Goal: Information Seeking & Learning: Compare options

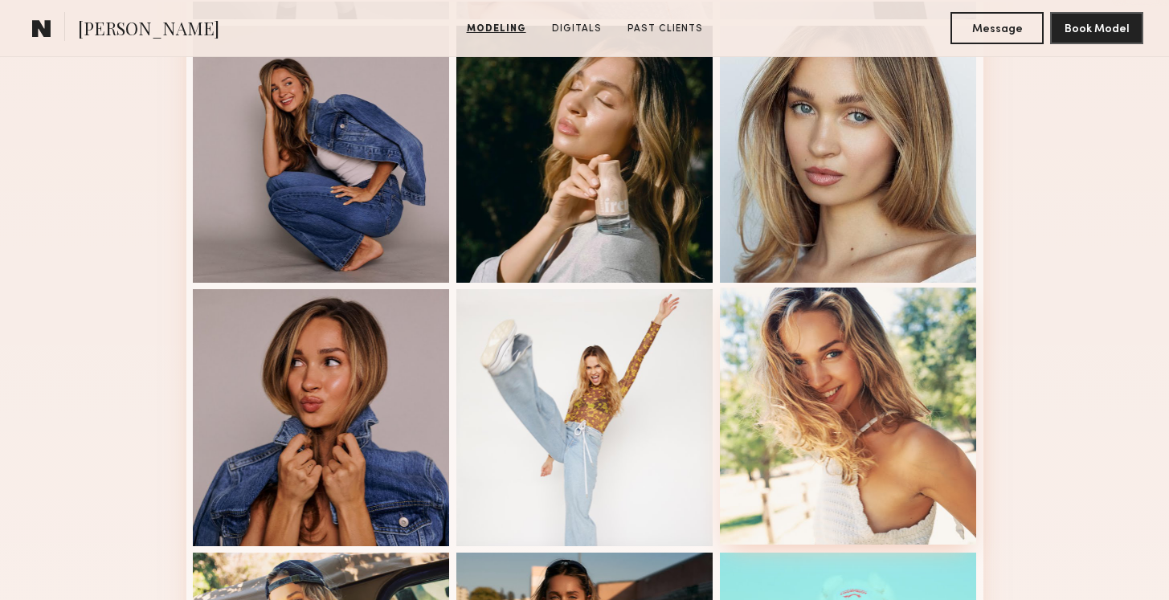
scroll to position [780, 0]
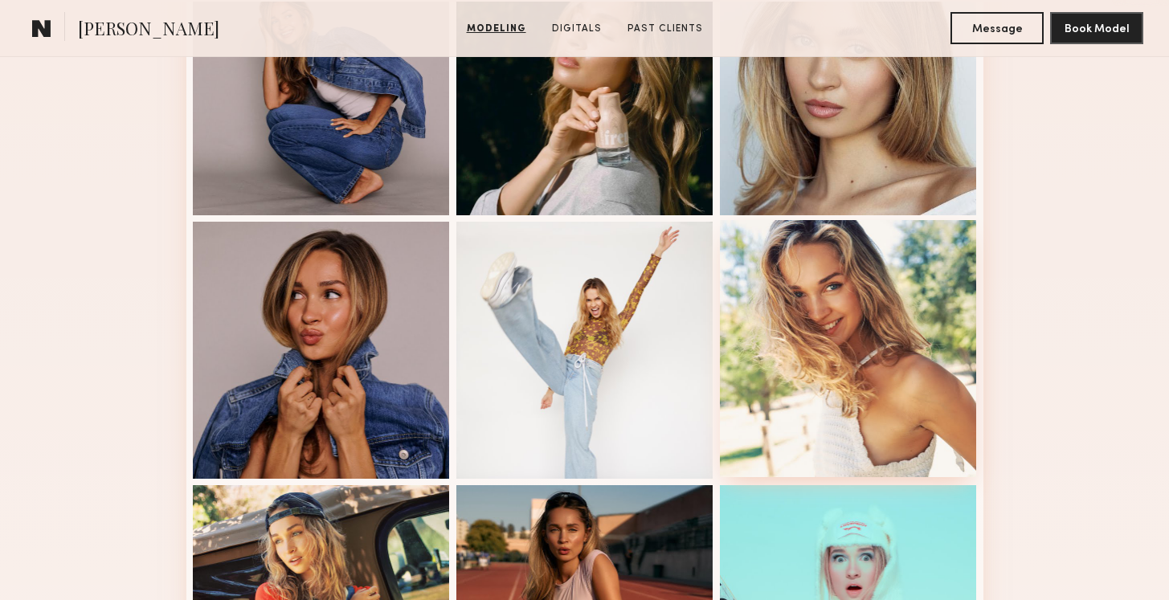
click at [892, 349] on div at bounding box center [848, 348] width 257 height 257
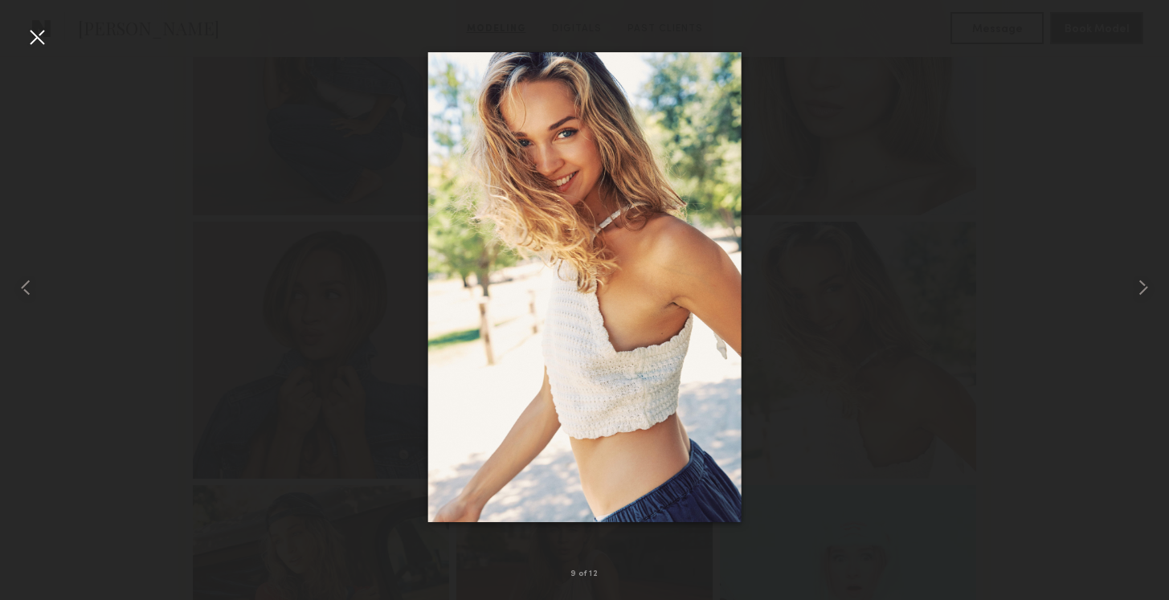
click at [39, 44] on div at bounding box center [37, 37] width 26 height 26
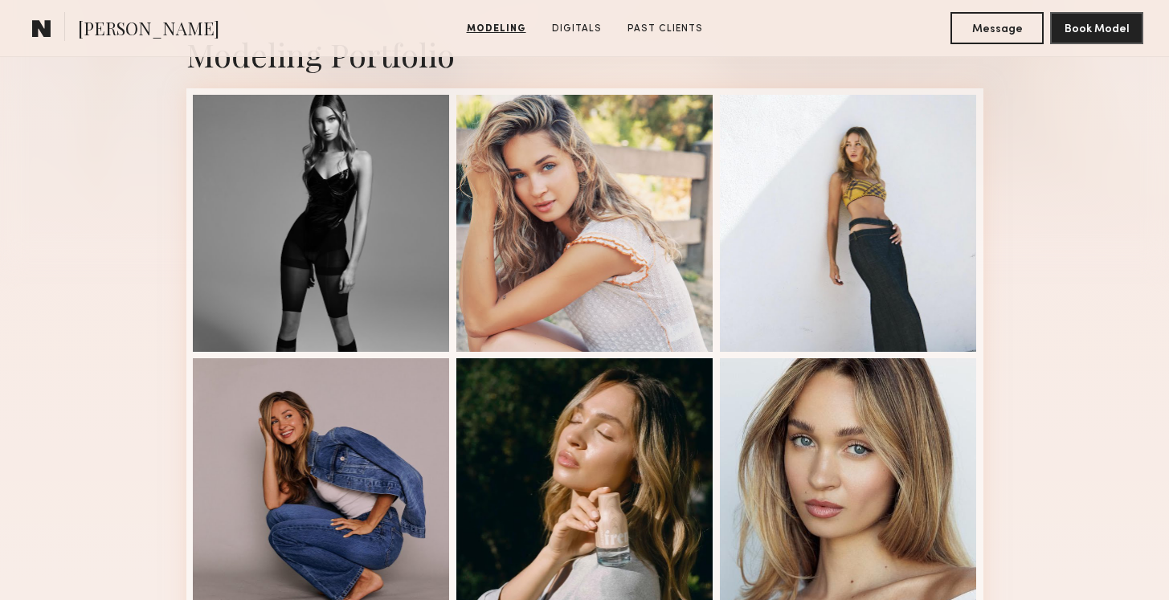
scroll to position [354, 0]
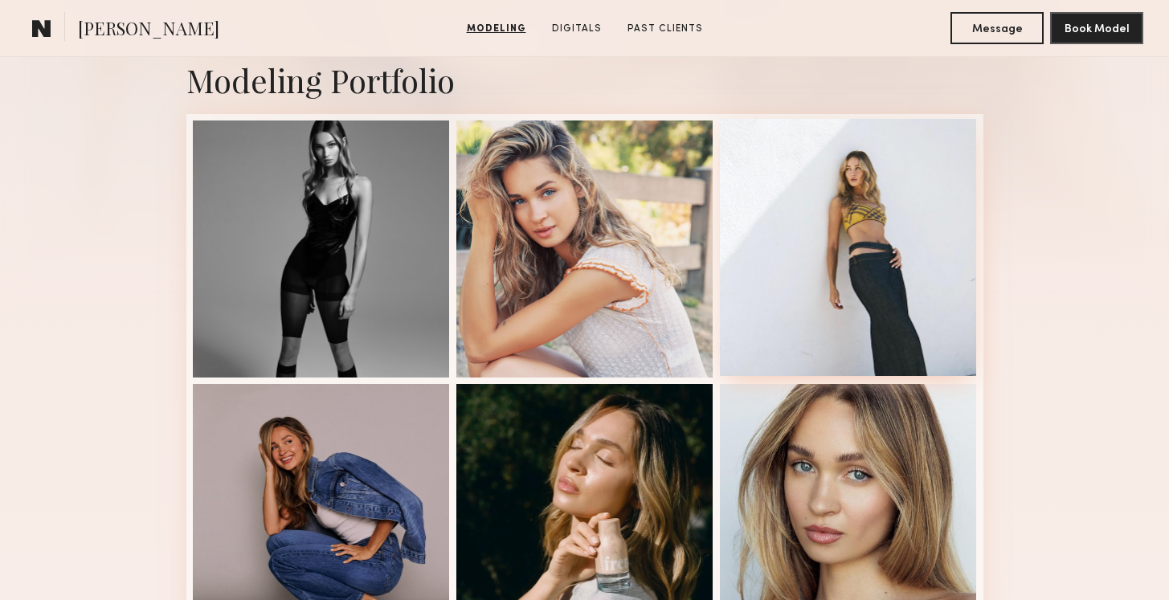
click at [847, 213] on div at bounding box center [848, 247] width 257 height 257
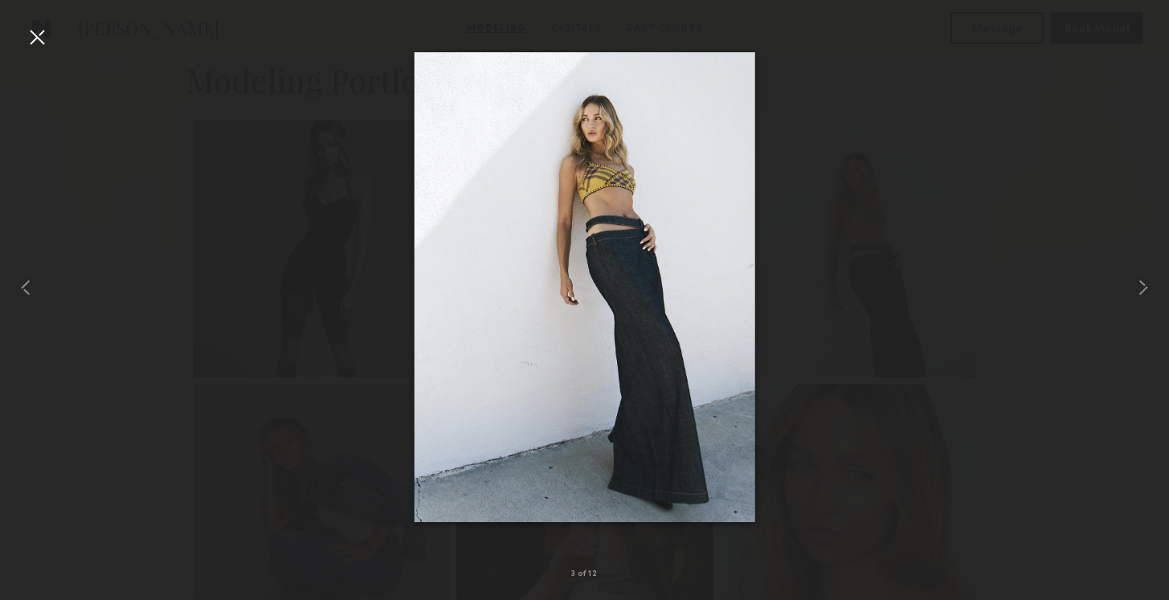
click at [27, 37] on div at bounding box center [37, 37] width 26 height 26
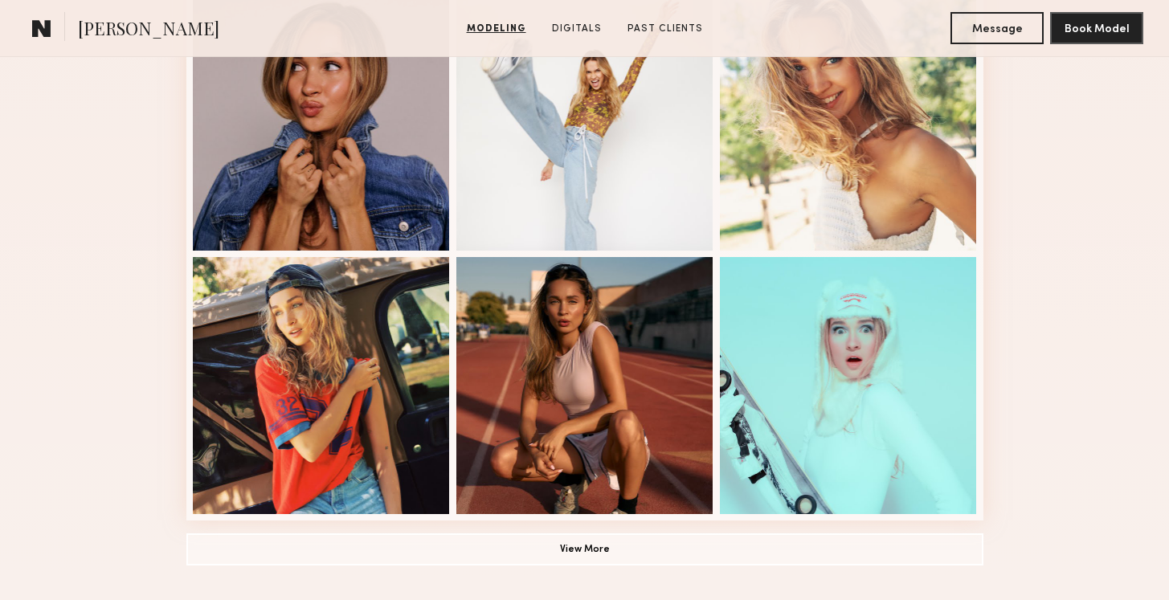
scroll to position [1035, 0]
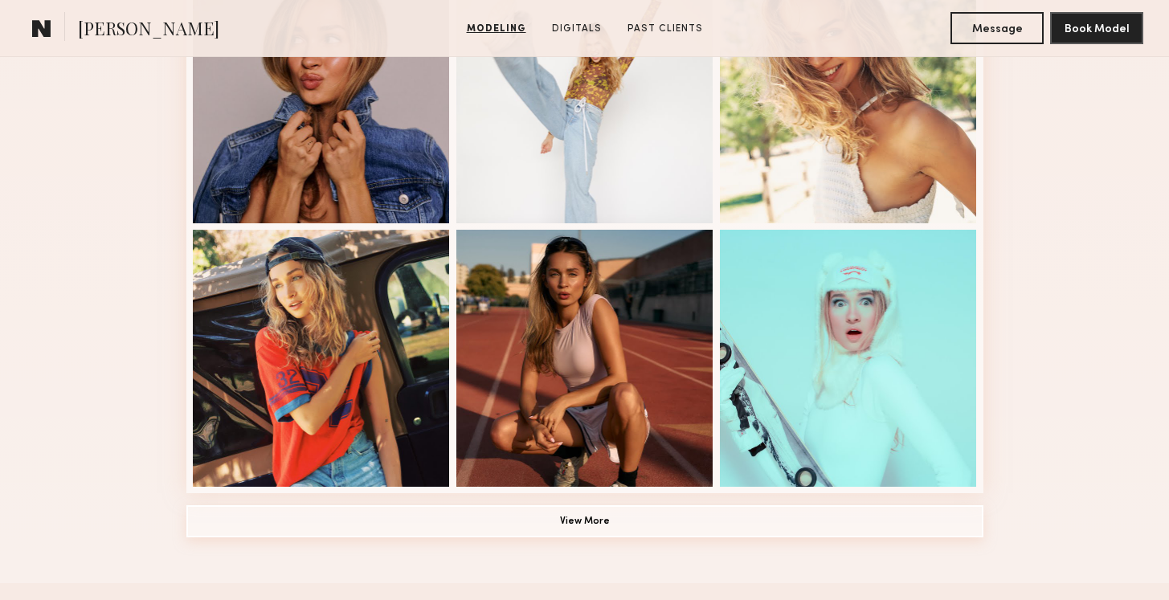
click at [615, 524] on button "View More" at bounding box center [584, 521] width 797 height 32
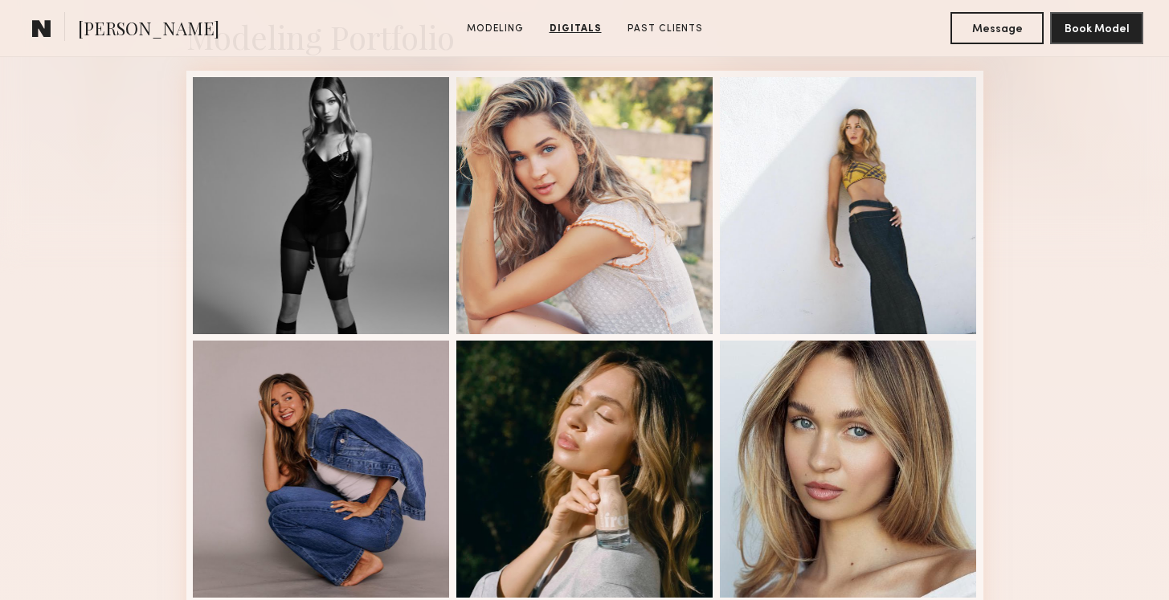
scroll to position [0, 0]
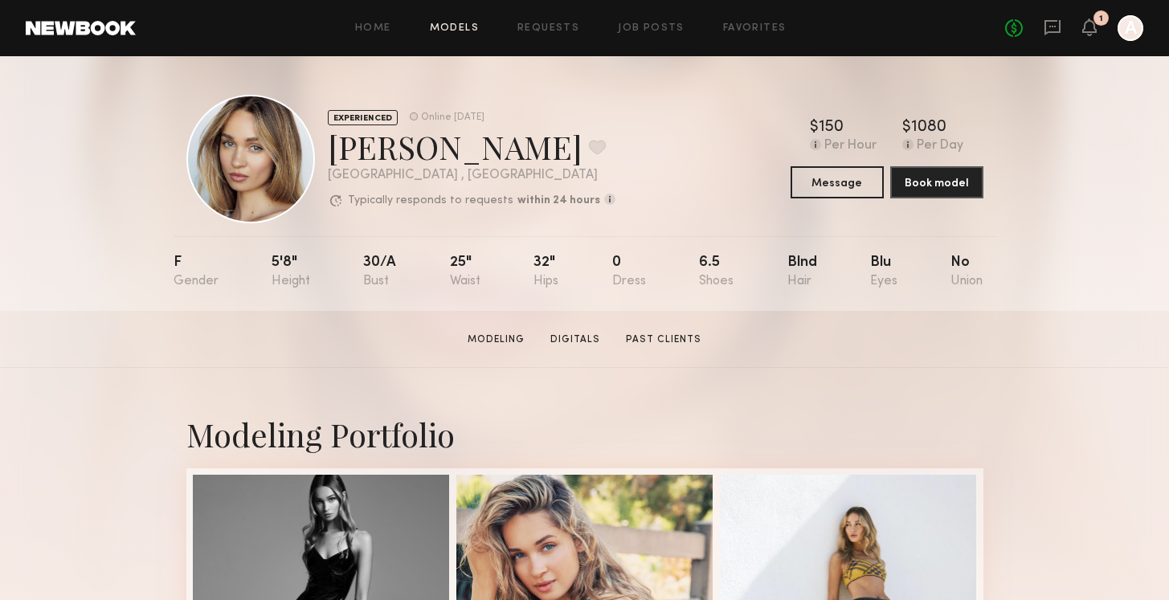
click at [473, 30] on link "Models" at bounding box center [454, 28] width 49 height 10
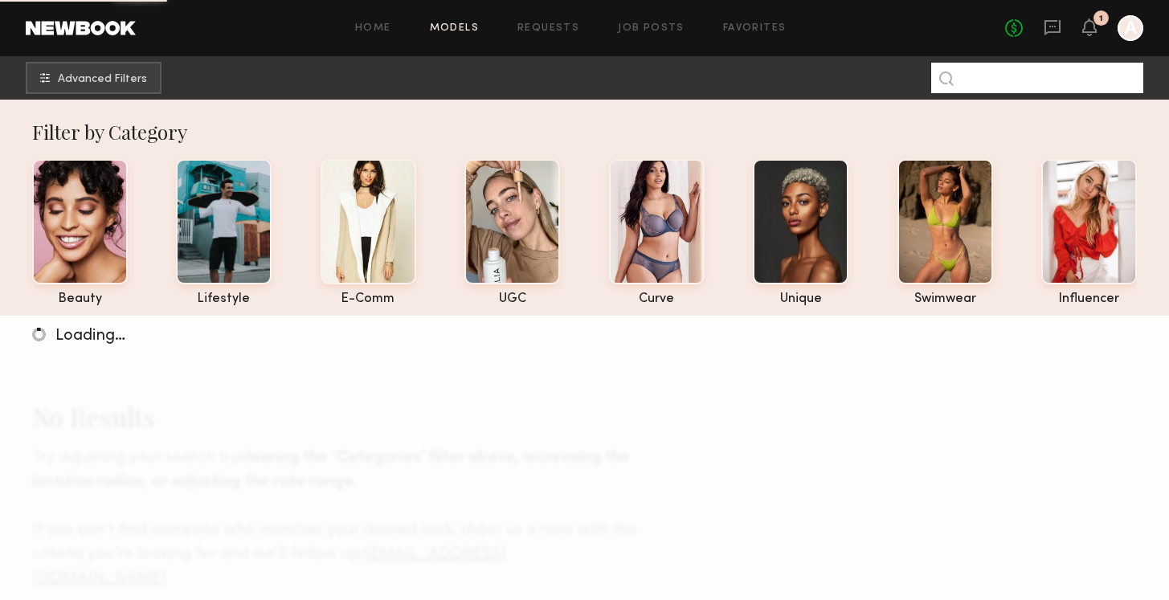
click at [1064, 82] on input at bounding box center [1037, 78] width 212 height 31
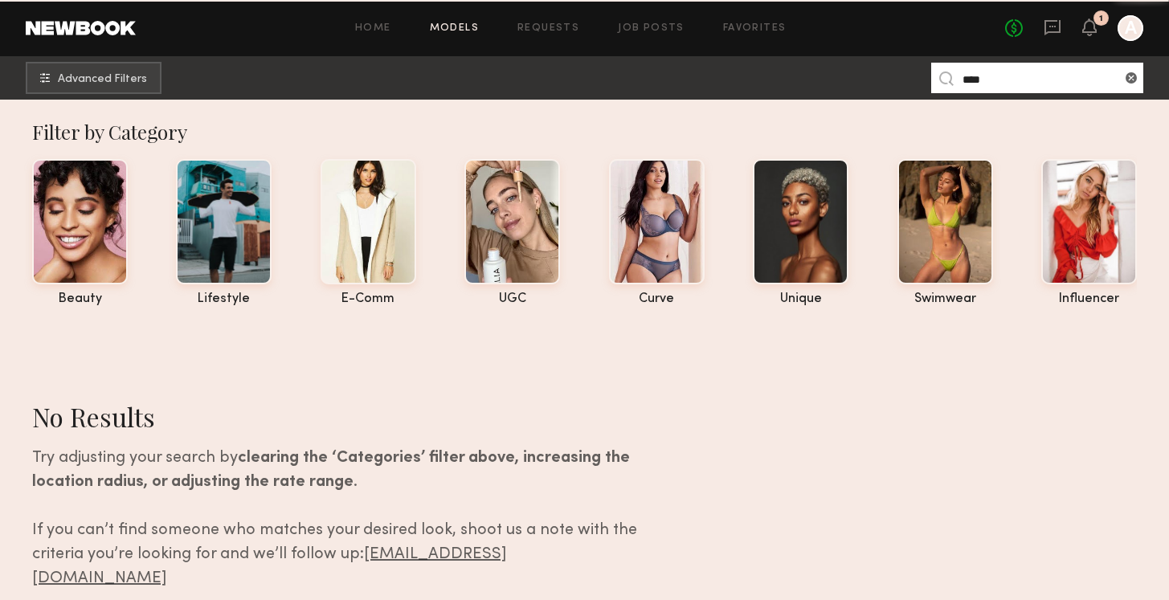
click at [1037, 78] on input "****" at bounding box center [1037, 78] width 212 height 31
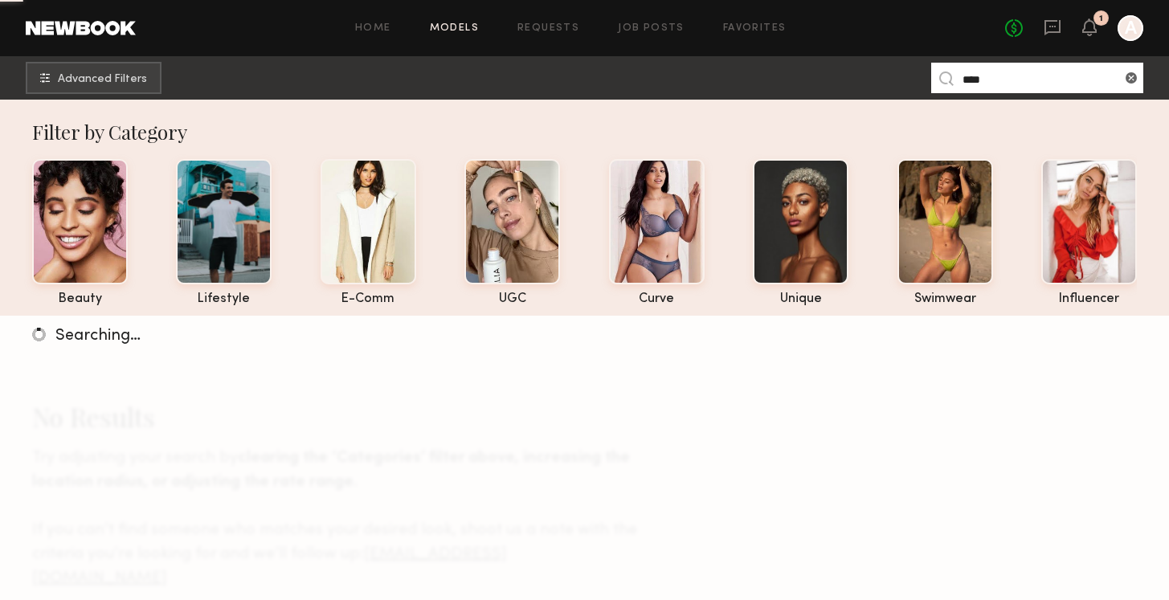
type input "****"
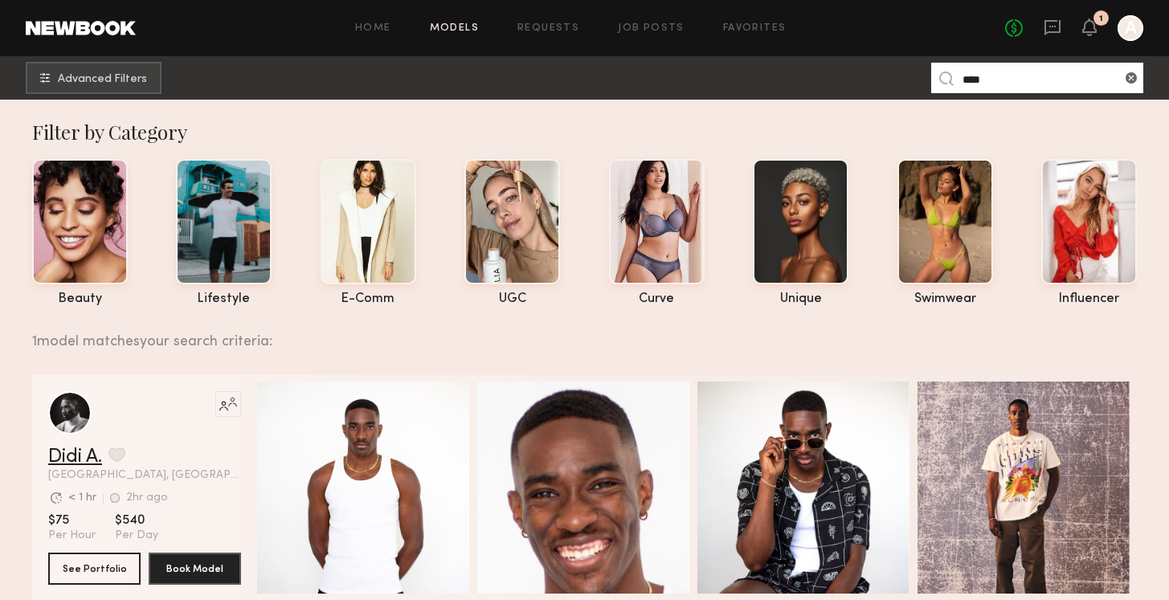
click at [71, 458] on link "Didi A." at bounding box center [75, 456] width 54 height 19
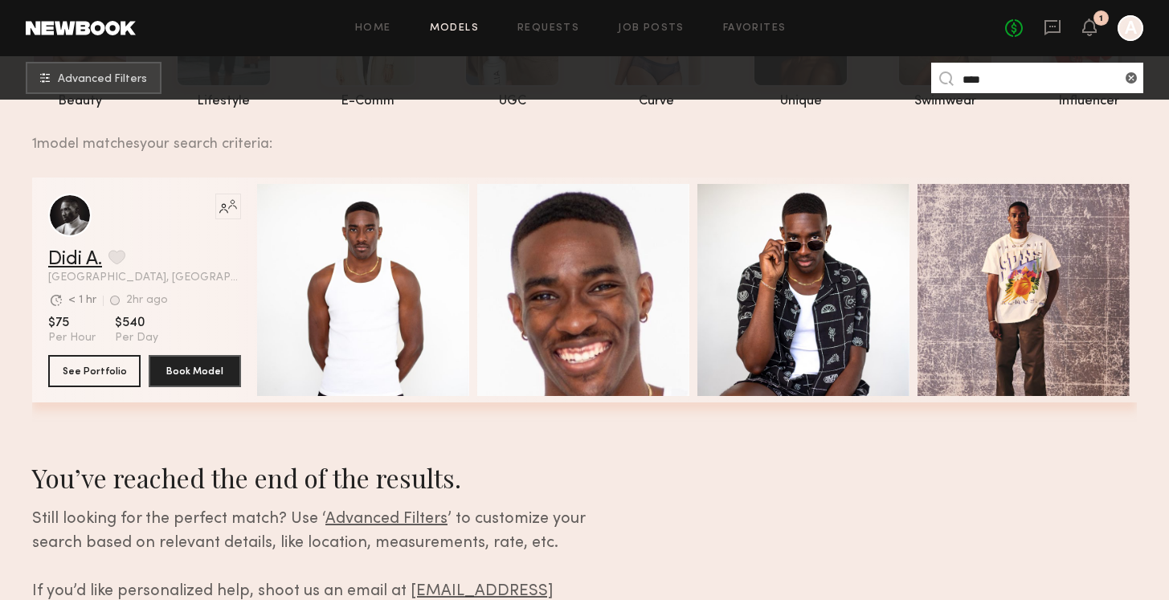
scroll to position [198, 0]
click at [69, 252] on link "Didi A." at bounding box center [75, 258] width 54 height 19
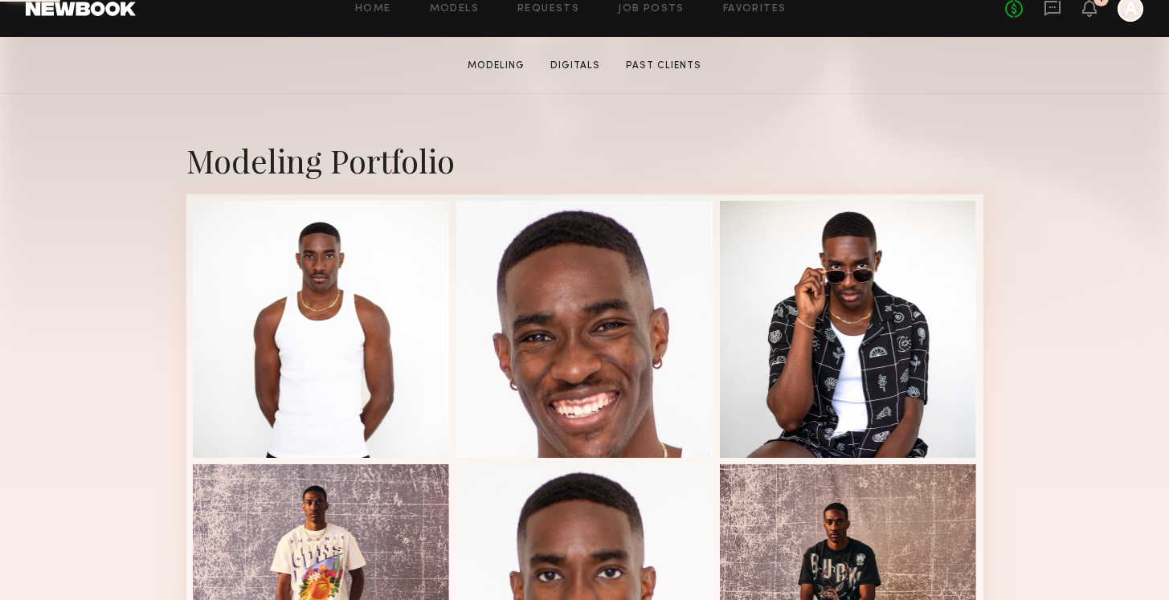
scroll to position [293, 0]
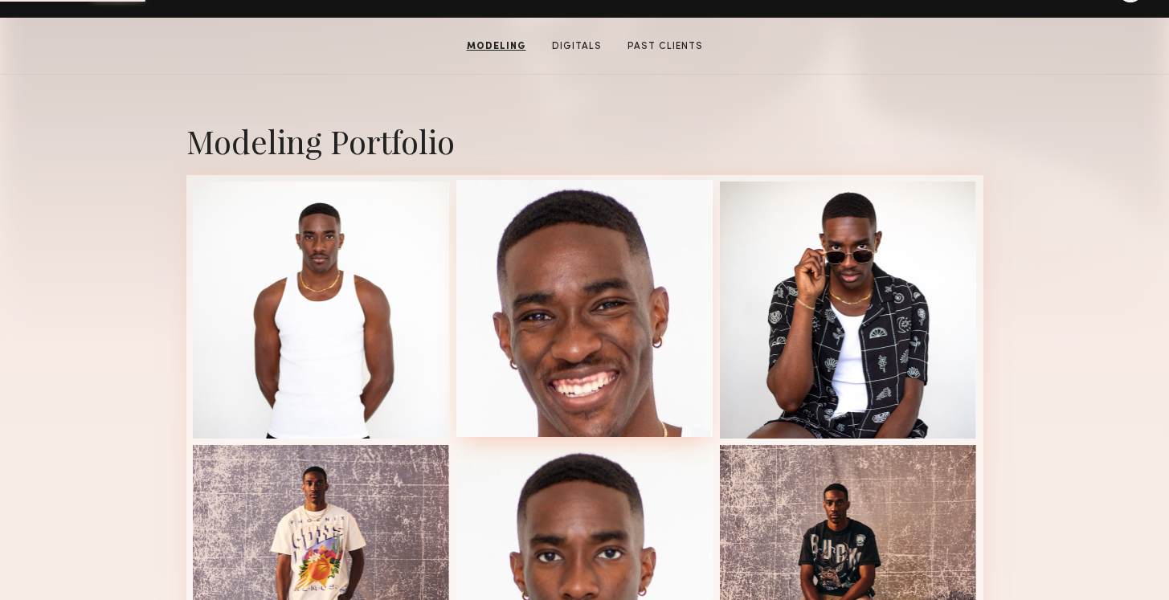
click at [626, 294] on div at bounding box center [584, 308] width 257 height 257
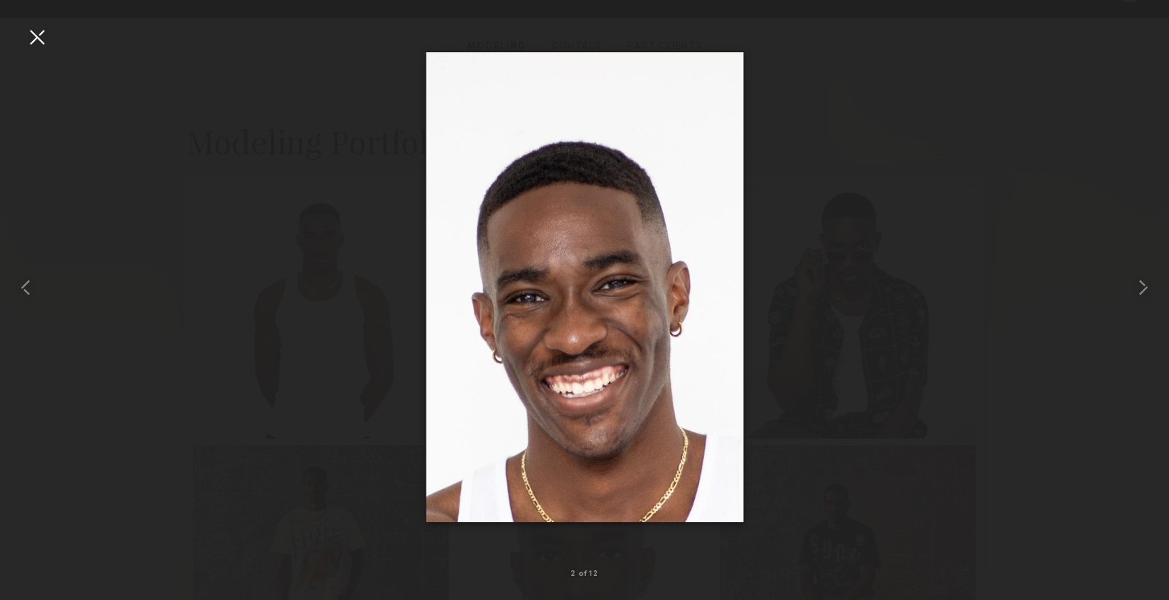
click at [40, 30] on div at bounding box center [37, 37] width 26 height 26
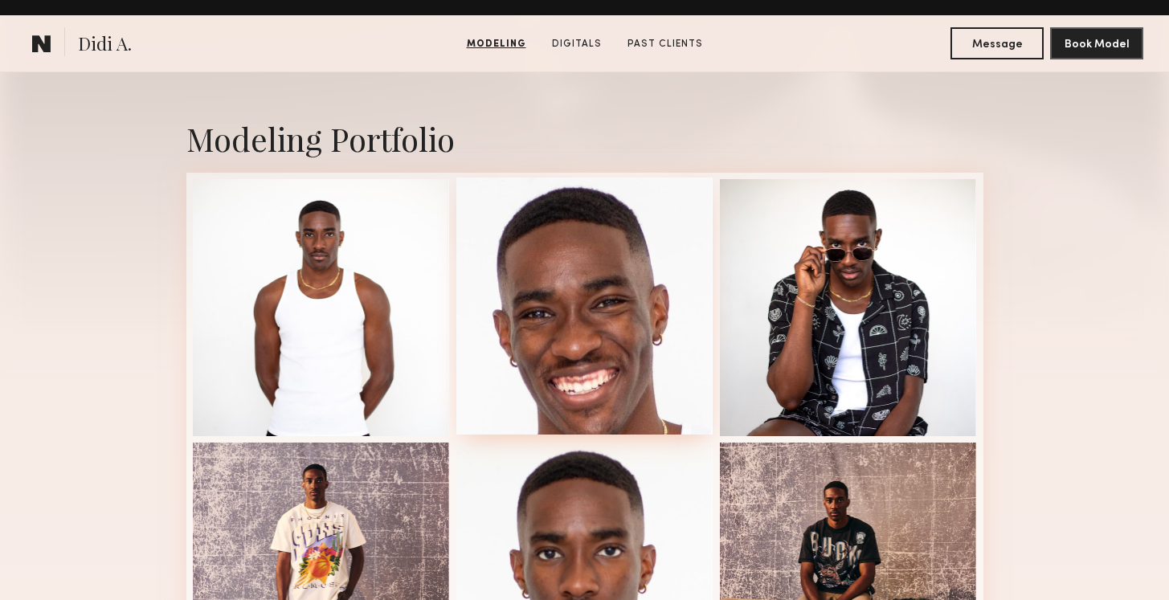
scroll to position [367, 0]
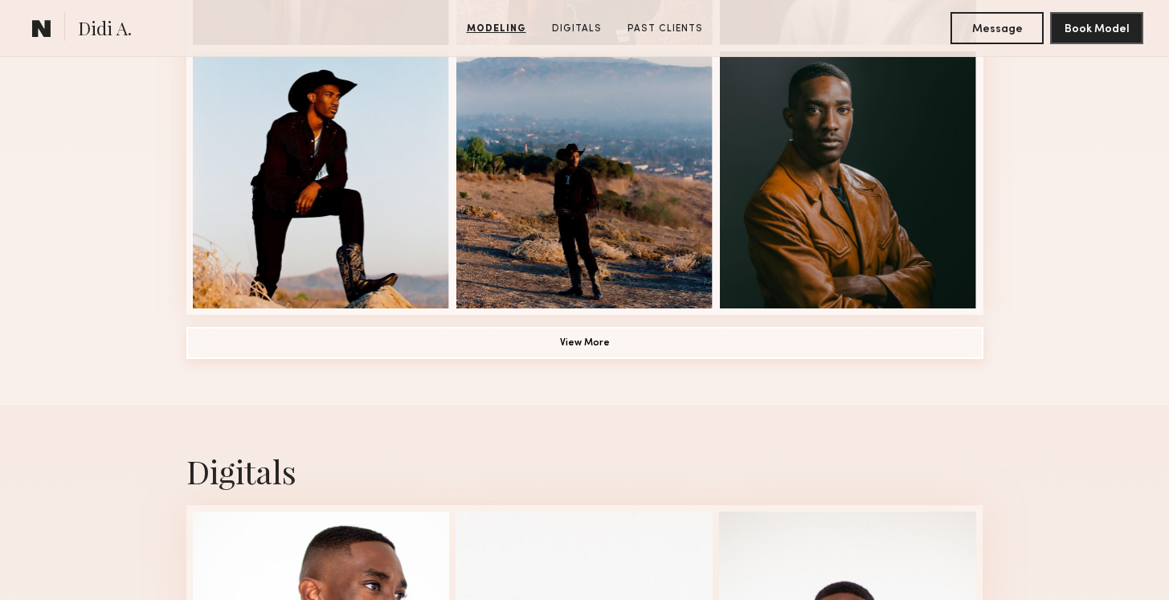
click at [555, 357] on button "View More" at bounding box center [584, 343] width 797 height 32
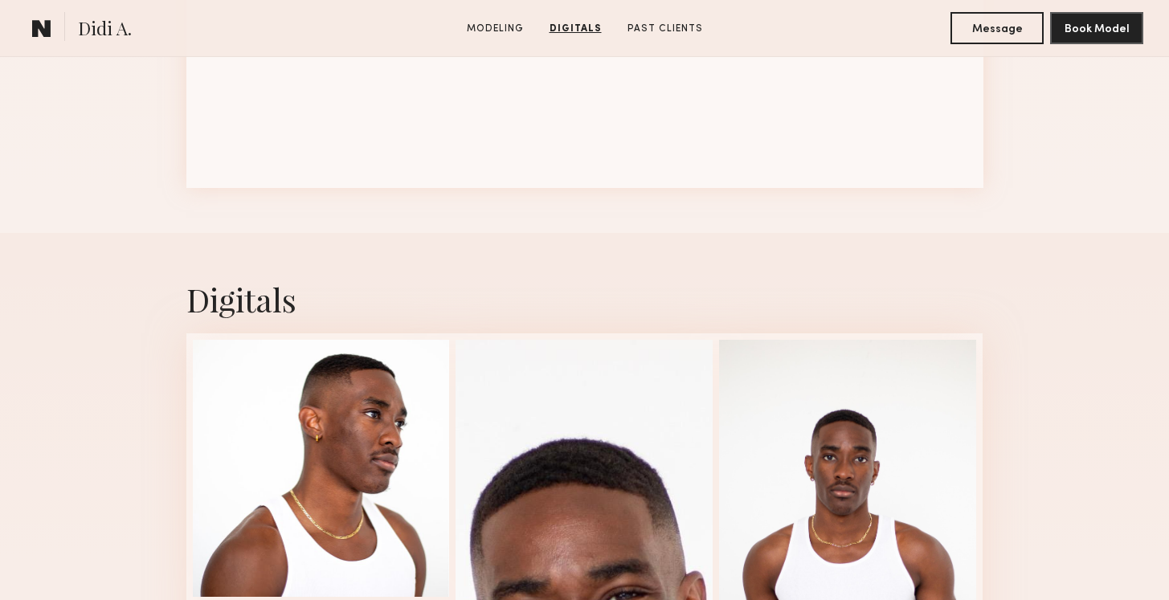
scroll to position [1211, 0]
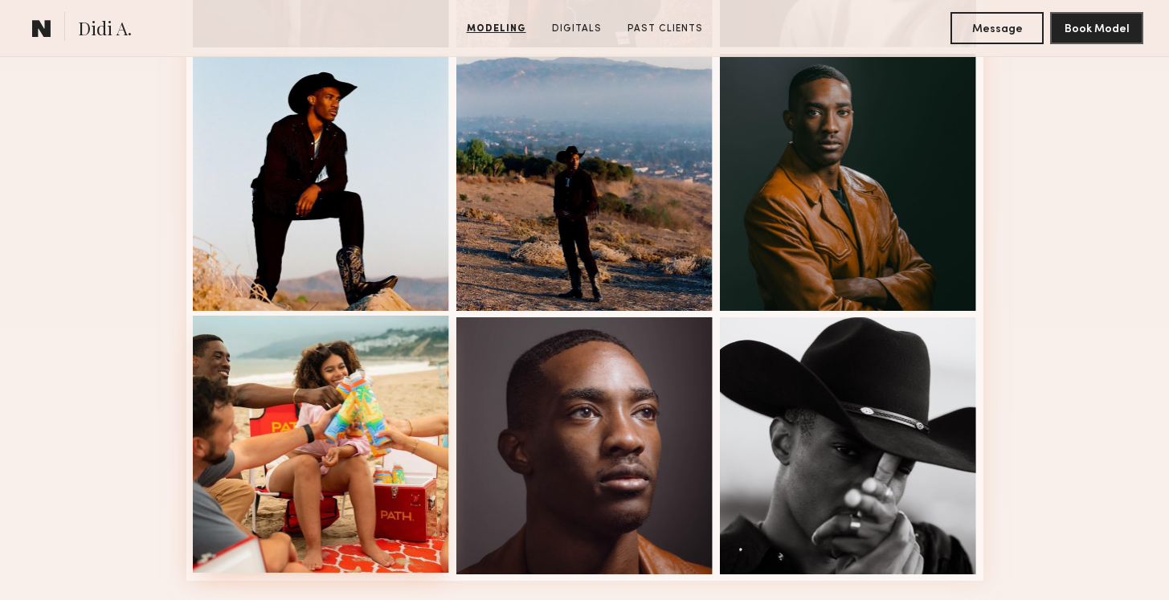
click at [370, 452] on div at bounding box center [321, 444] width 257 height 257
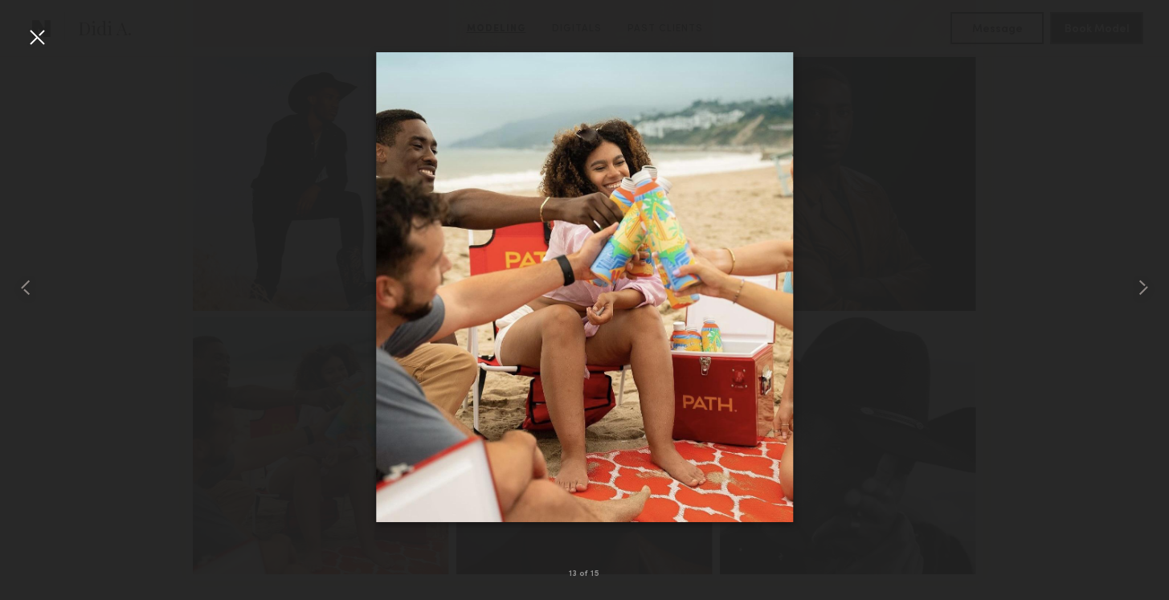
click at [38, 30] on div at bounding box center [37, 37] width 26 height 26
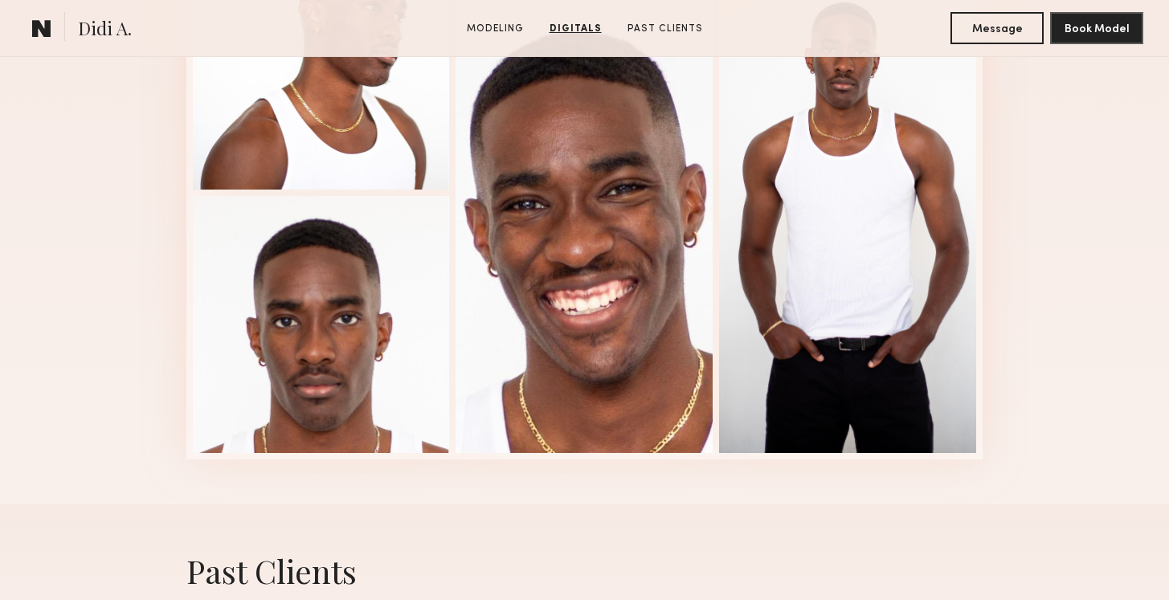
scroll to position [2153, 0]
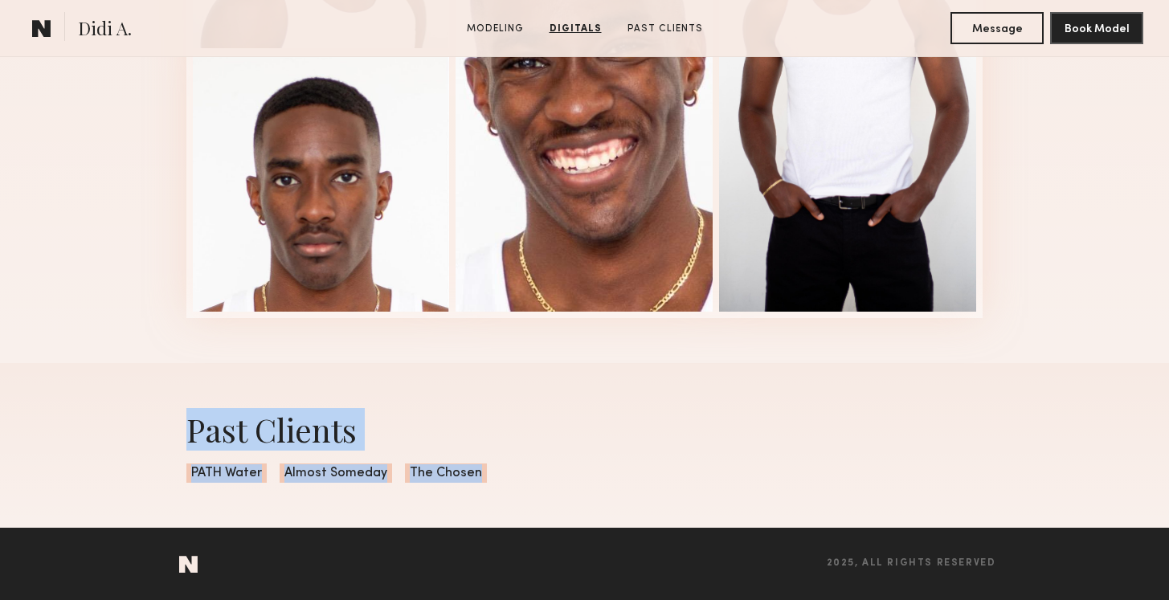
drag, startPoint x: 492, startPoint y: 481, endPoint x: 145, endPoint y: 409, distance: 355.3
click at [145, 409] on div "Past Clients PATH Water Almost Someday The Chosen" at bounding box center [584, 445] width 1169 height 165
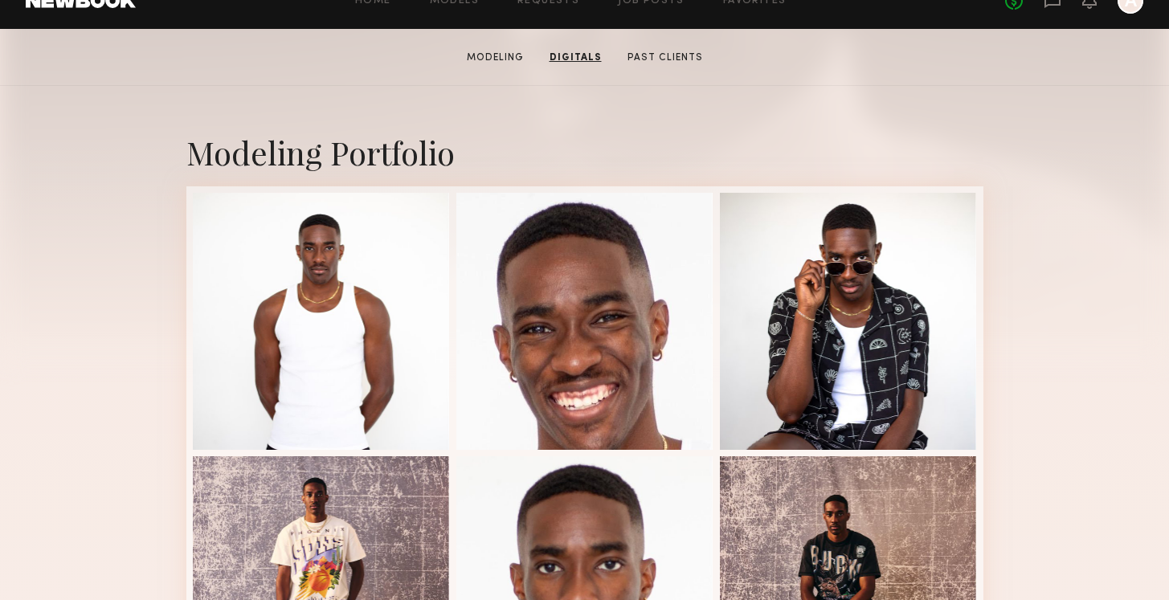
scroll to position [0, 0]
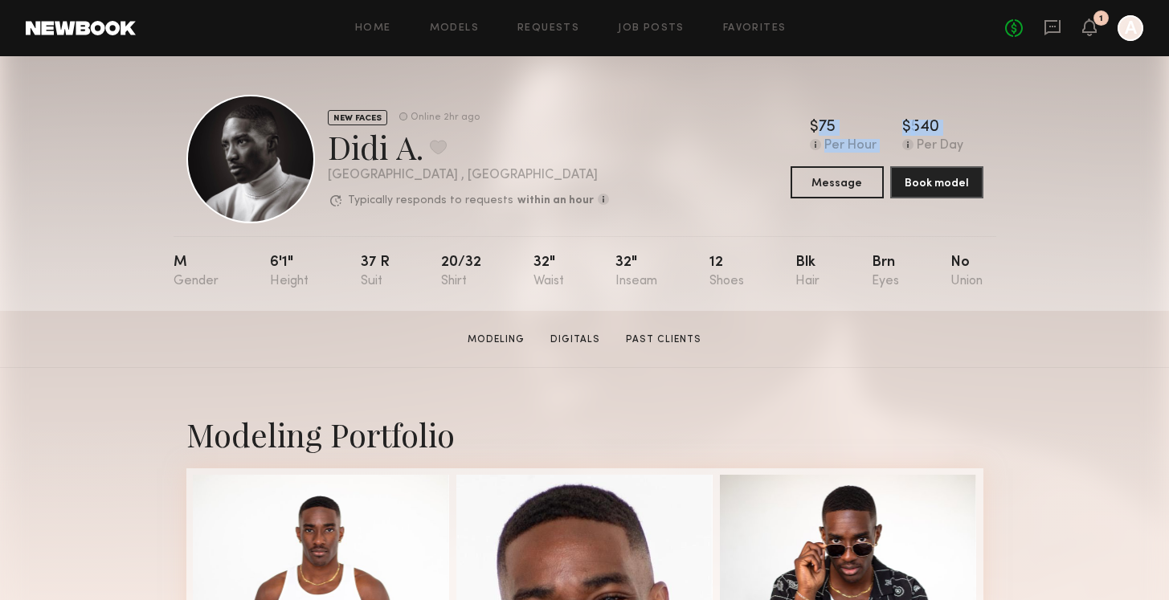
drag, startPoint x: 965, startPoint y: 136, endPoint x: 787, endPoint y: 112, distance: 179.2
click at [787, 112] on div "NEW FACES Online 2hr ago Didi A. Favorite Los Angeles , CA Typically responds t…" at bounding box center [584, 159] width 797 height 129
click at [166, 357] on section "Didi A. Modeling Digitals Past Clients Message Book Model" at bounding box center [584, 339] width 1169 height 57
click at [668, 341] on link "Past Clients" at bounding box center [663, 340] width 88 height 14
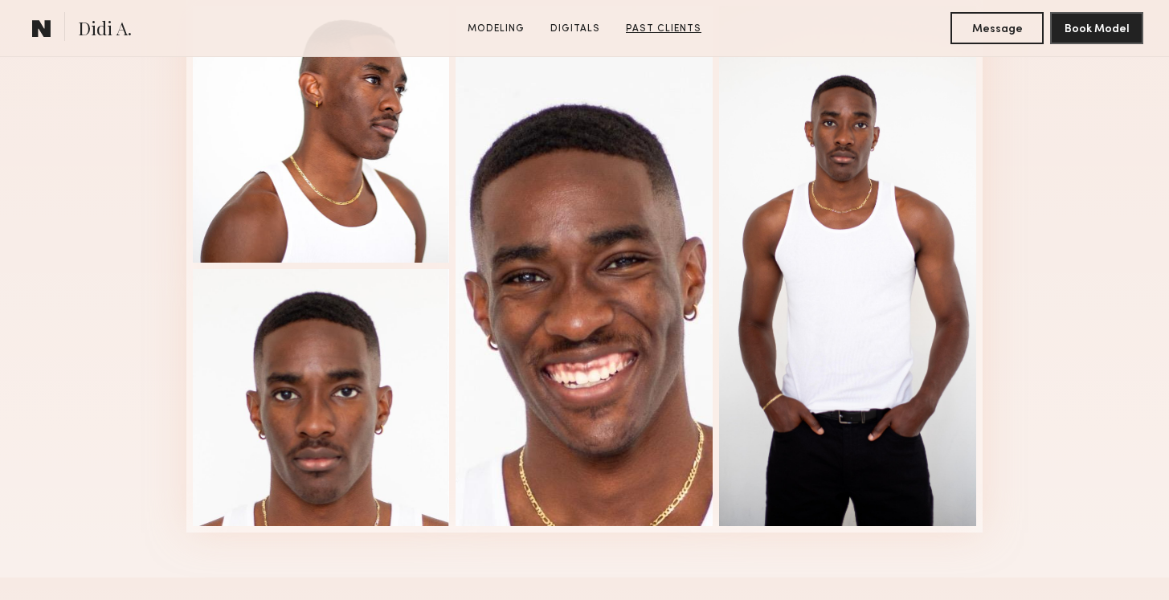
scroll to position [2153, 0]
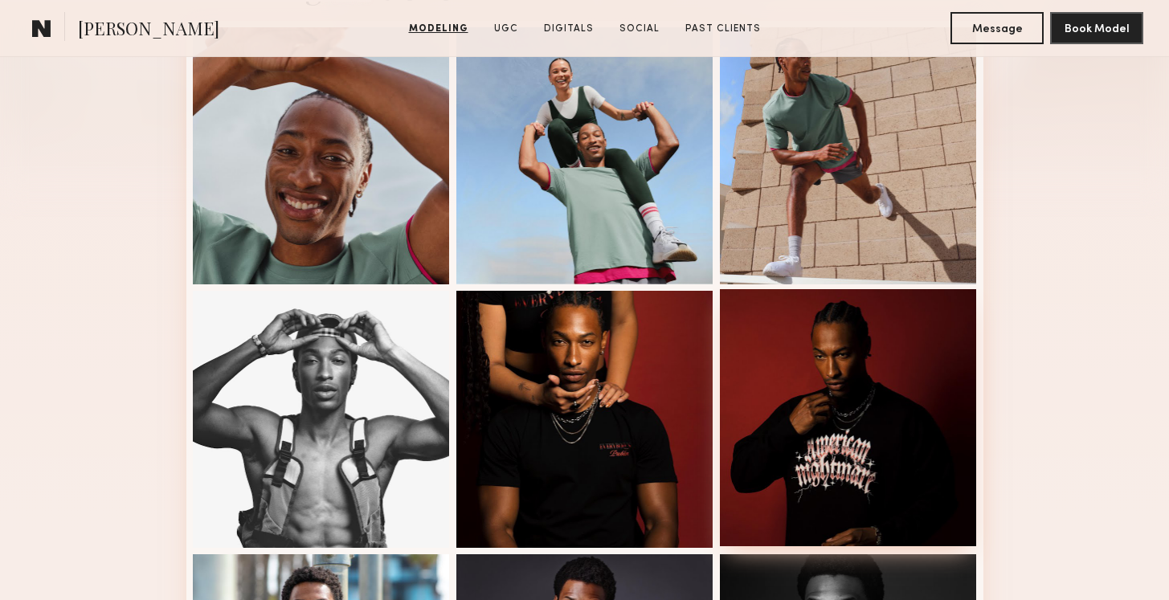
scroll to position [452, 0]
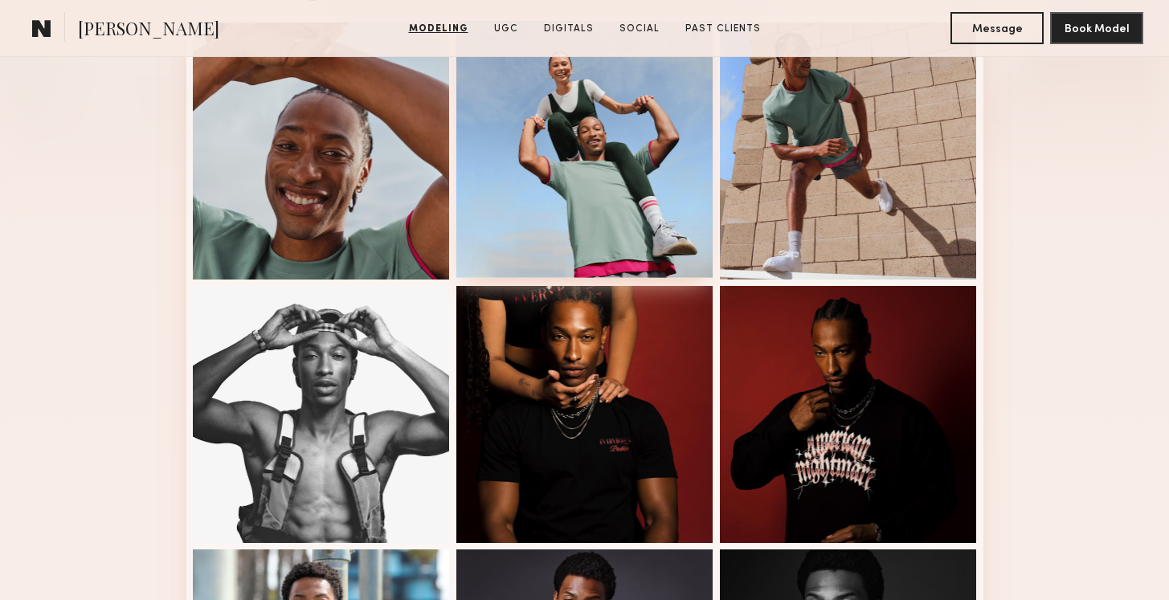
click at [612, 165] on div at bounding box center [584, 149] width 257 height 257
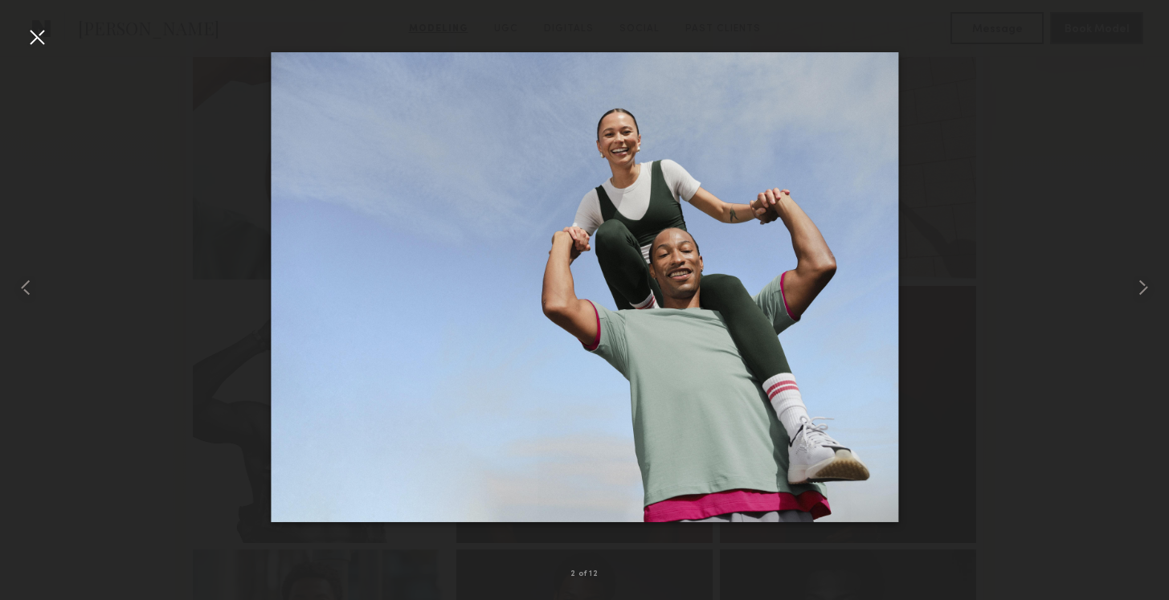
click at [43, 35] on div at bounding box center [37, 37] width 26 height 26
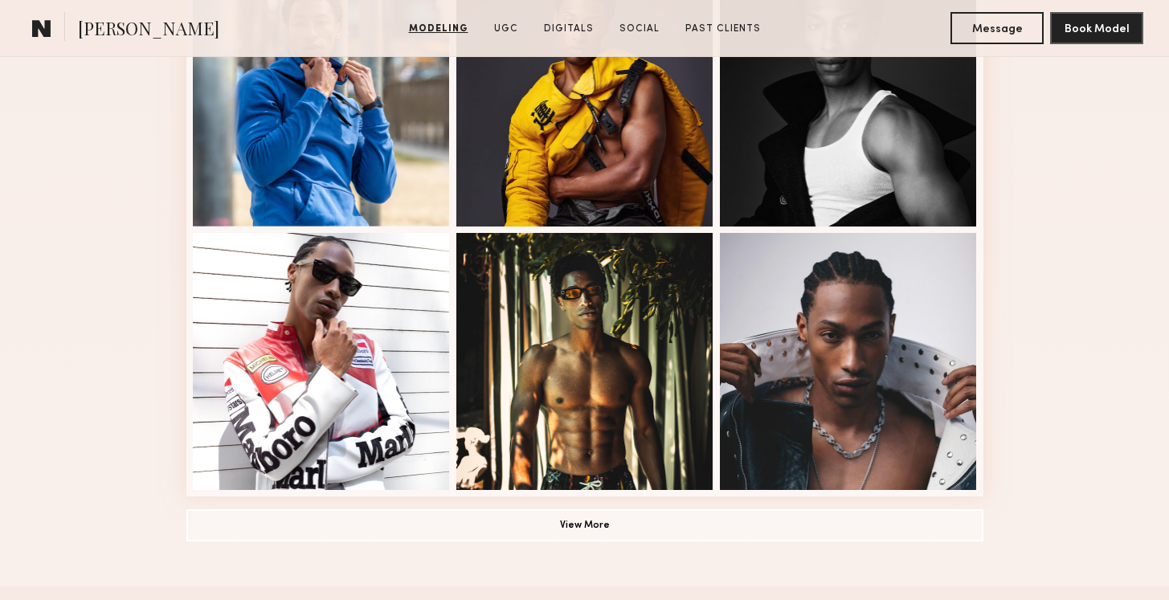
scroll to position [1035, 0]
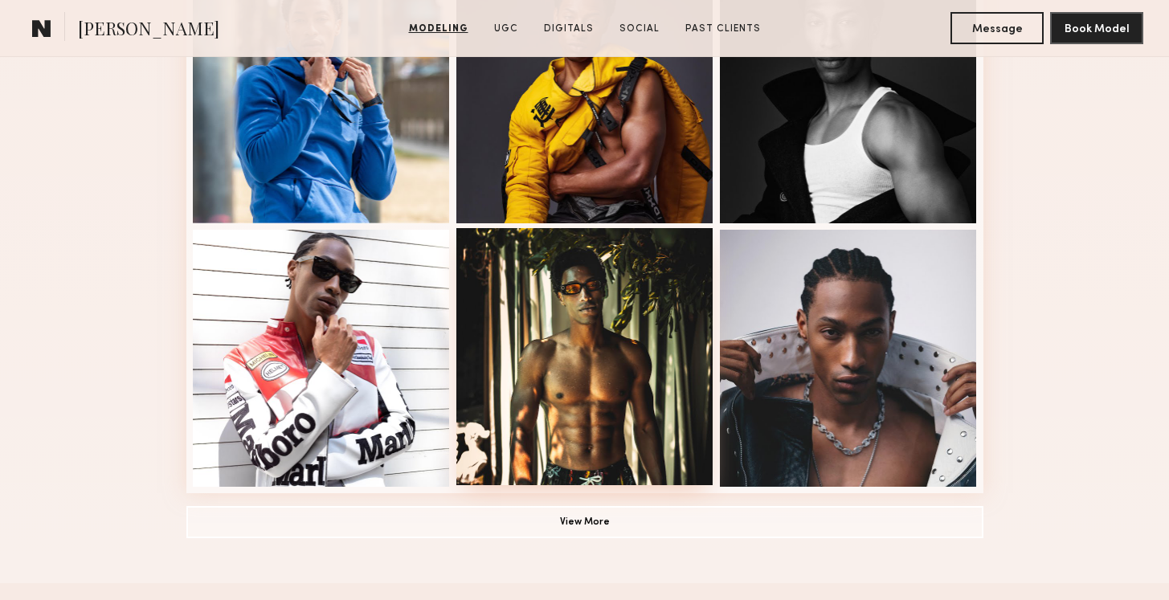
click at [573, 337] on div at bounding box center [584, 356] width 257 height 257
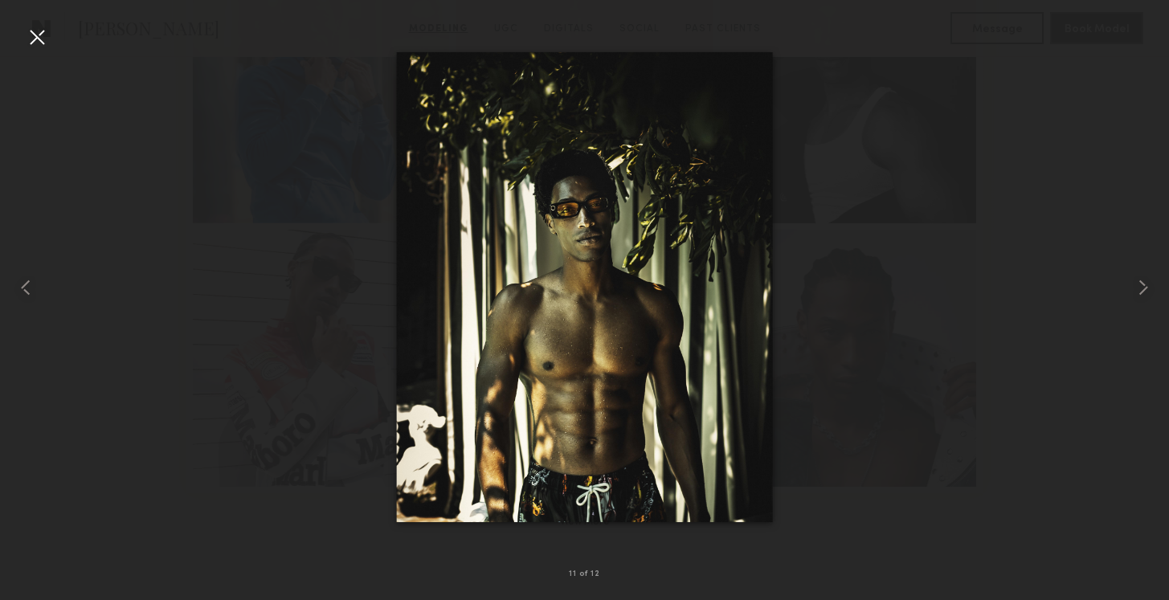
click at [34, 33] on div at bounding box center [37, 37] width 26 height 26
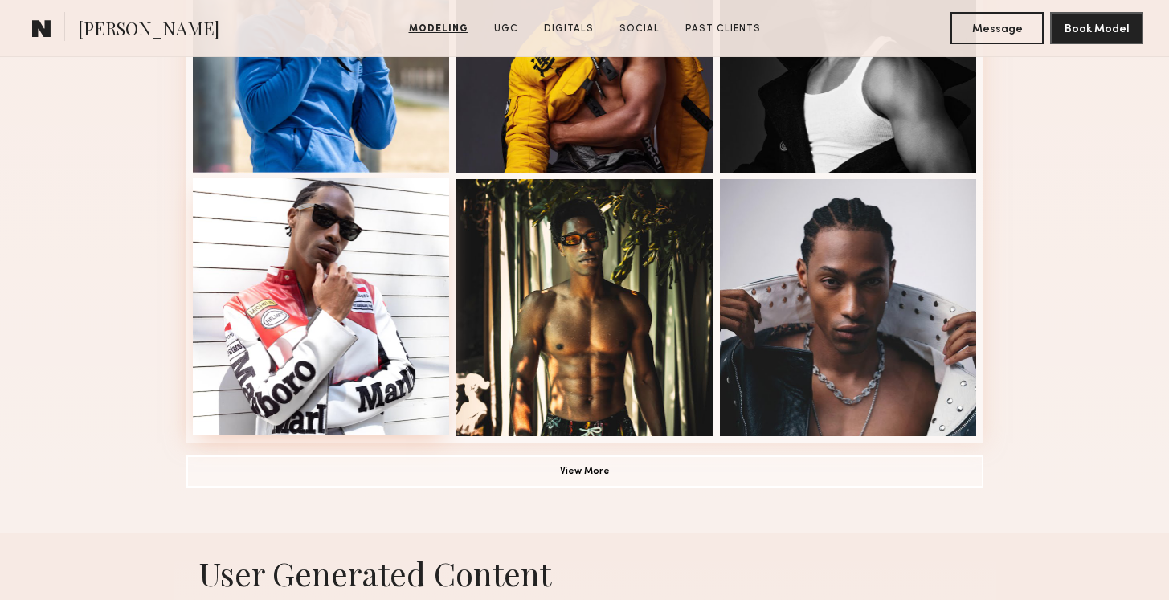
scroll to position [1102, 0]
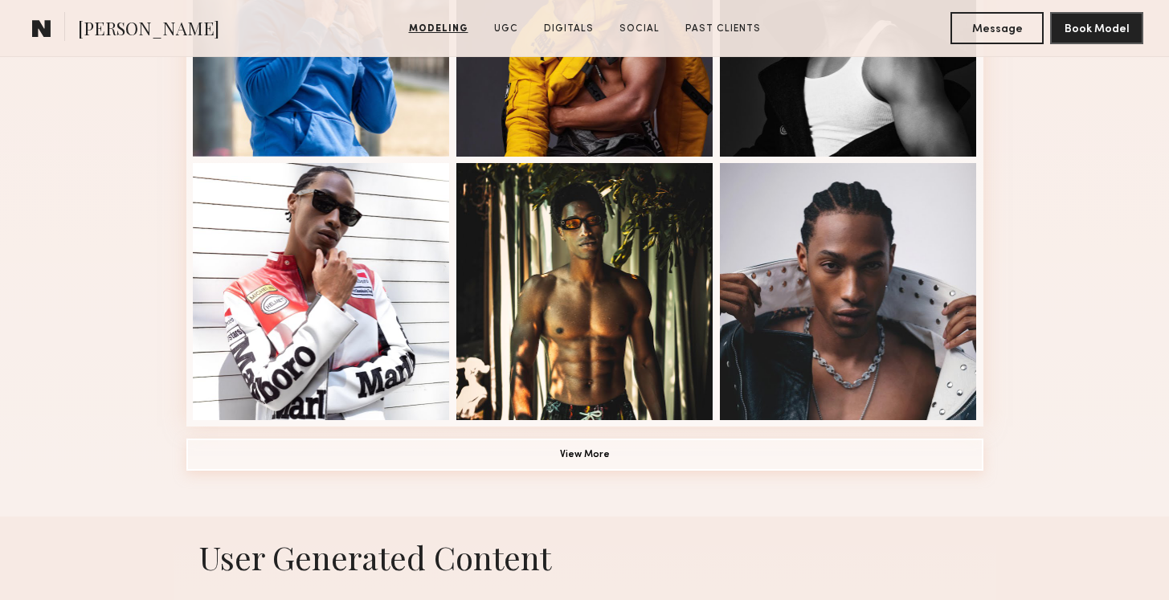
click at [575, 452] on button "View More" at bounding box center [584, 455] width 797 height 32
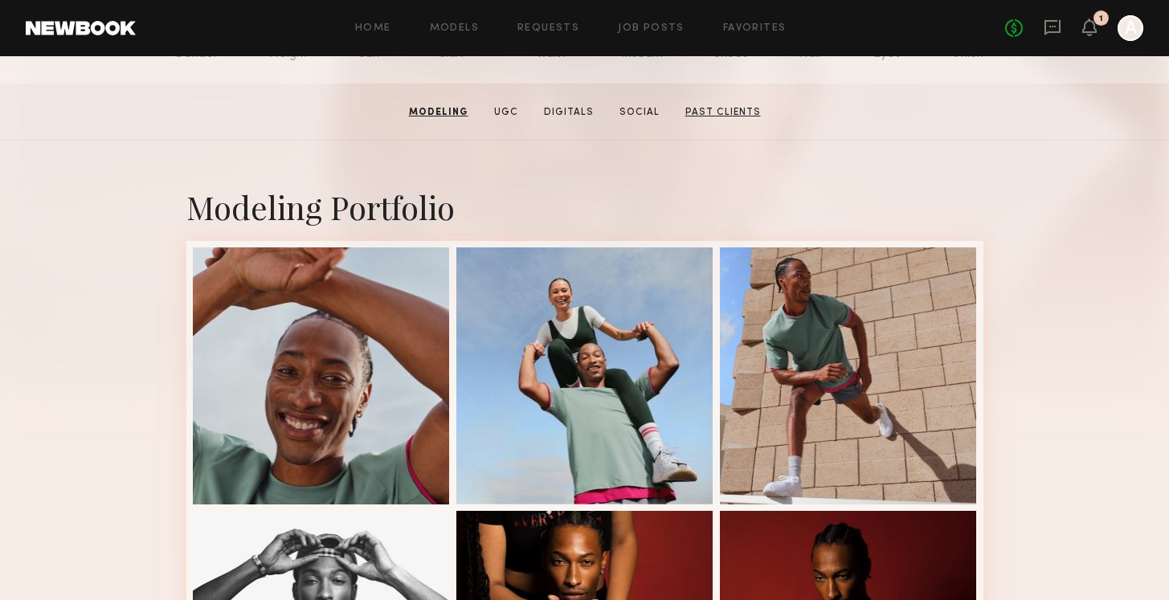
scroll to position [228, 0]
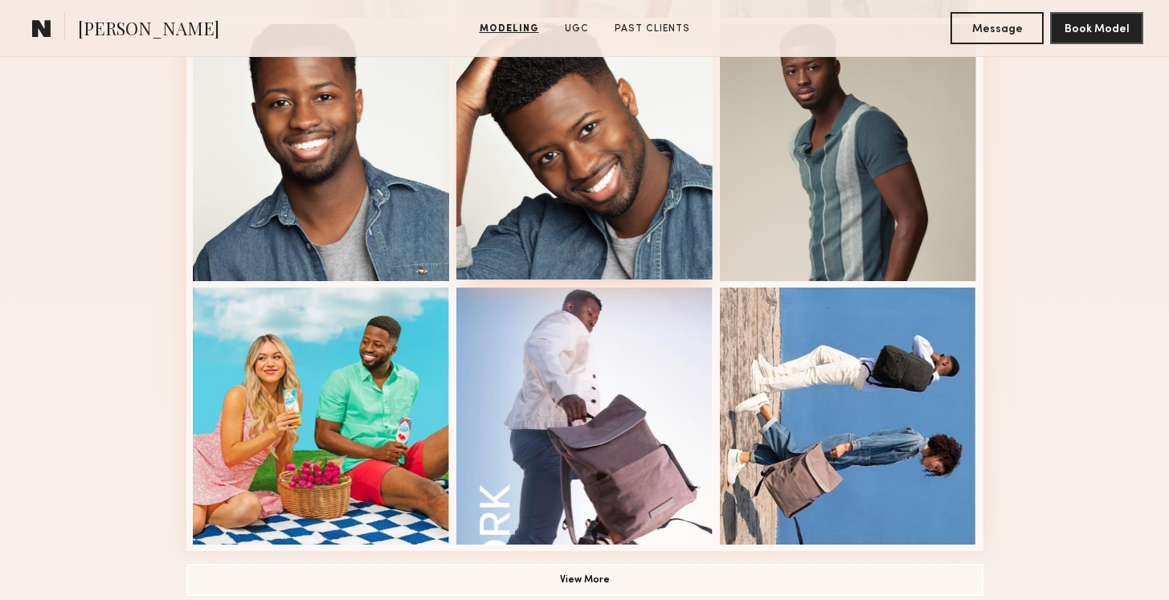
scroll to position [1011, 0]
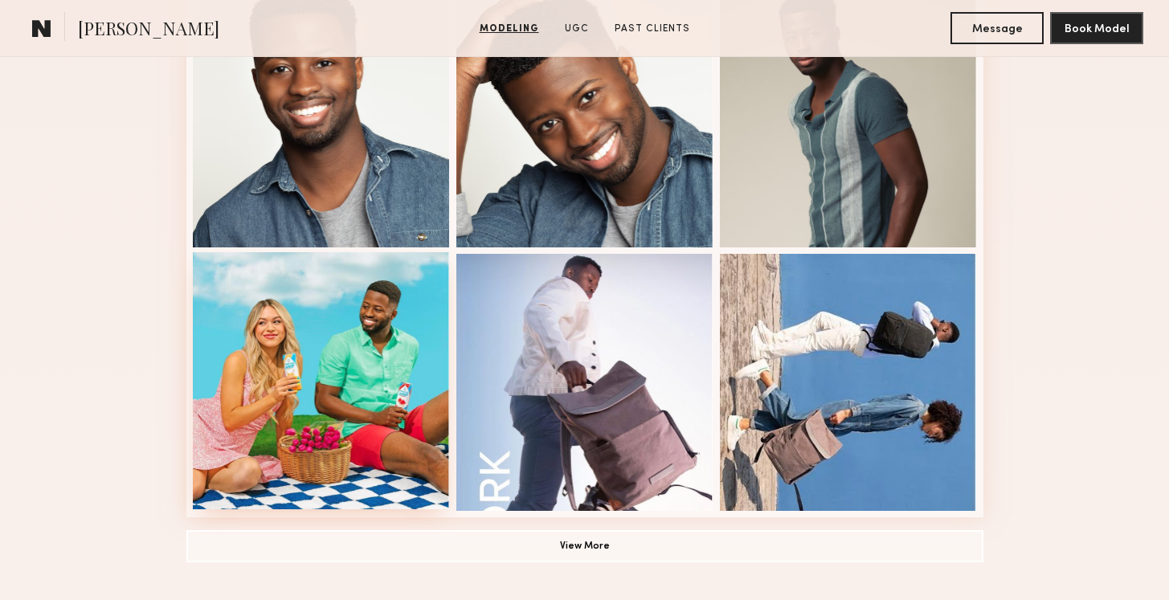
click at [348, 391] on div at bounding box center [321, 380] width 257 height 257
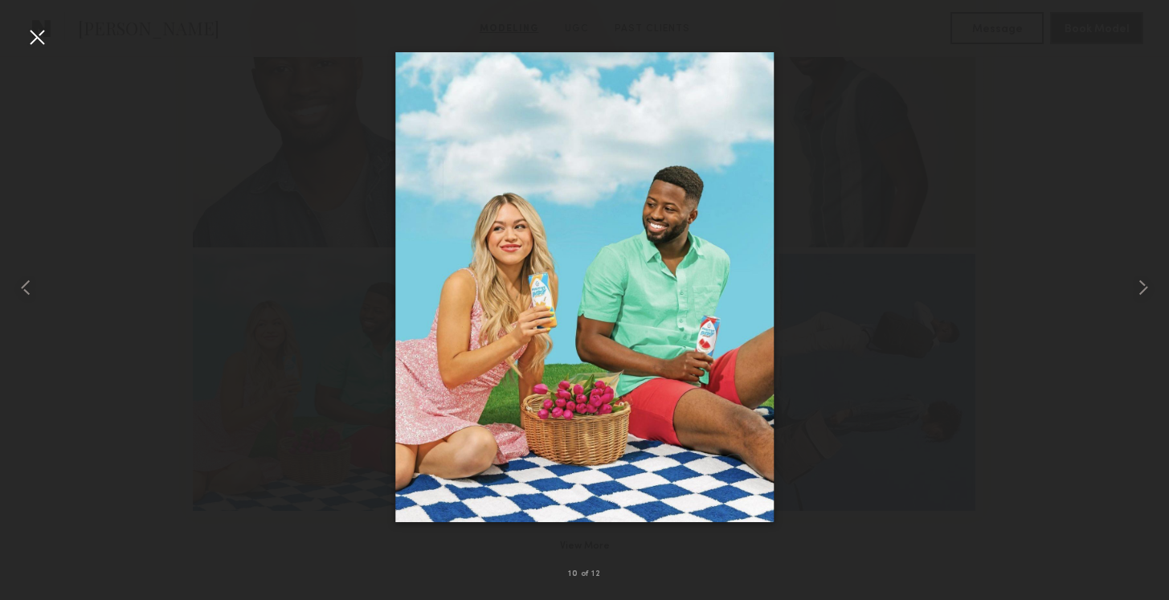
click at [39, 31] on div at bounding box center [37, 37] width 26 height 26
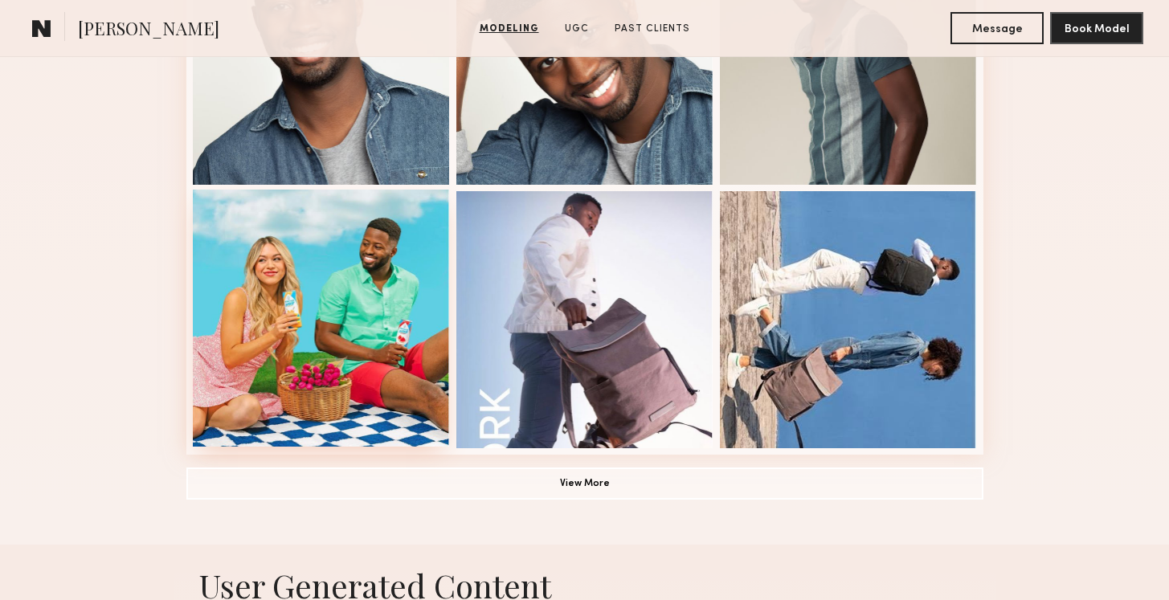
scroll to position [1087, 0]
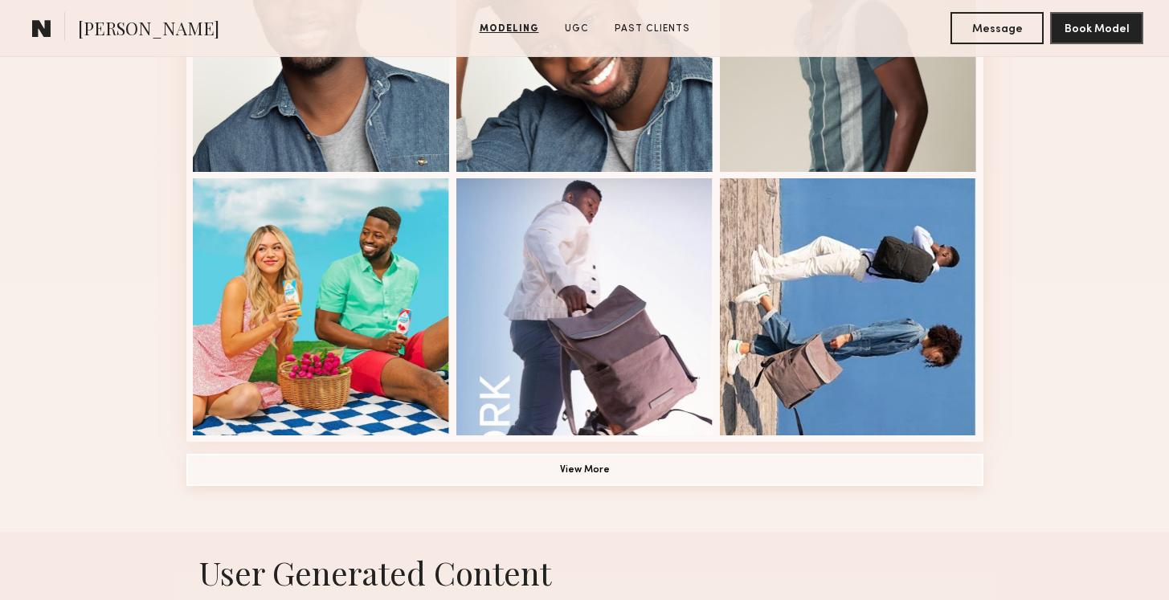
click at [561, 466] on button "View More" at bounding box center [584, 470] width 797 height 32
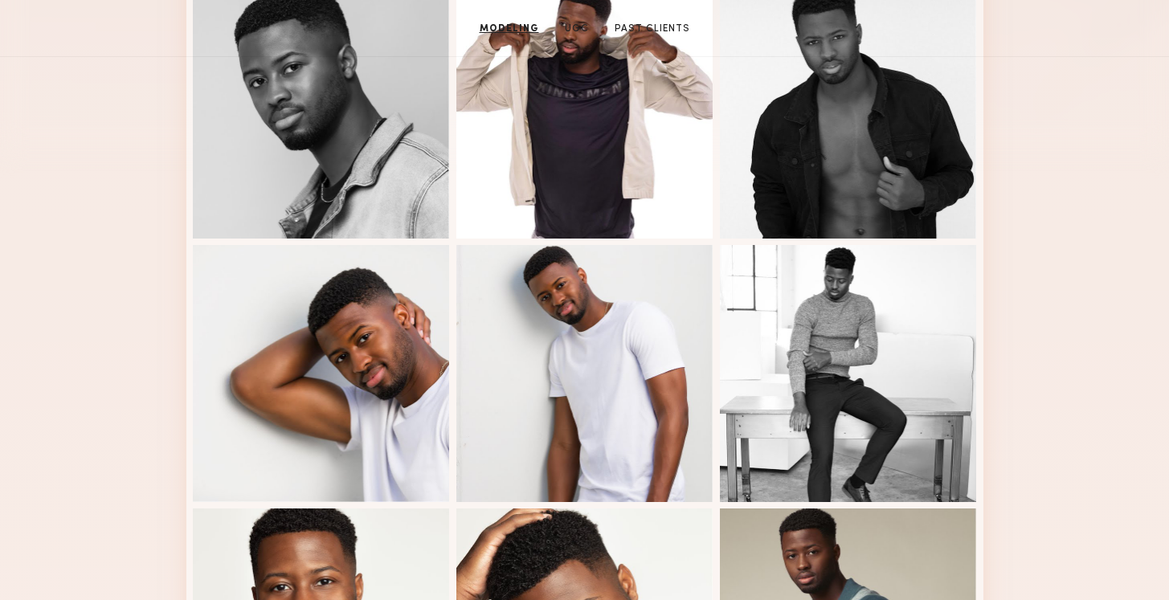
scroll to position [0, 0]
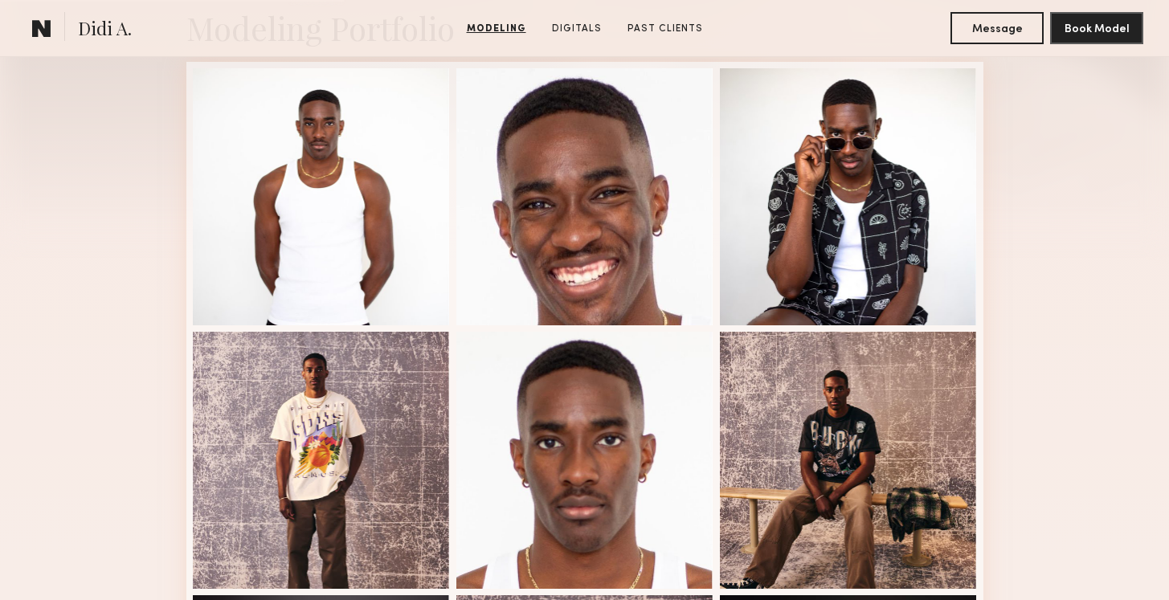
scroll to position [405, 0]
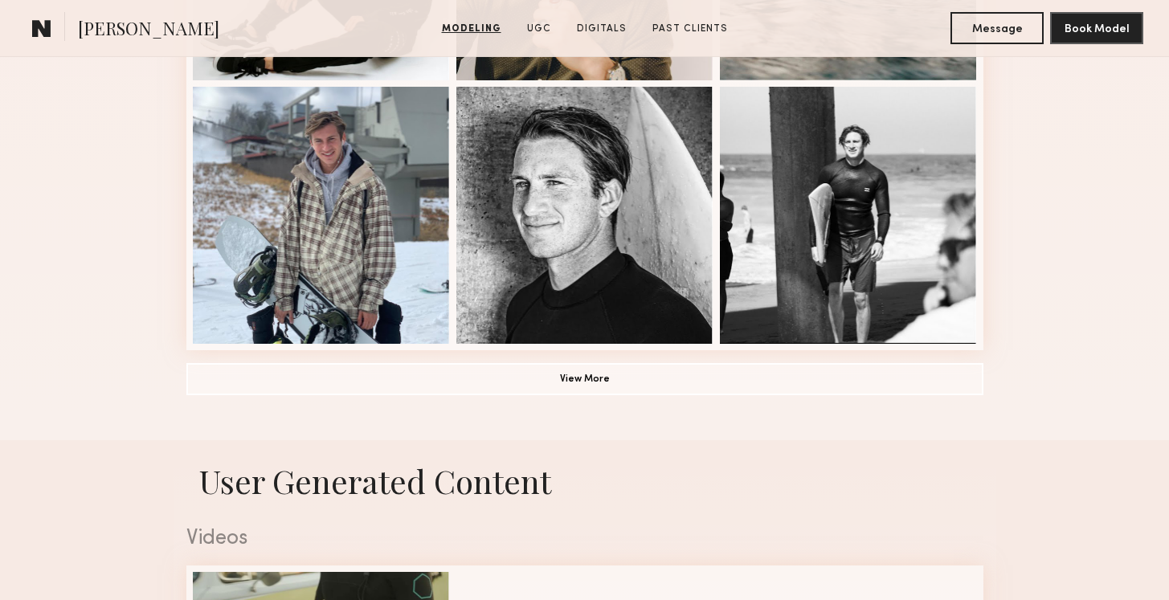
scroll to position [1187, 0]
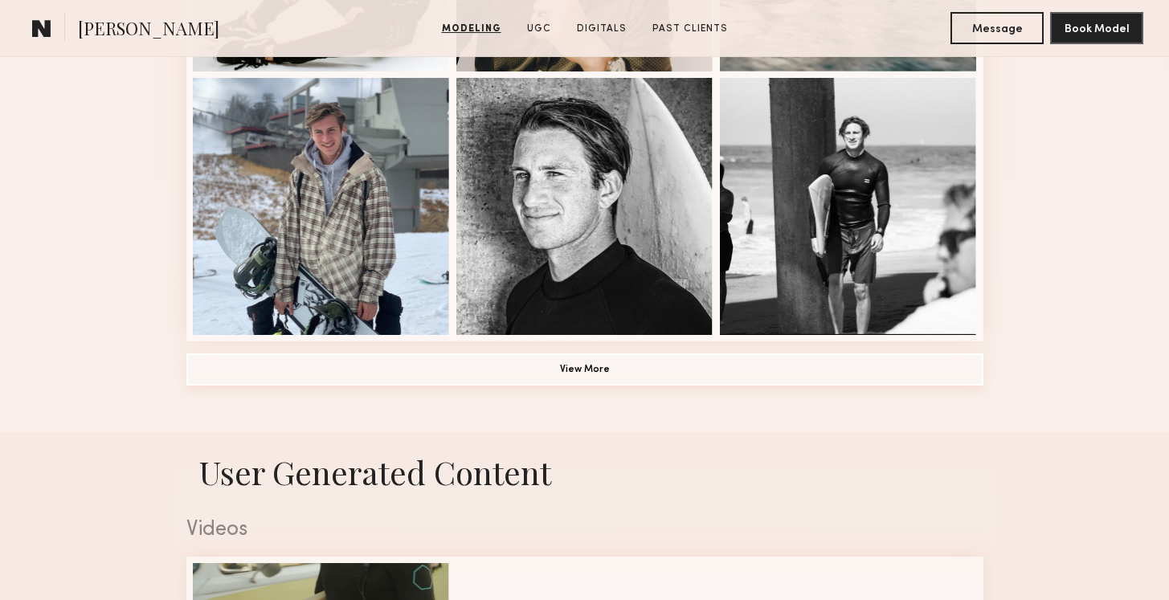
click at [588, 364] on button "View More" at bounding box center [584, 369] width 797 height 32
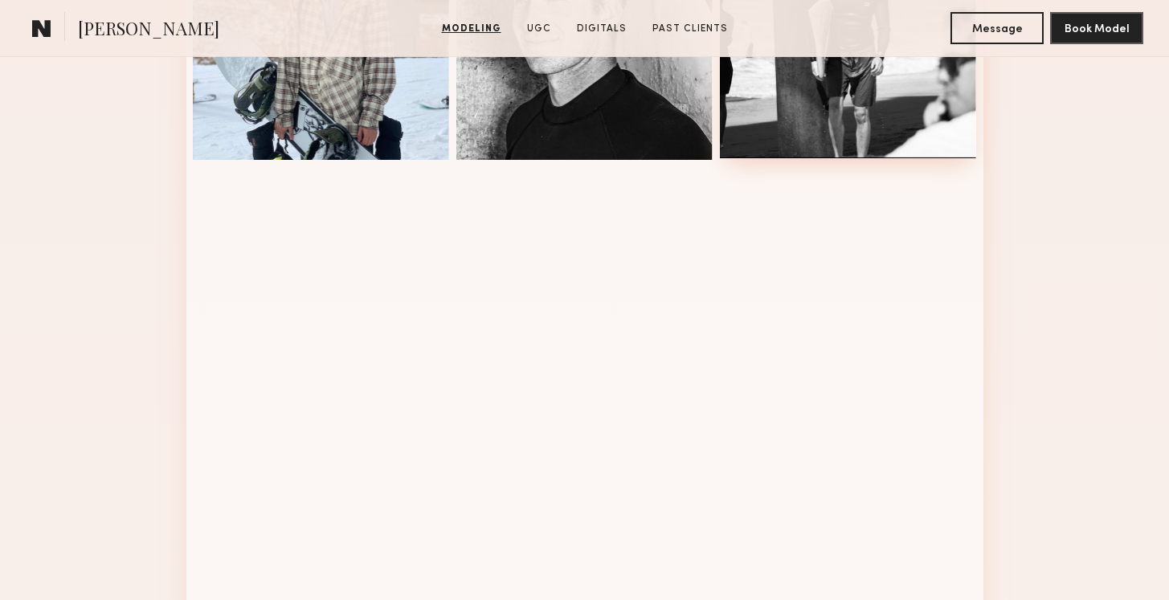
scroll to position [1363, 0]
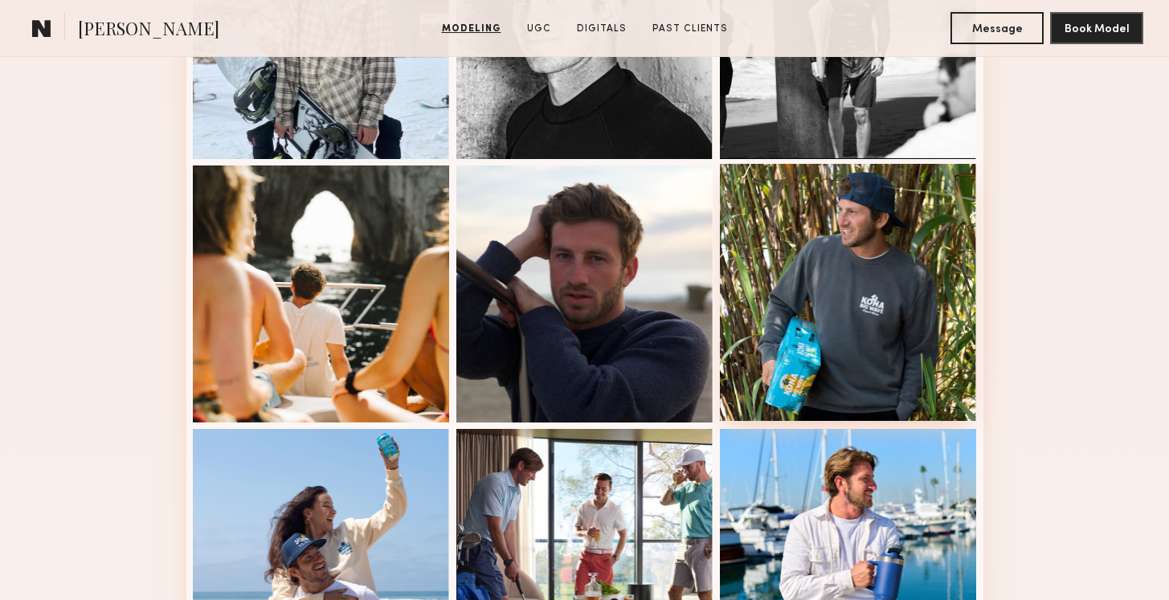
click at [876, 354] on div at bounding box center [848, 292] width 257 height 257
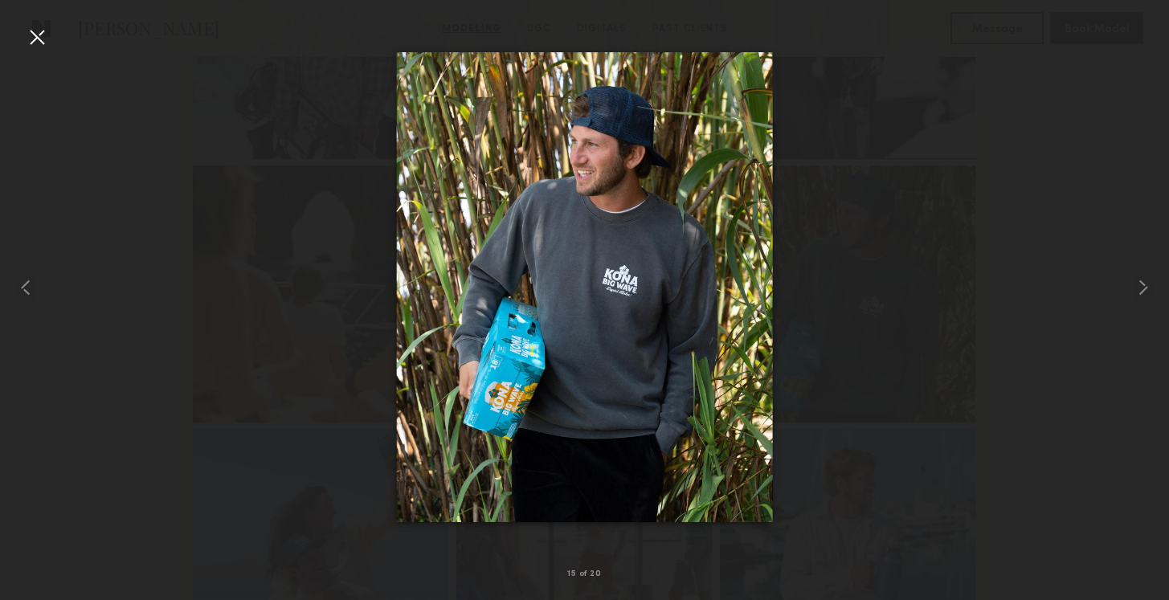
click at [43, 36] on div at bounding box center [37, 37] width 26 height 26
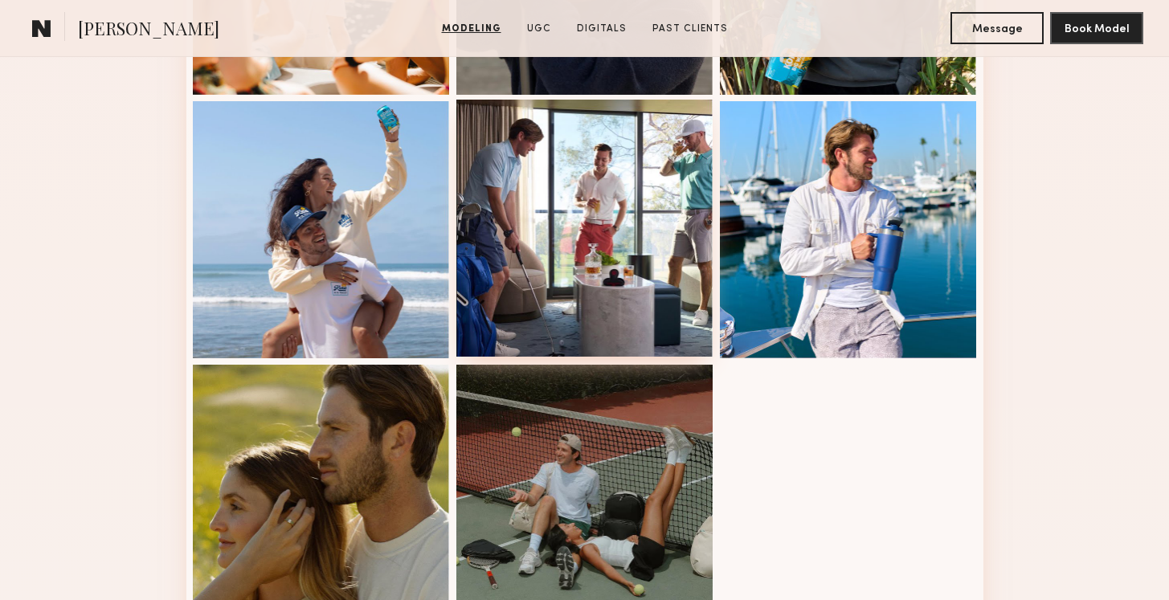
scroll to position [1703, 0]
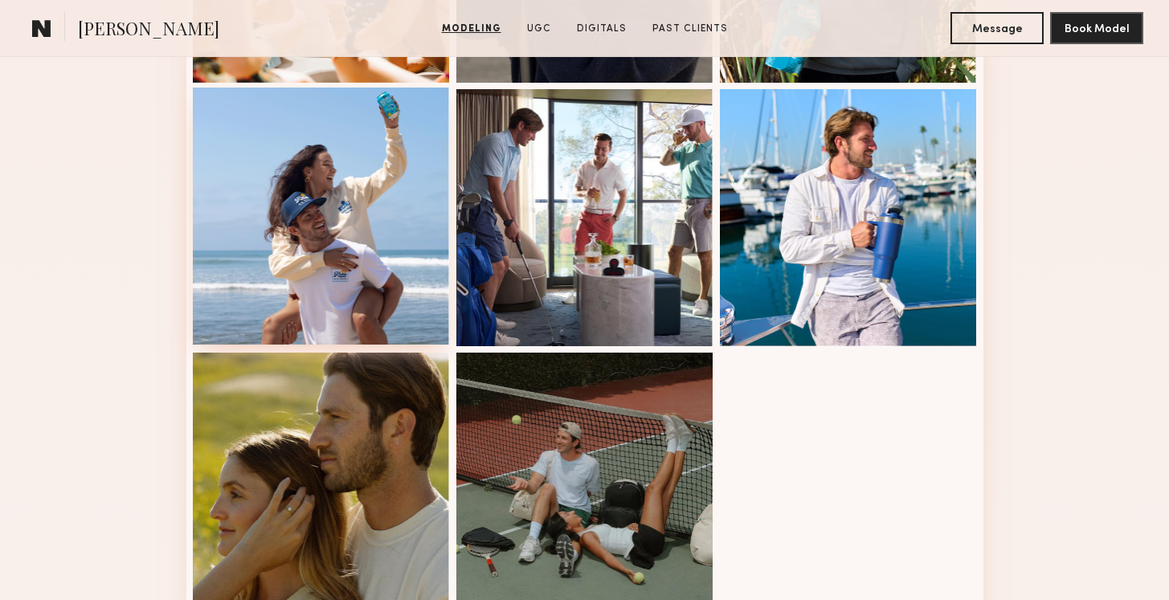
click at [356, 280] on div at bounding box center [321, 216] width 257 height 257
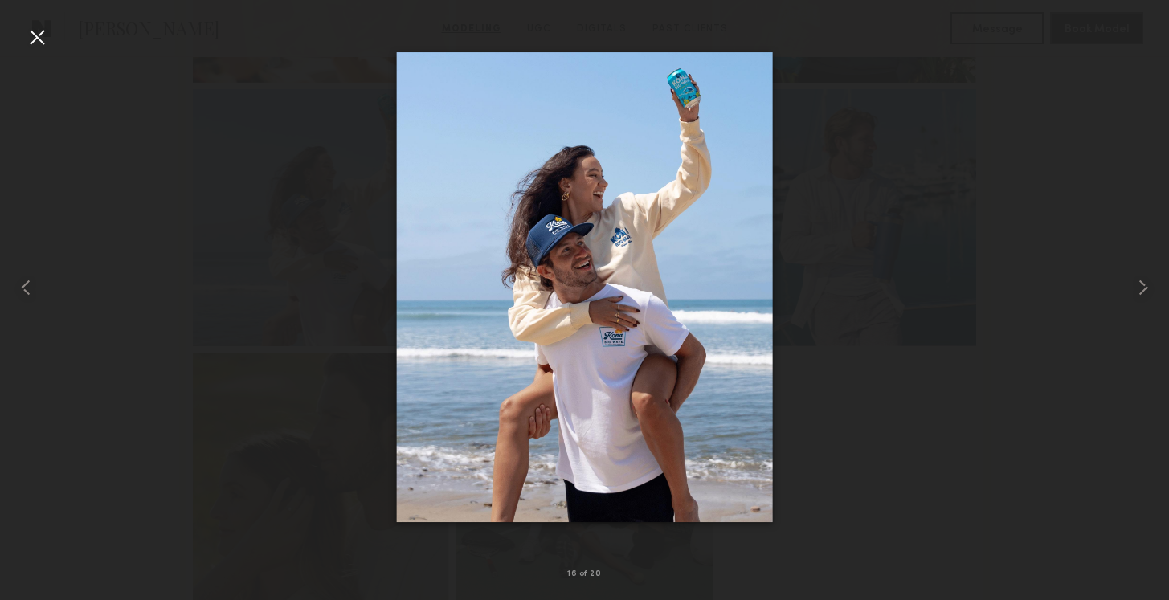
click at [43, 39] on div at bounding box center [37, 37] width 26 height 26
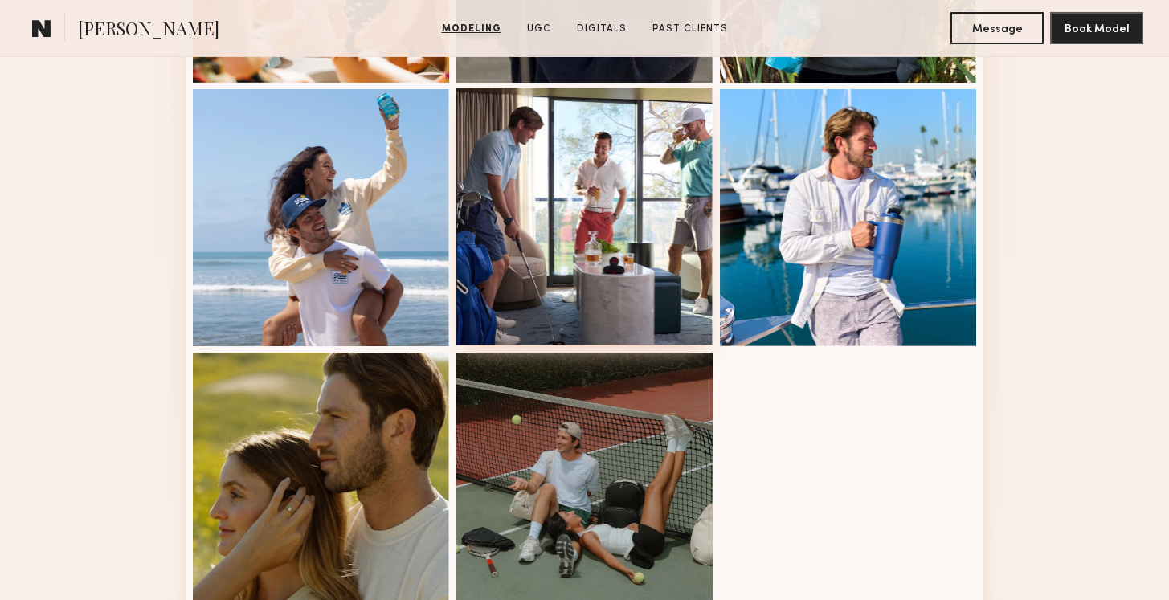
scroll to position [1807, 0]
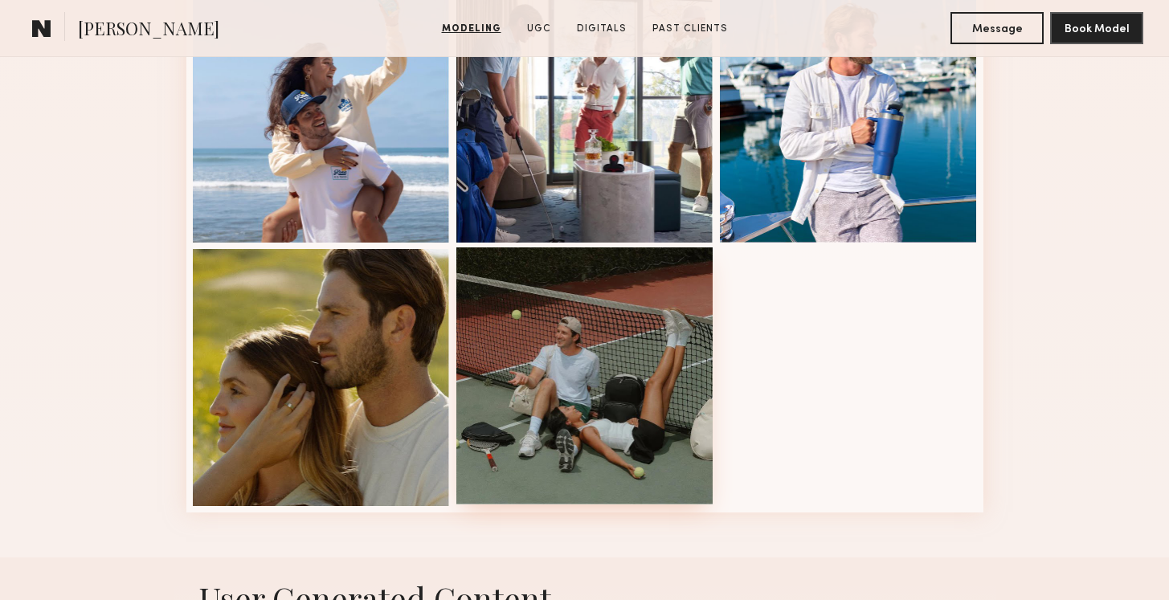
click at [620, 324] on div at bounding box center [584, 375] width 257 height 257
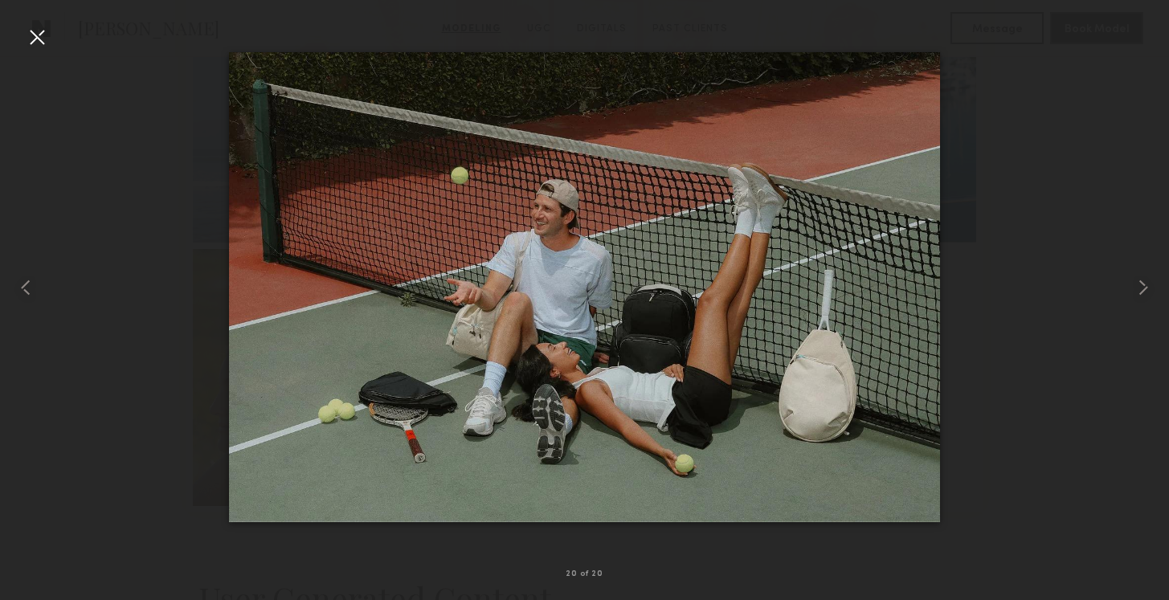
click at [39, 43] on div at bounding box center [37, 37] width 26 height 26
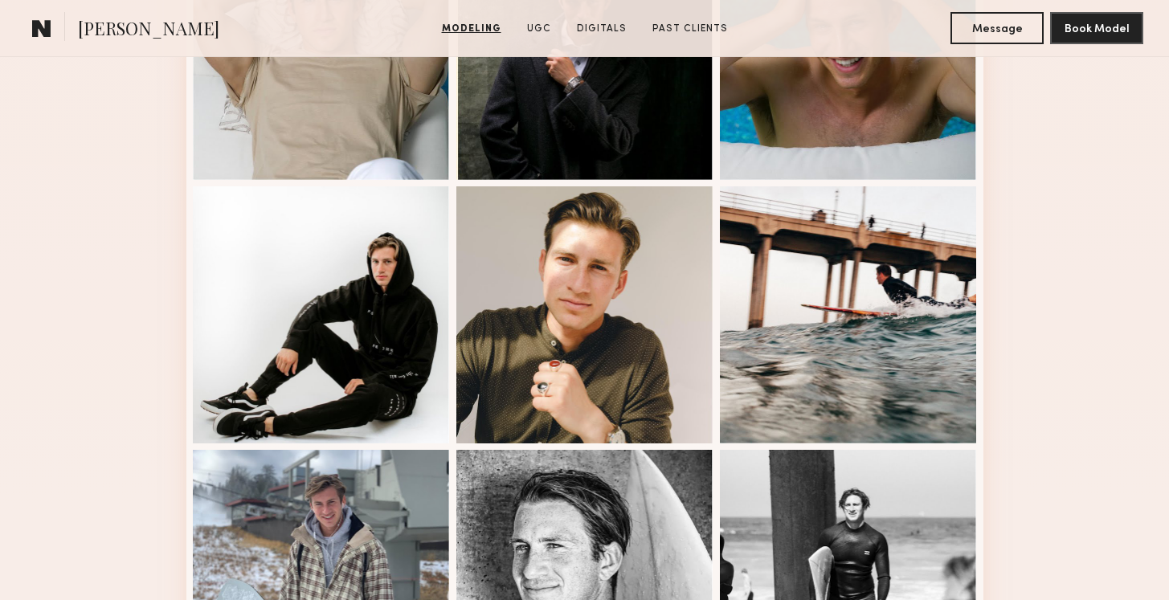
scroll to position [802, 0]
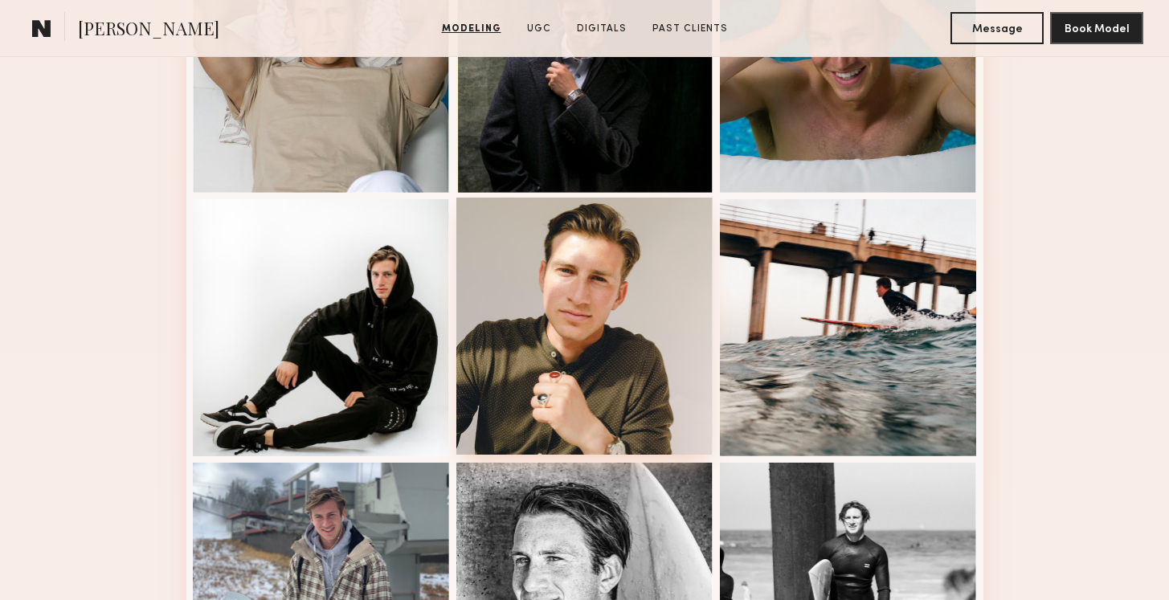
click at [601, 272] on div at bounding box center [584, 326] width 257 height 257
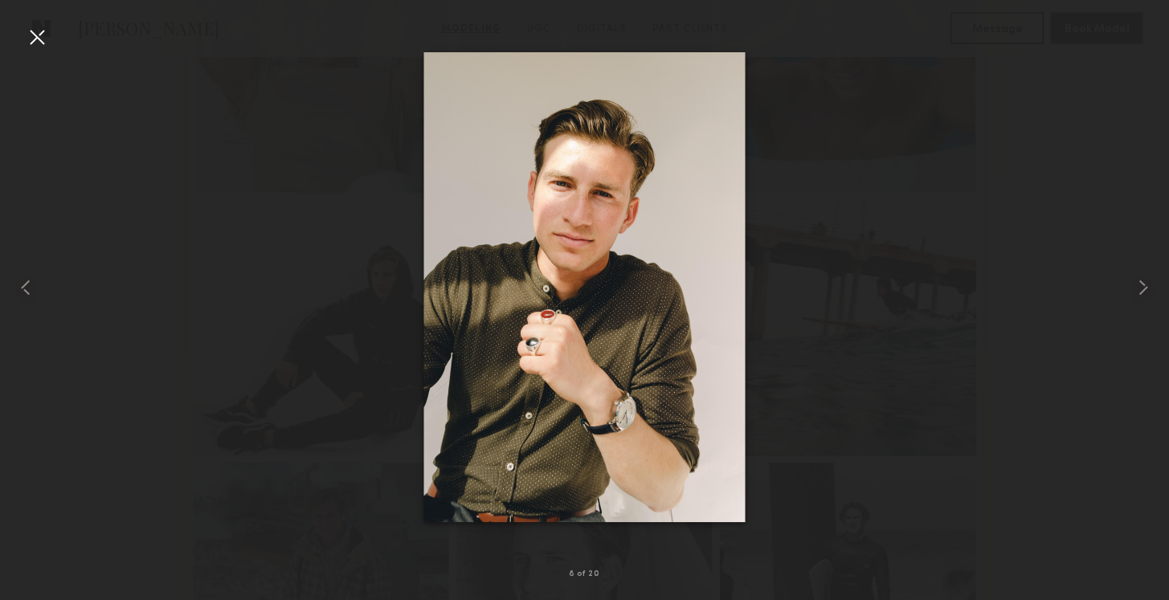
click at [33, 33] on div at bounding box center [37, 37] width 26 height 26
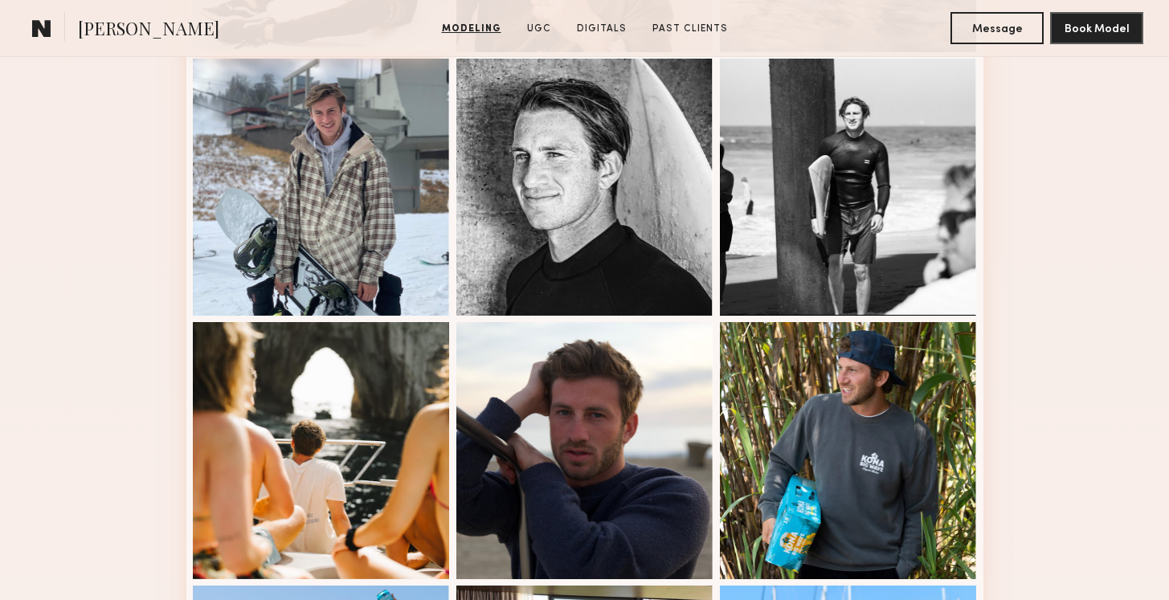
scroll to position [1207, 0]
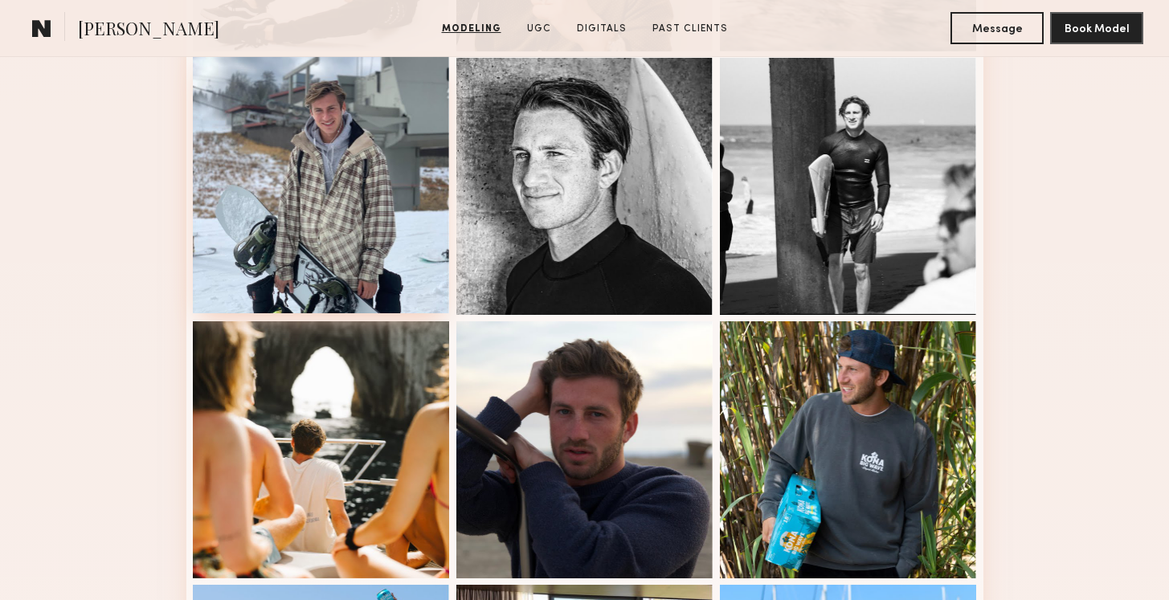
click at [321, 228] on div at bounding box center [321, 184] width 257 height 257
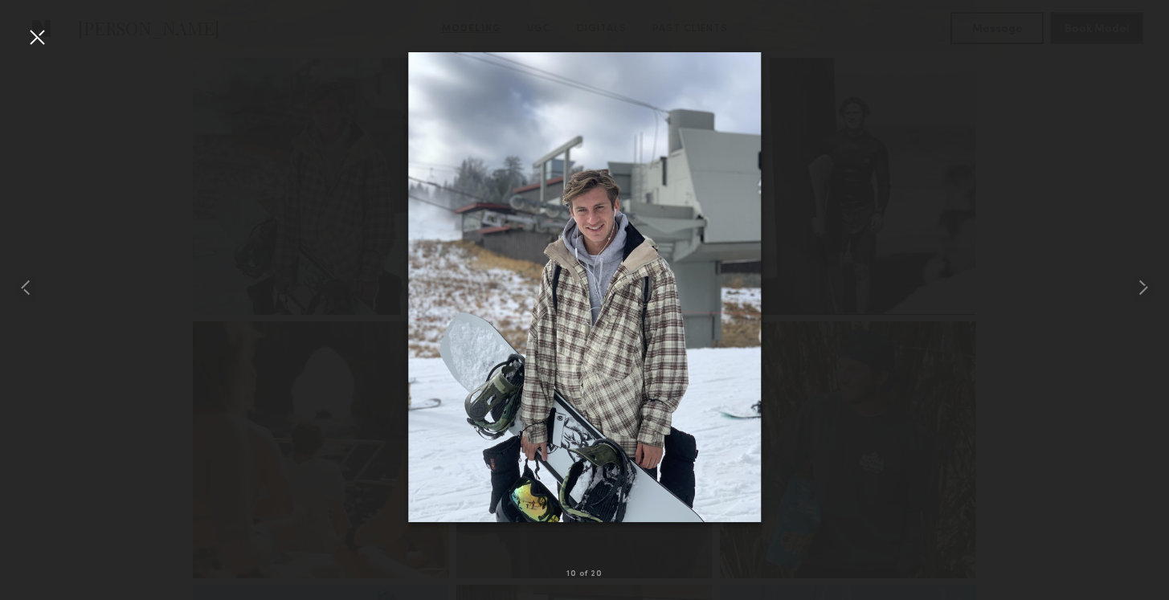
click at [40, 35] on div at bounding box center [37, 37] width 26 height 26
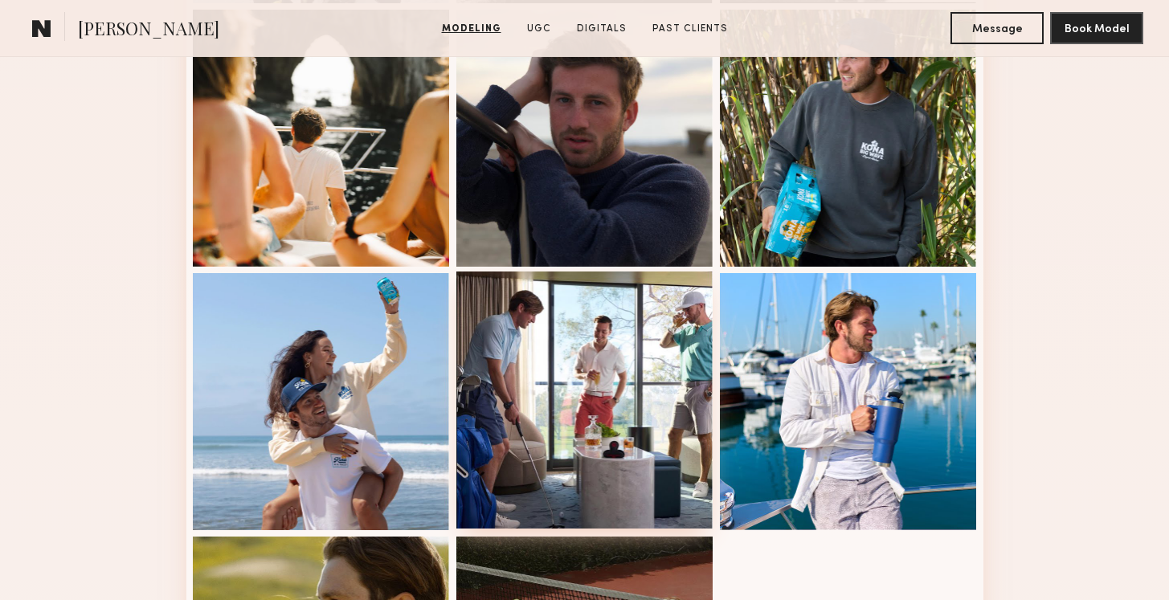
scroll to position [1593, 0]
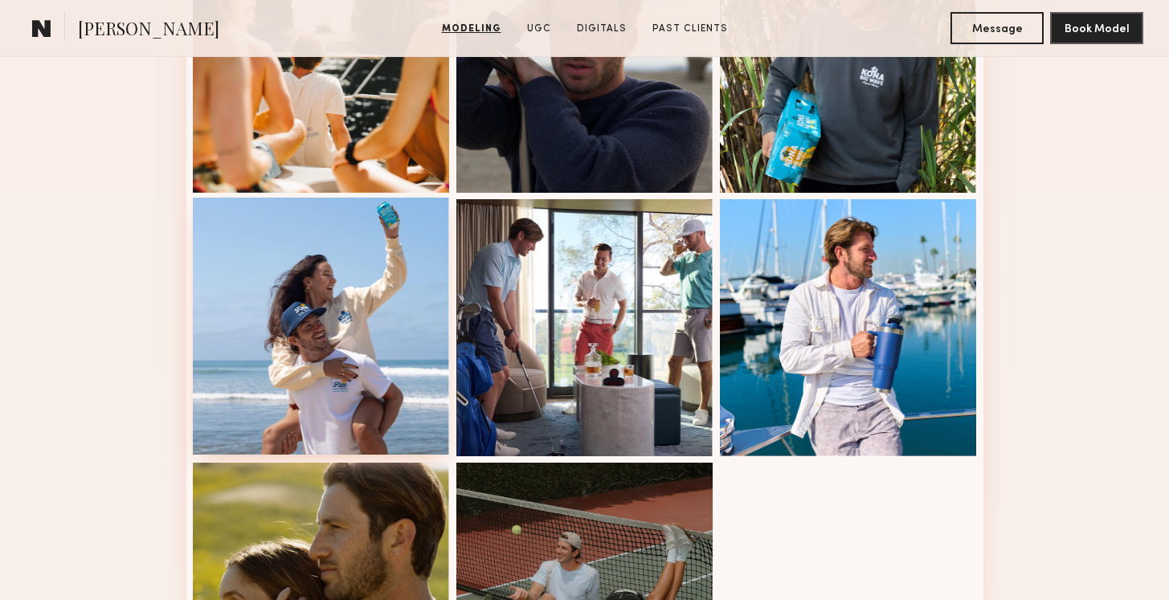
click at [314, 333] on div at bounding box center [321, 326] width 257 height 257
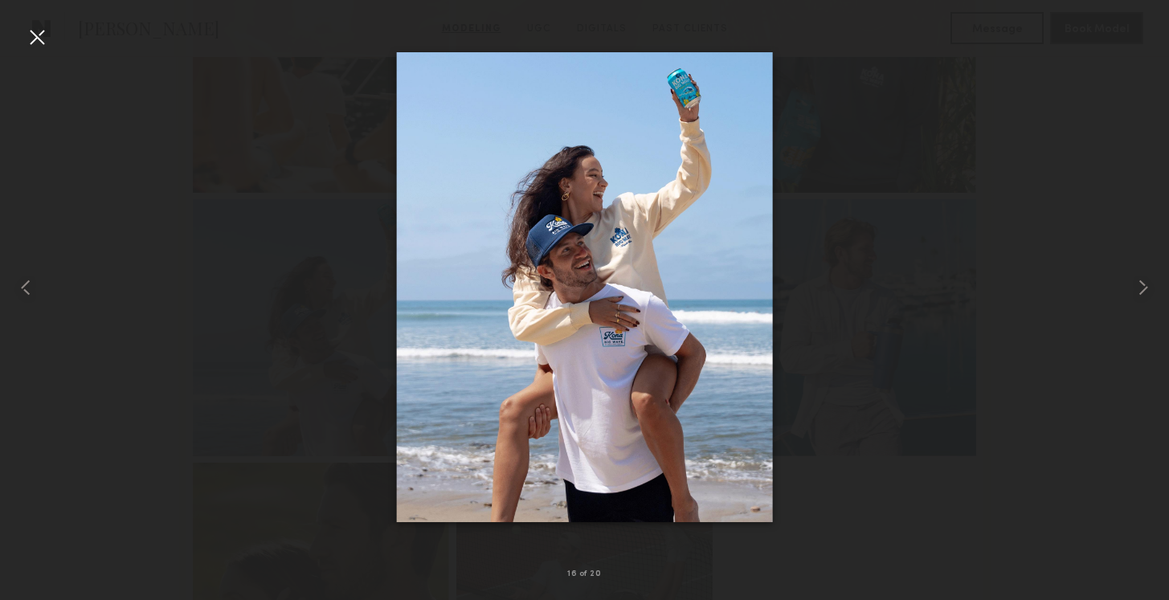
click at [43, 39] on div at bounding box center [37, 37] width 26 height 26
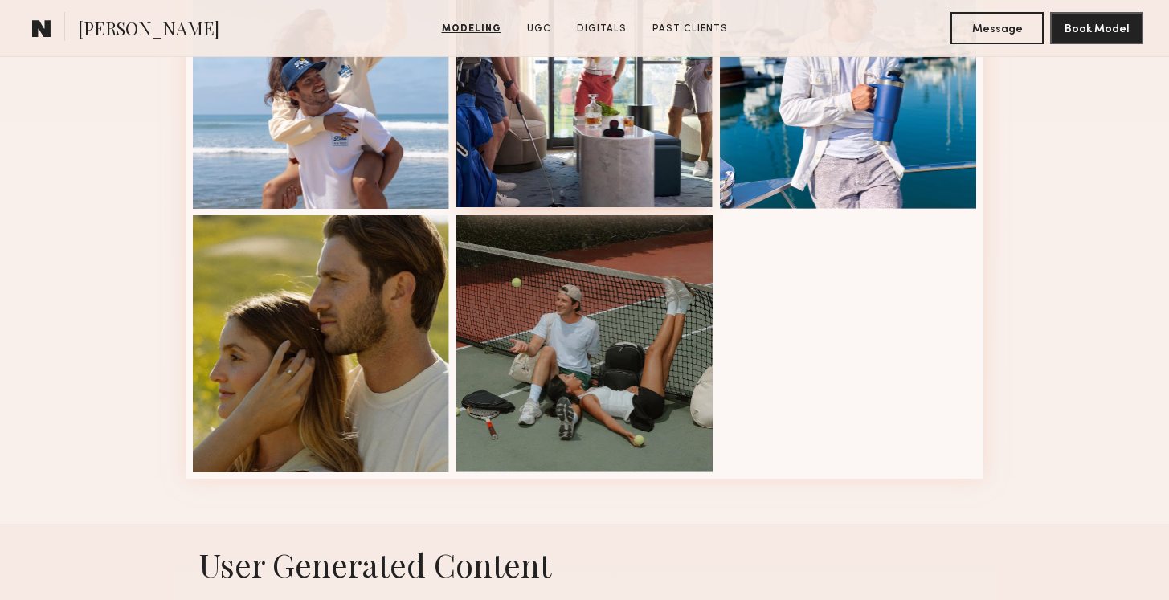
scroll to position [1844, 0]
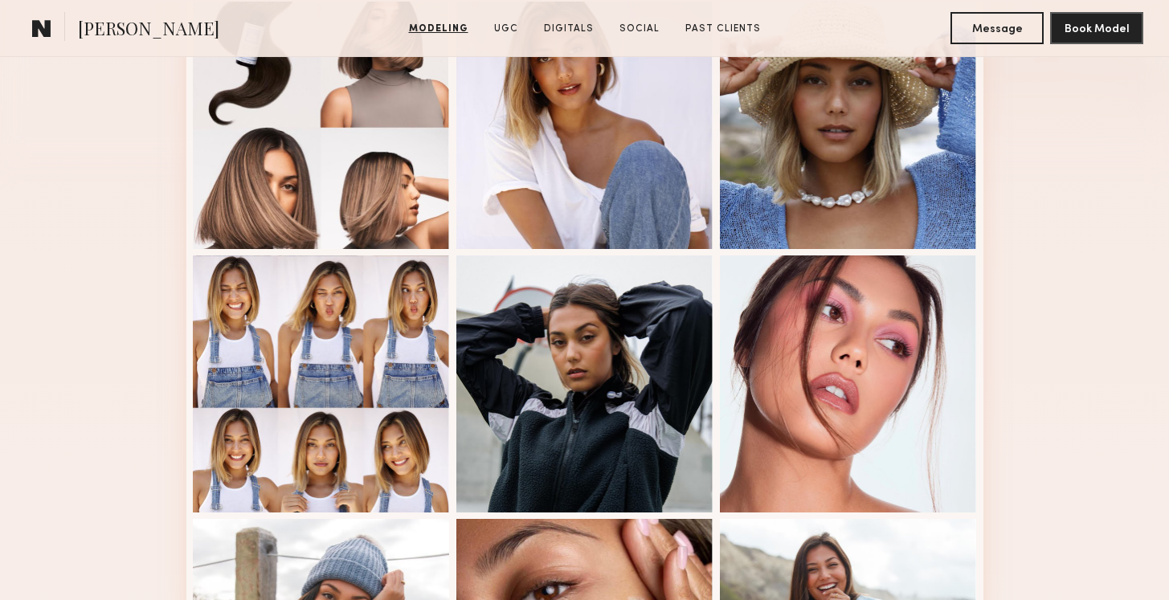
scroll to position [488, 0]
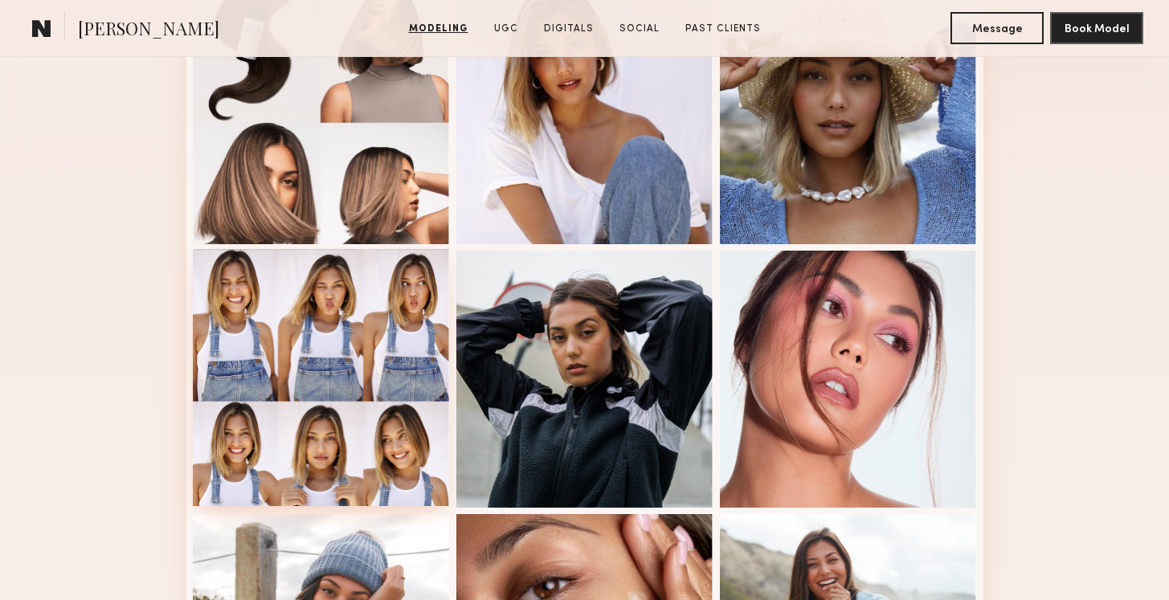
click at [387, 392] on div at bounding box center [321, 377] width 257 height 257
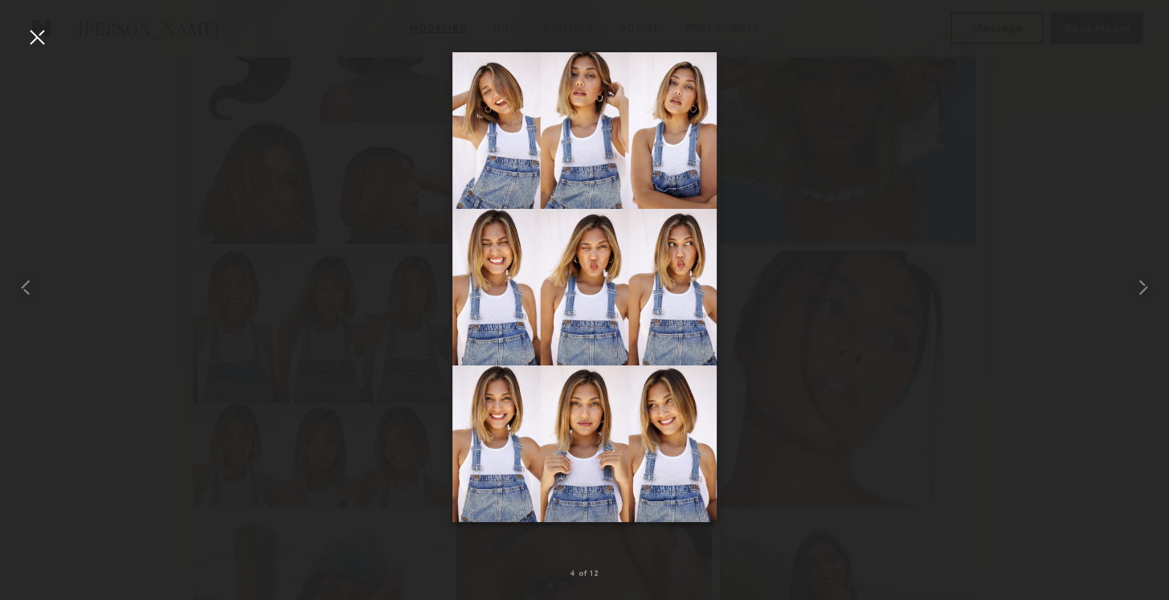
click at [38, 41] on div at bounding box center [37, 37] width 26 height 26
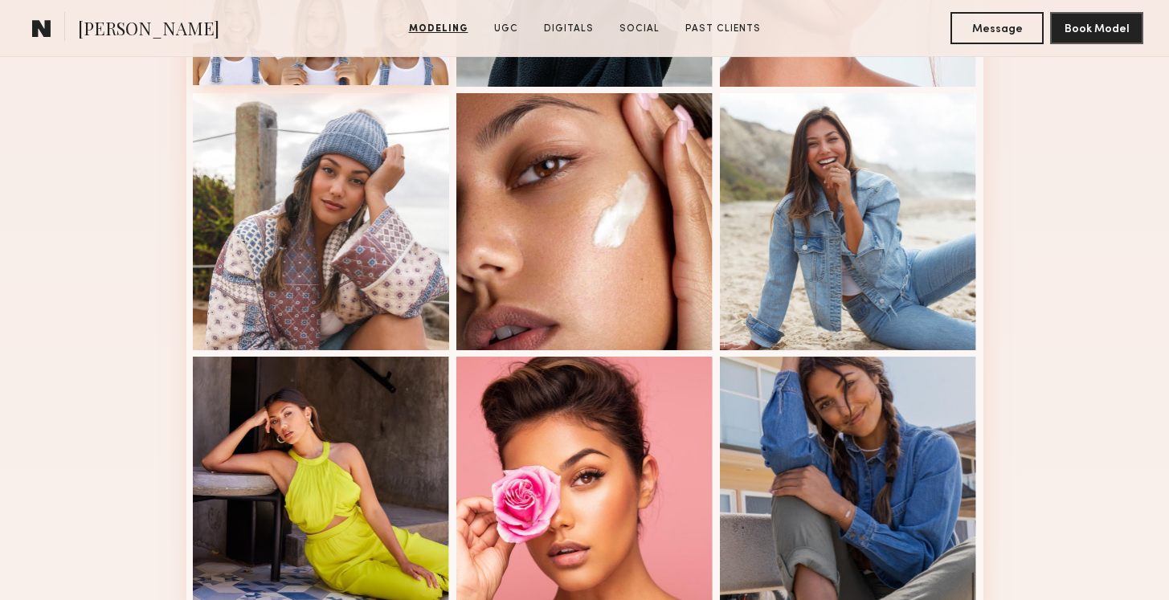
scroll to position [909, 0]
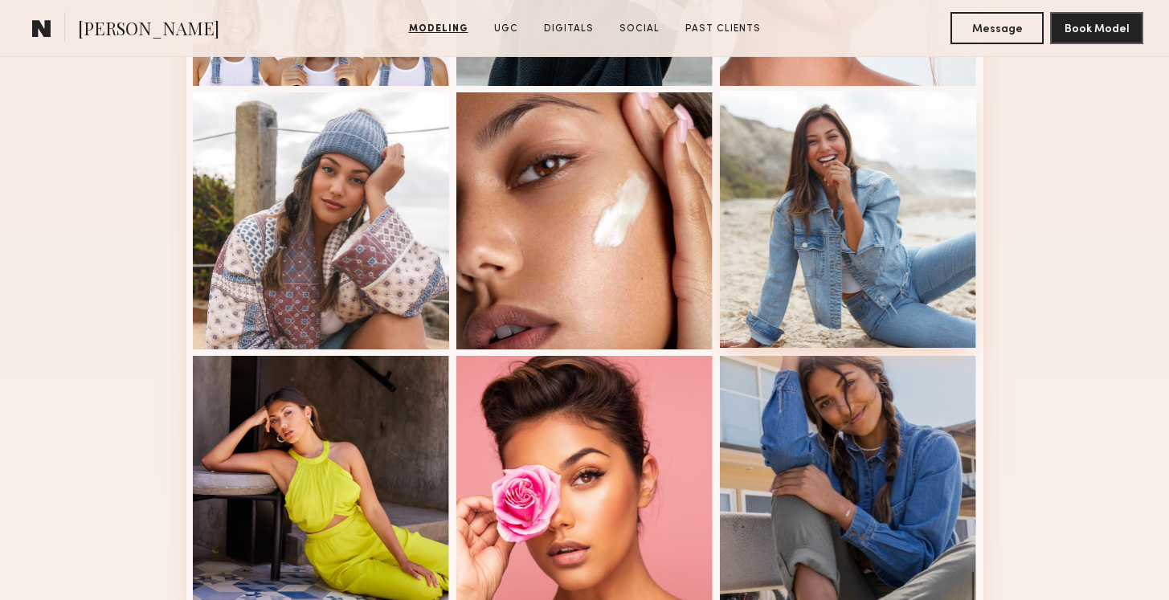
click at [818, 209] on div at bounding box center [848, 219] width 257 height 257
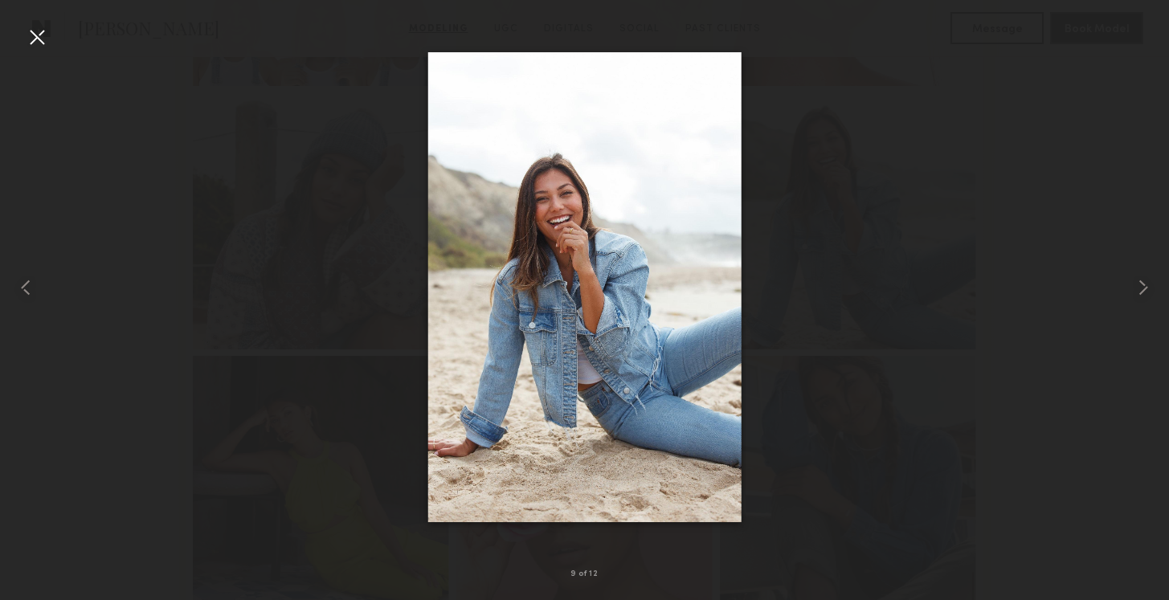
click at [40, 36] on div at bounding box center [37, 37] width 26 height 26
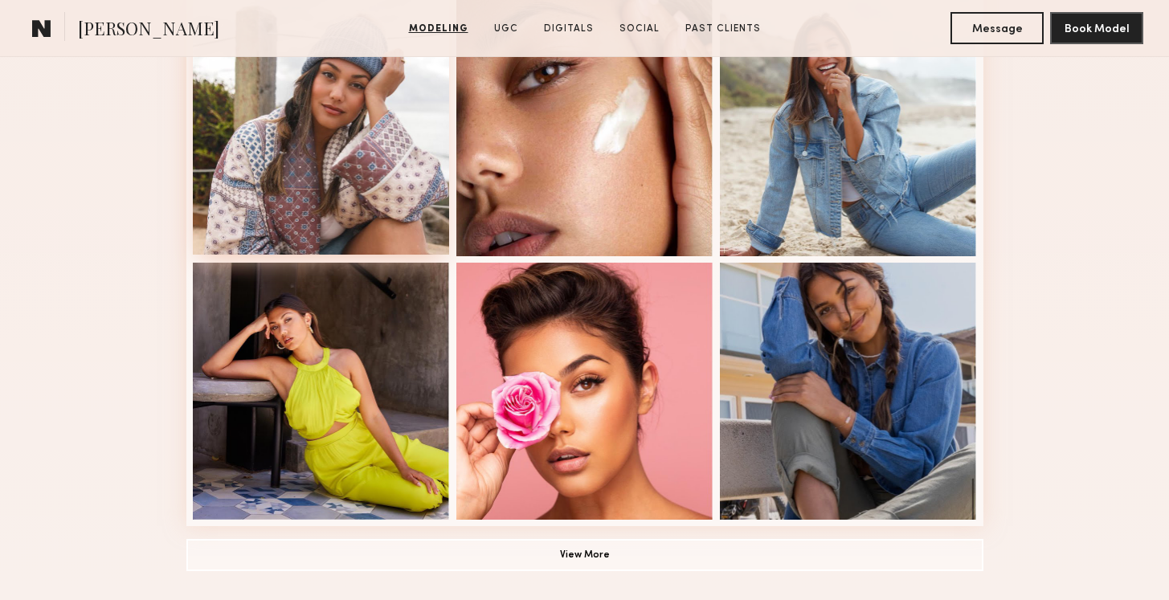
scroll to position [997, 0]
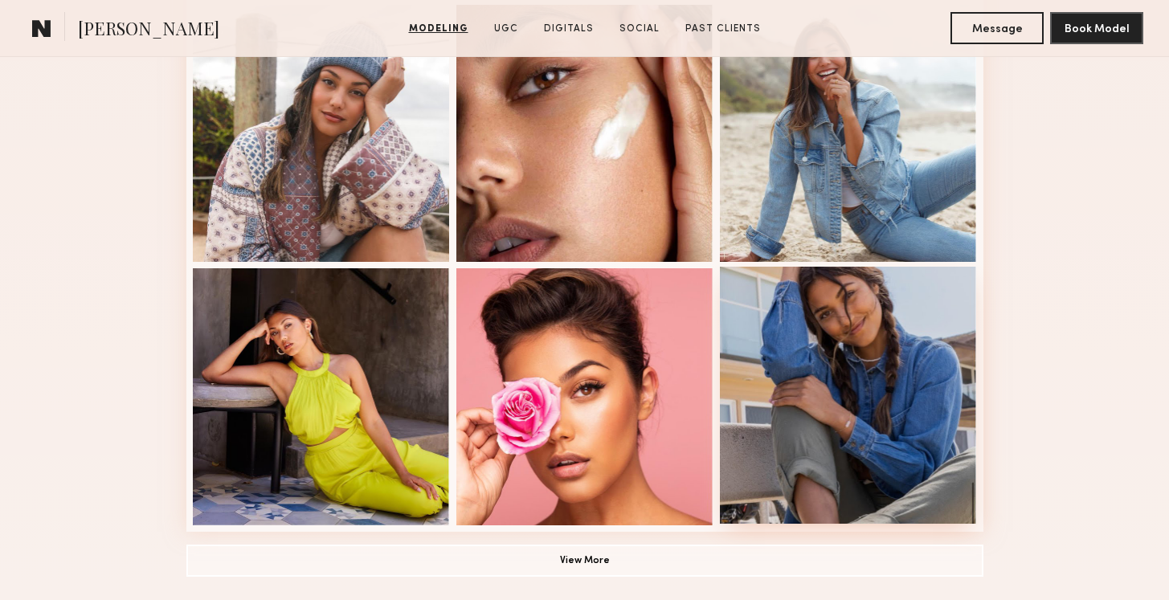
click at [838, 403] on div at bounding box center [848, 395] width 257 height 257
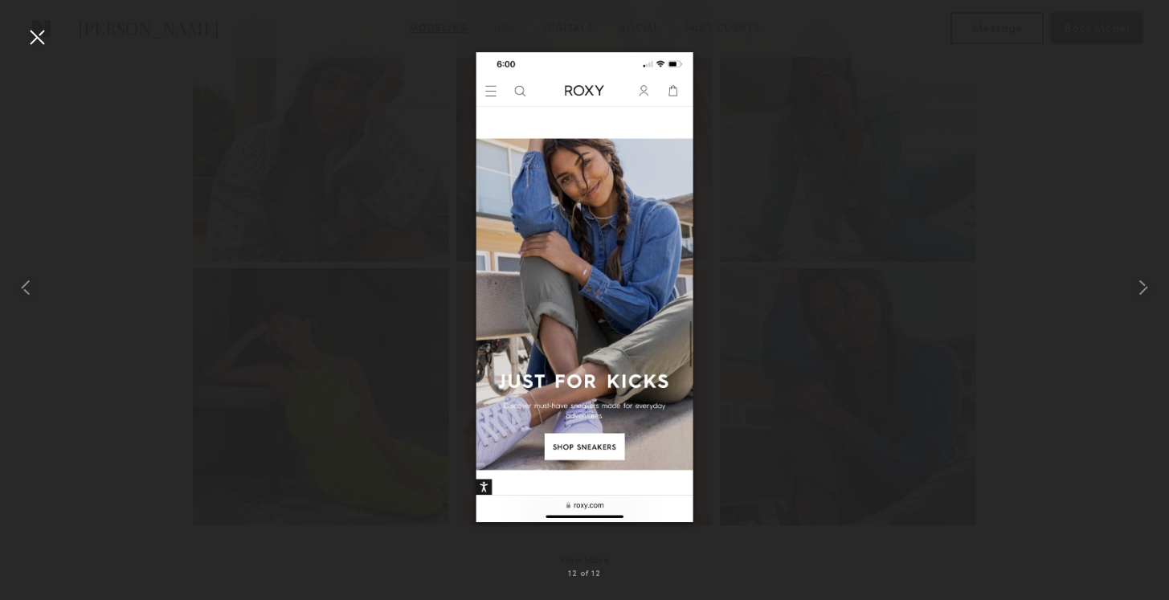
click at [34, 33] on div at bounding box center [37, 37] width 26 height 26
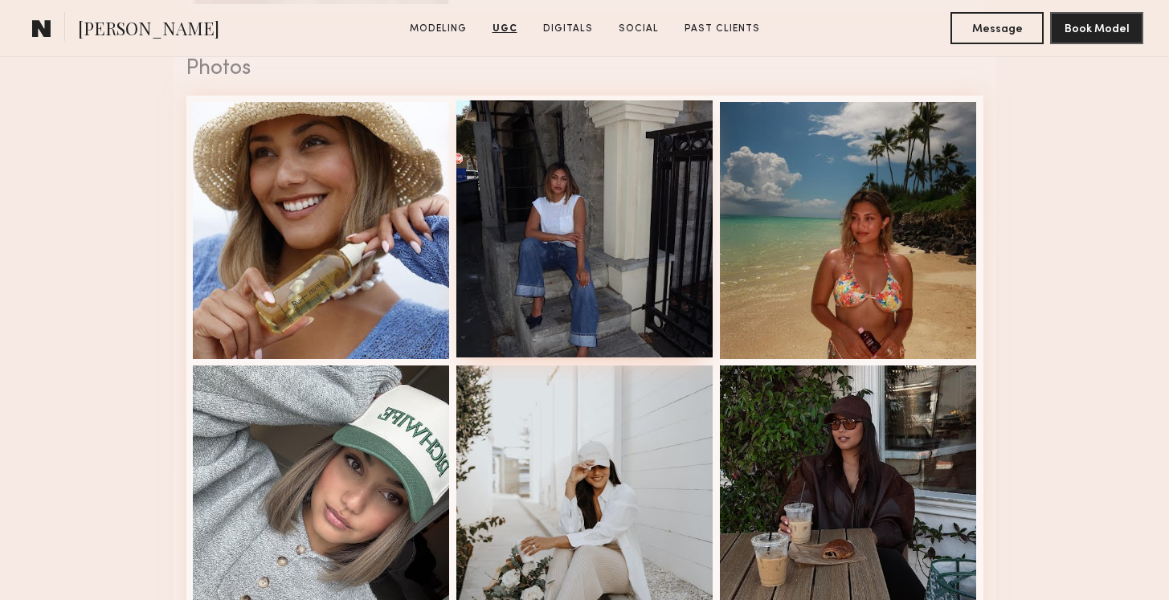
scroll to position [2534, 0]
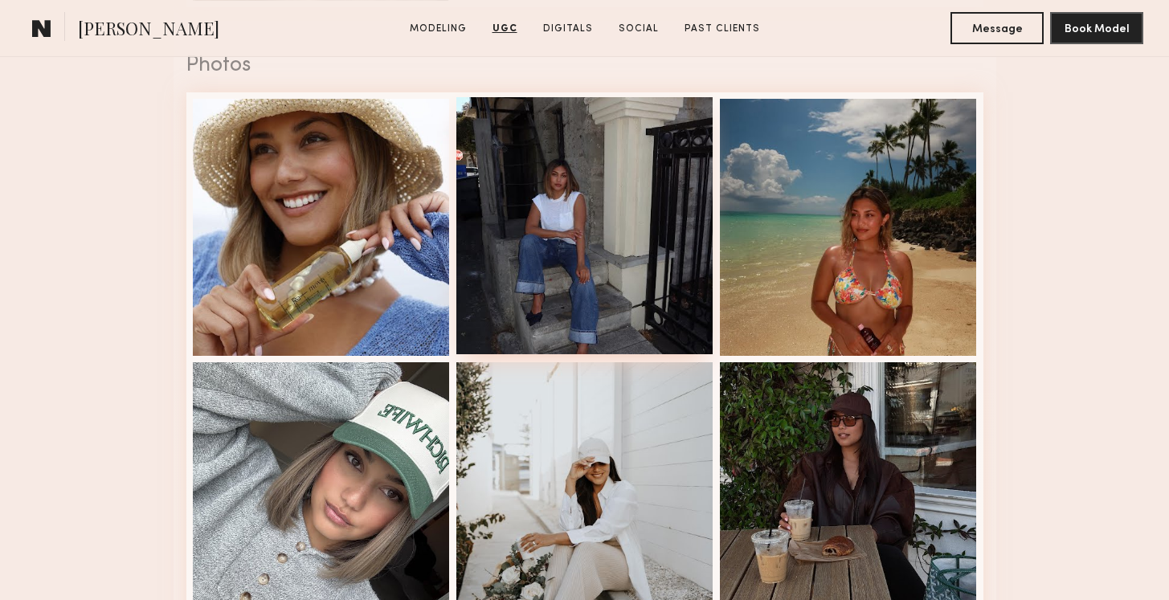
click at [609, 239] on div at bounding box center [584, 225] width 257 height 257
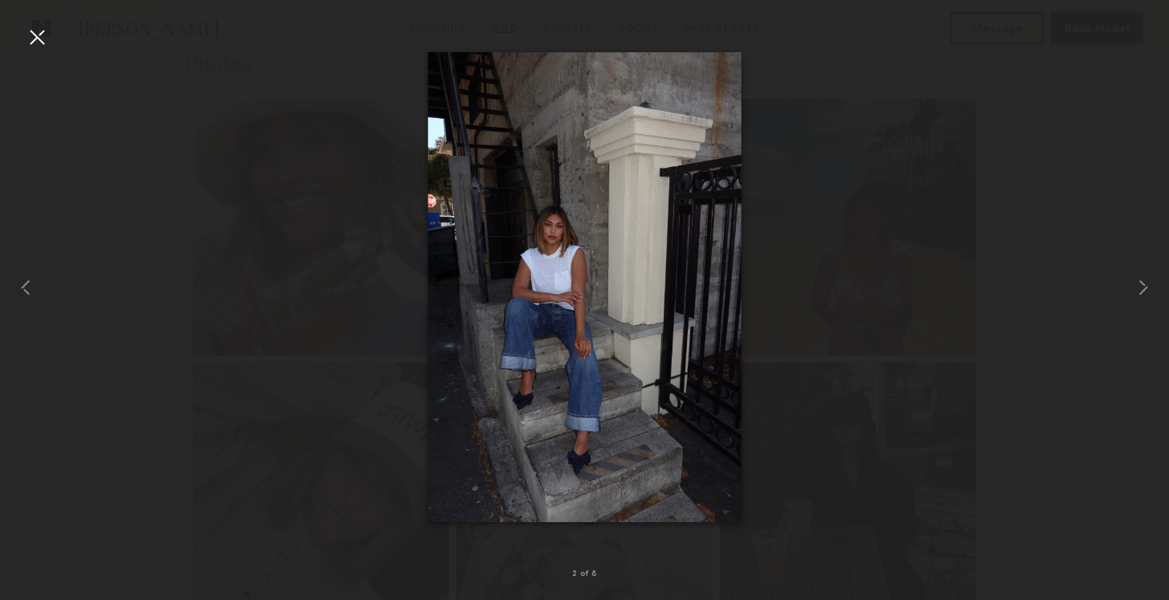
click at [41, 31] on div at bounding box center [37, 37] width 26 height 26
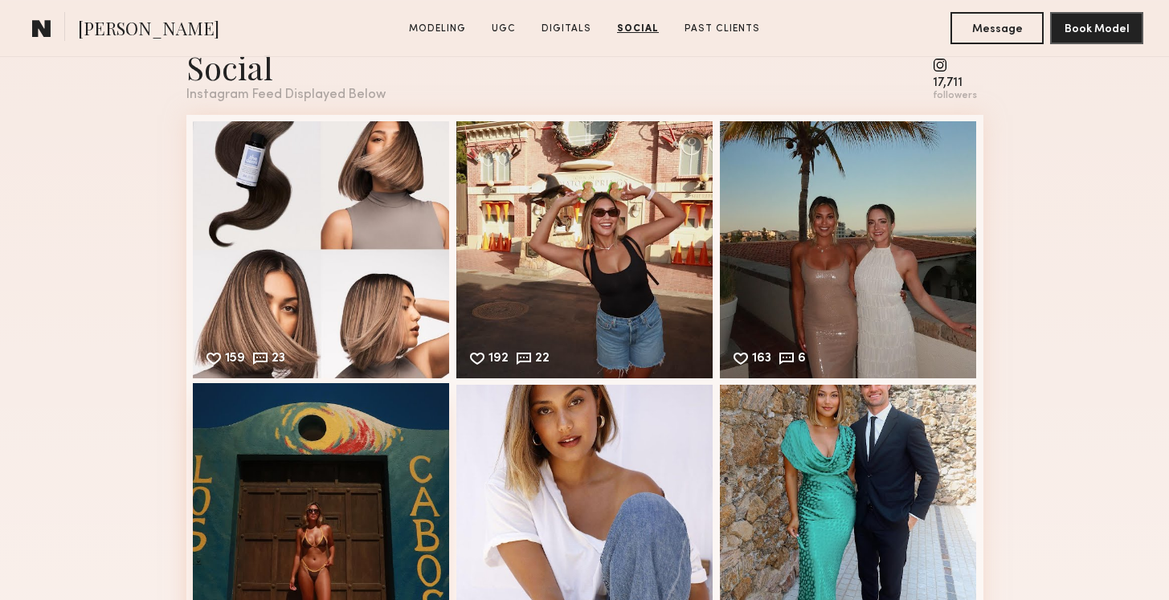
scroll to position [4140, 0]
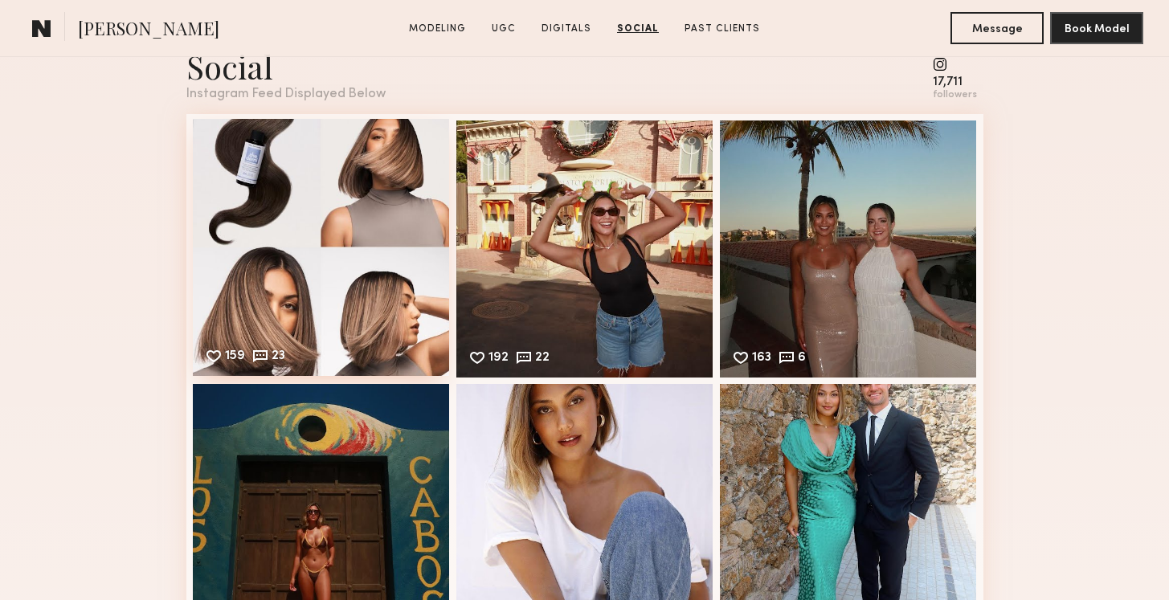
click at [326, 226] on div "159 23 Likes & comments displayed to show model’s engagement" at bounding box center [321, 247] width 257 height 257
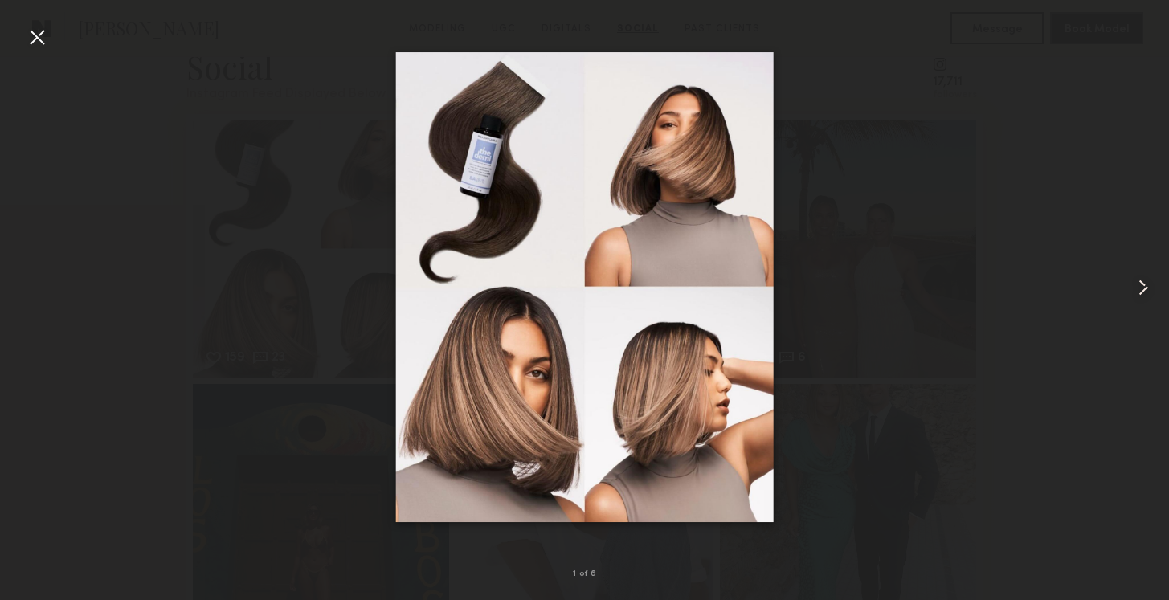
click at [1143, 285] on common-icon at bounding box center [1143, 288] width 26 height 26
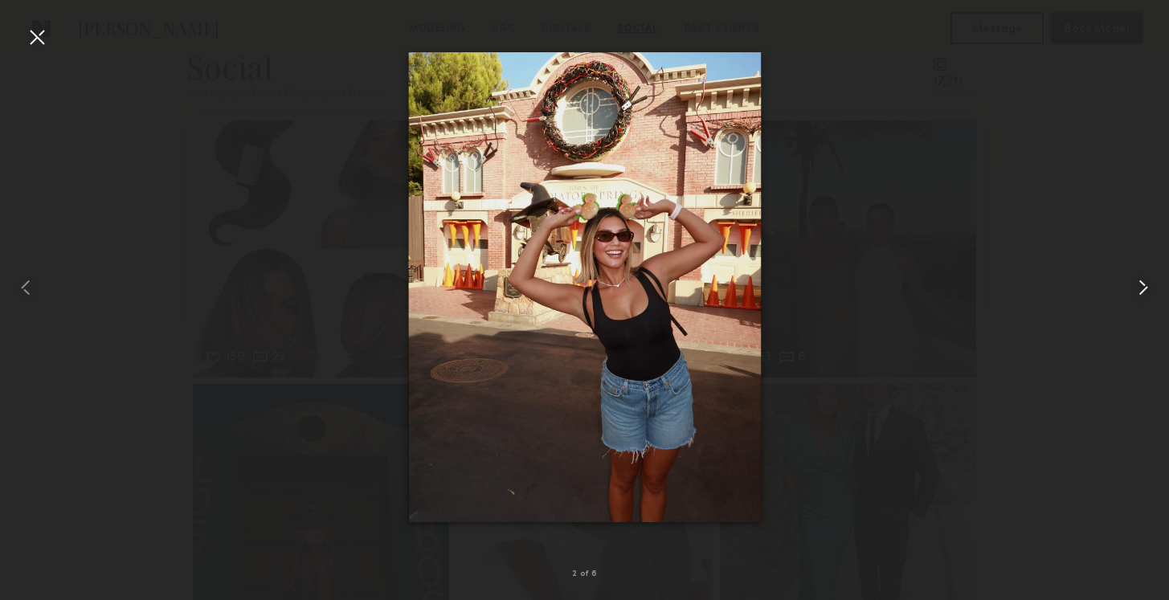
click at [1143, 285] on common-icon at bounding box center [1143, 288] width 26 height 26
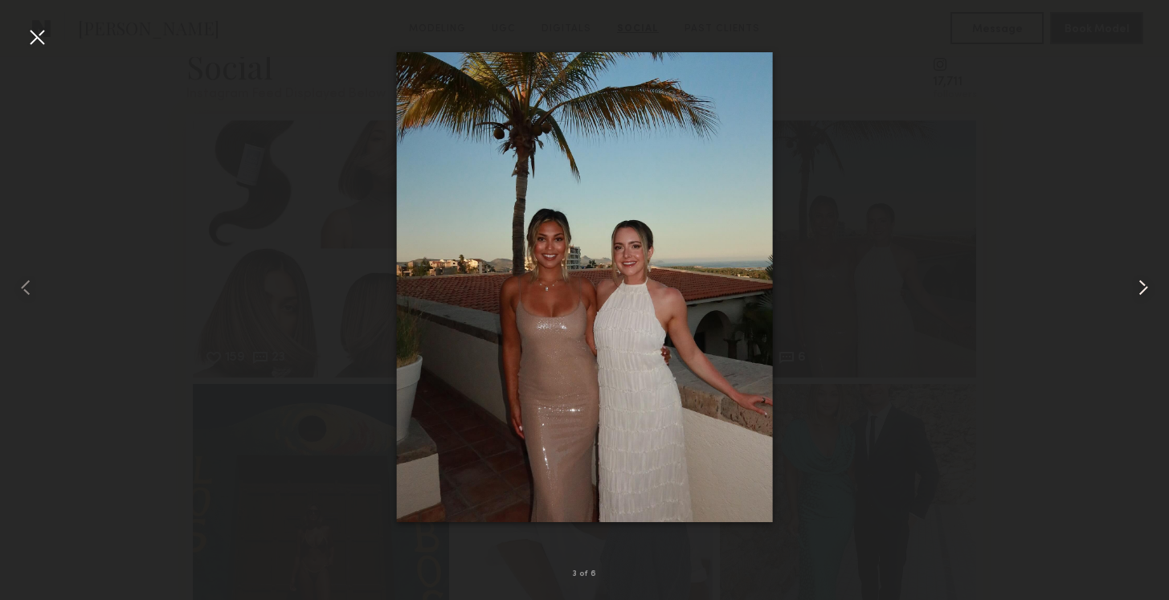
click at [1143, 285] on common-icon at bounding box center [1143, 288] width 26 height 26
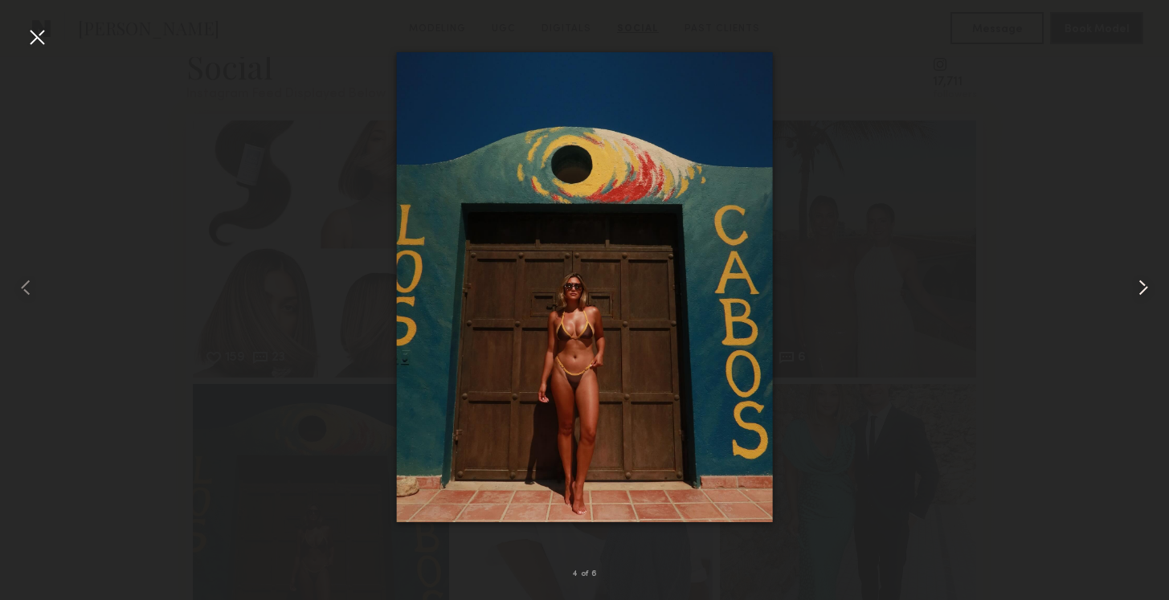
click at [1143, 285] on common-icon at bounding box center [1143, 288] width 26 height 26
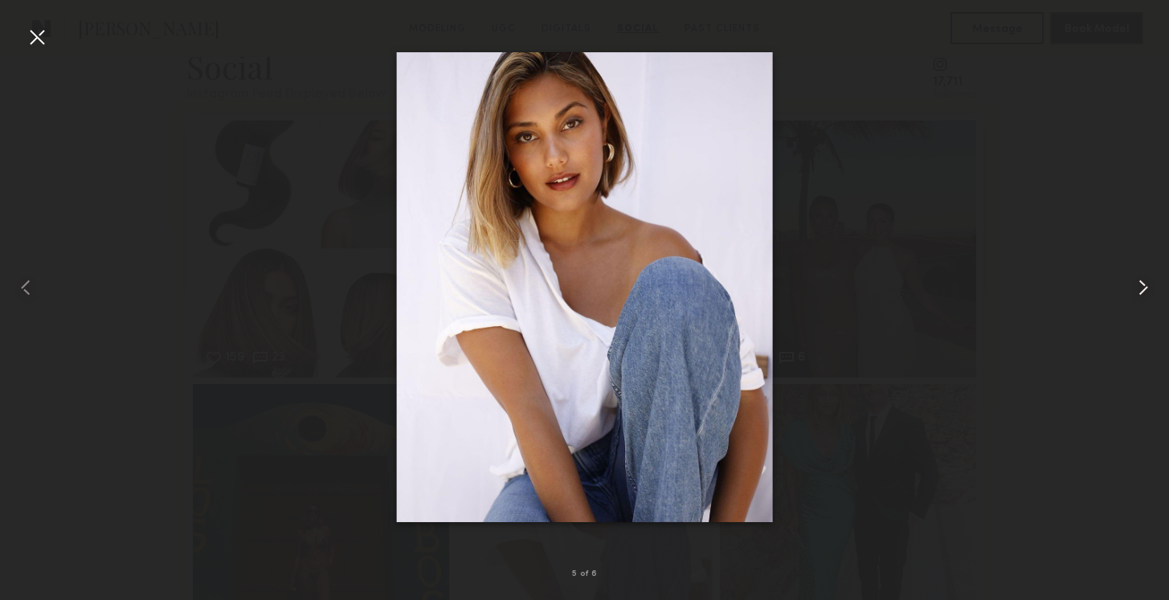
click at [1143, 285] on common-icon at bounding box center [1143, 288] width 26 height 26
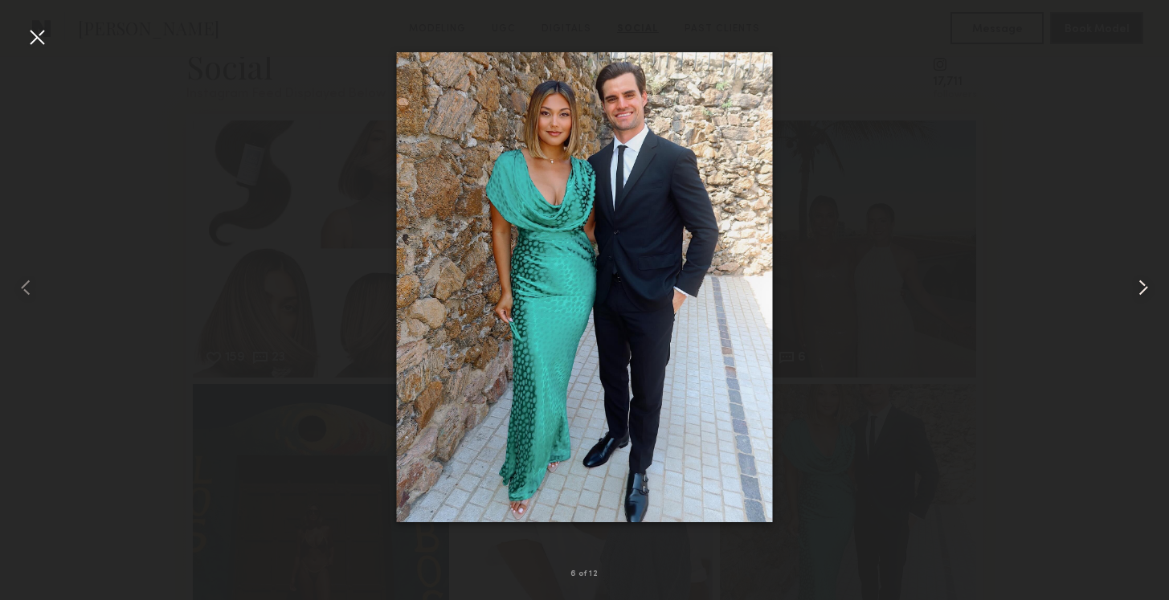
click at [1143, 285] on common-icon at bounding box center [1143, 288] width 26 height 26
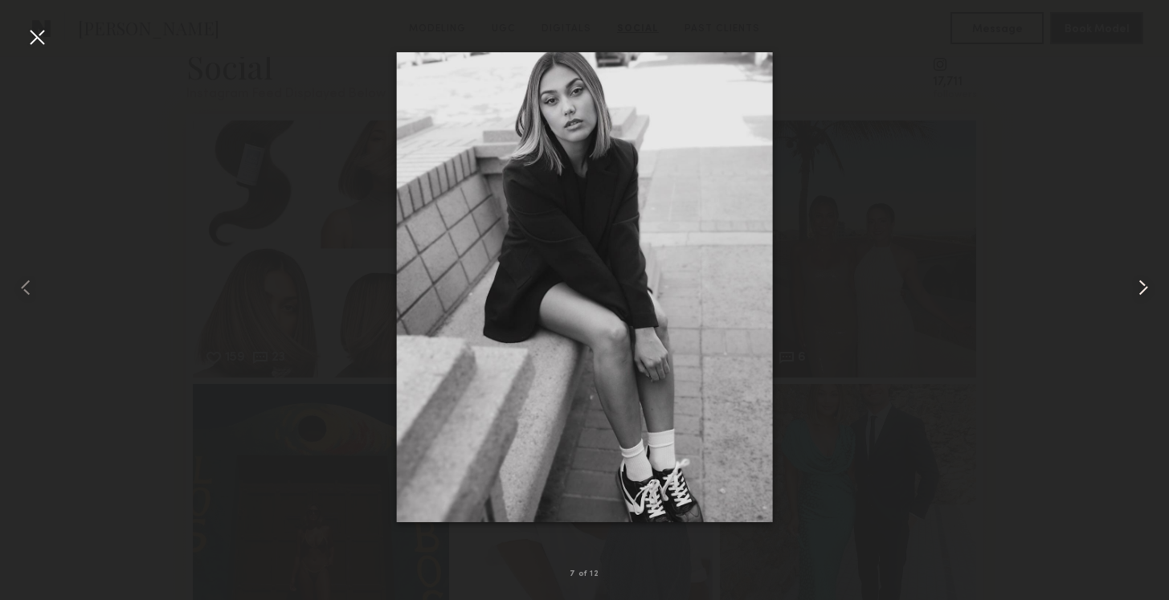
click at [1143, 286] on common-icon at bounding box center [1143, 288] width 26 height 26
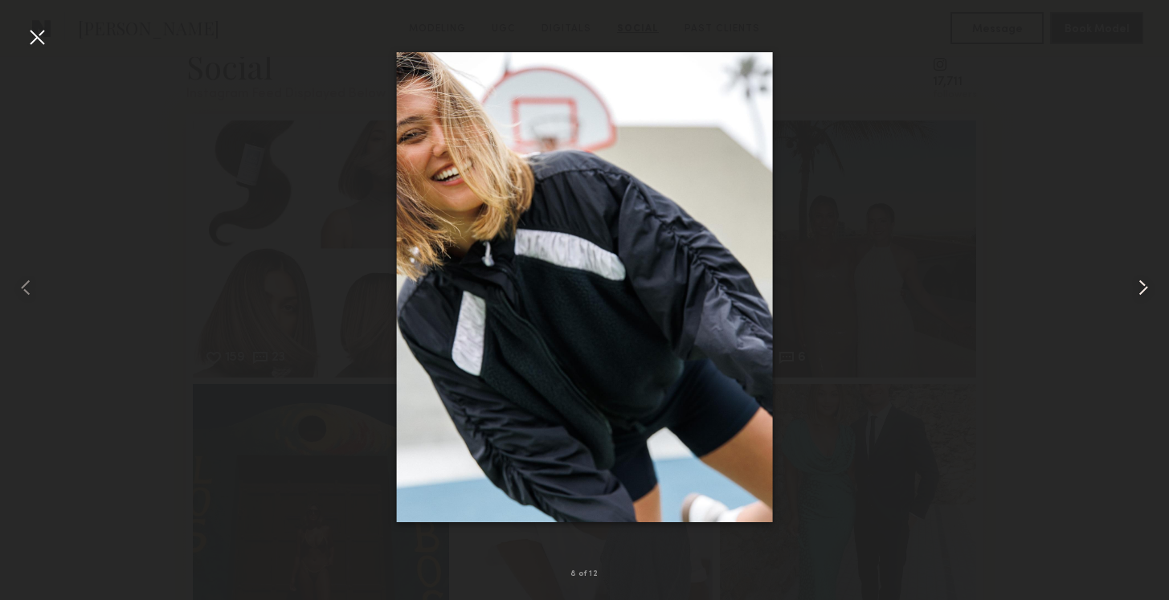
click at [1143, 286] on common-icon at bounding box center [1143, 288] width 26 height 26
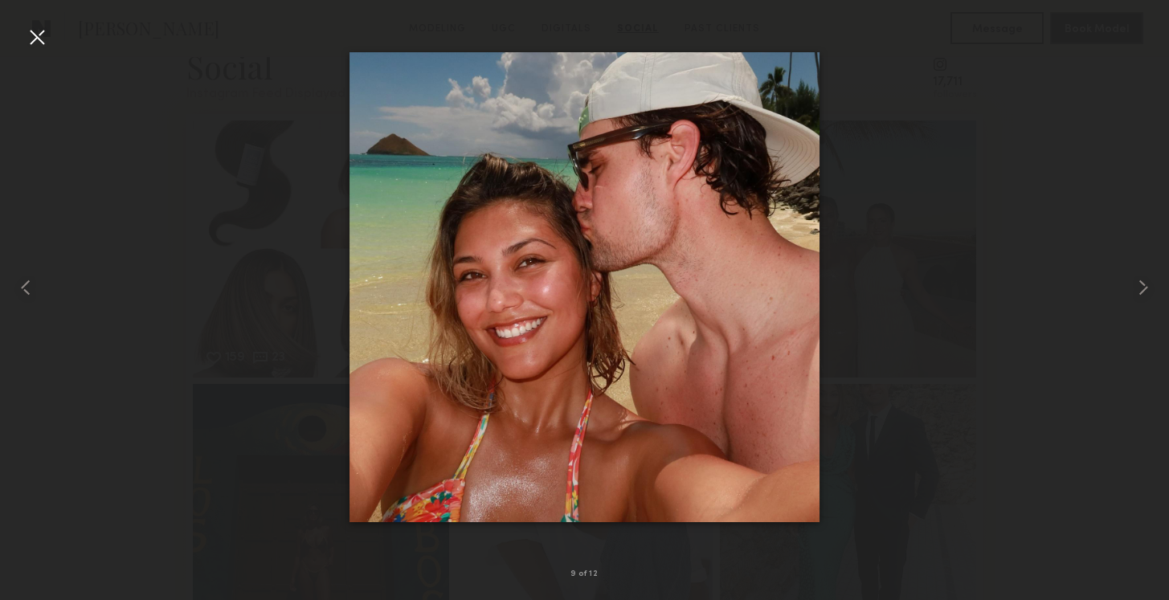
click at [41, 37] on div at bounding box center [37, 37] width 26 height 26
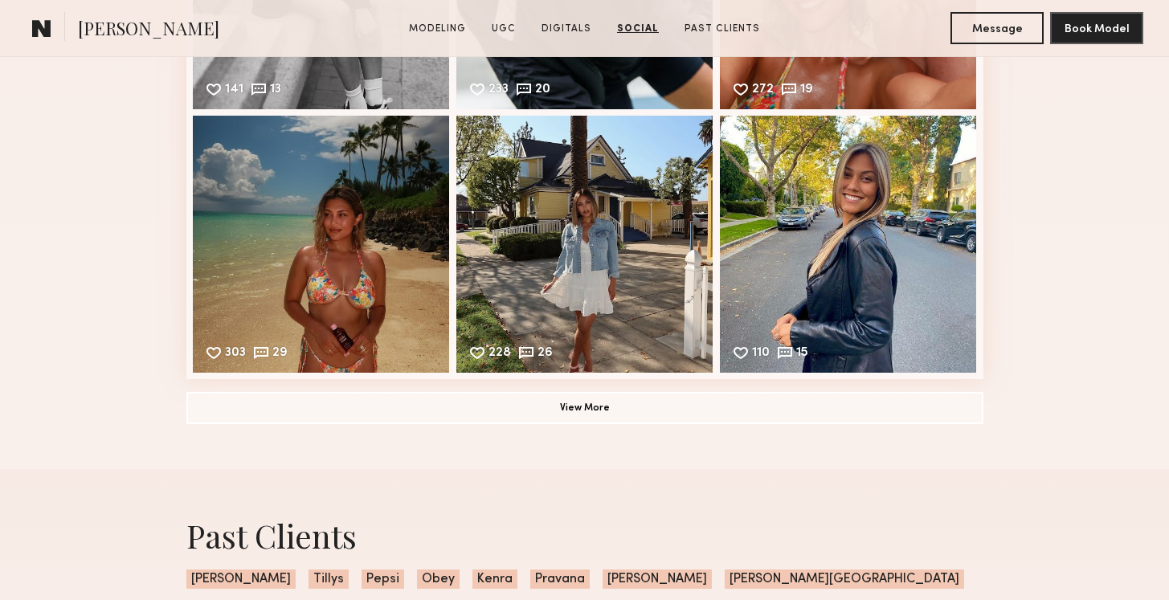
scroll to position [4937, 0]
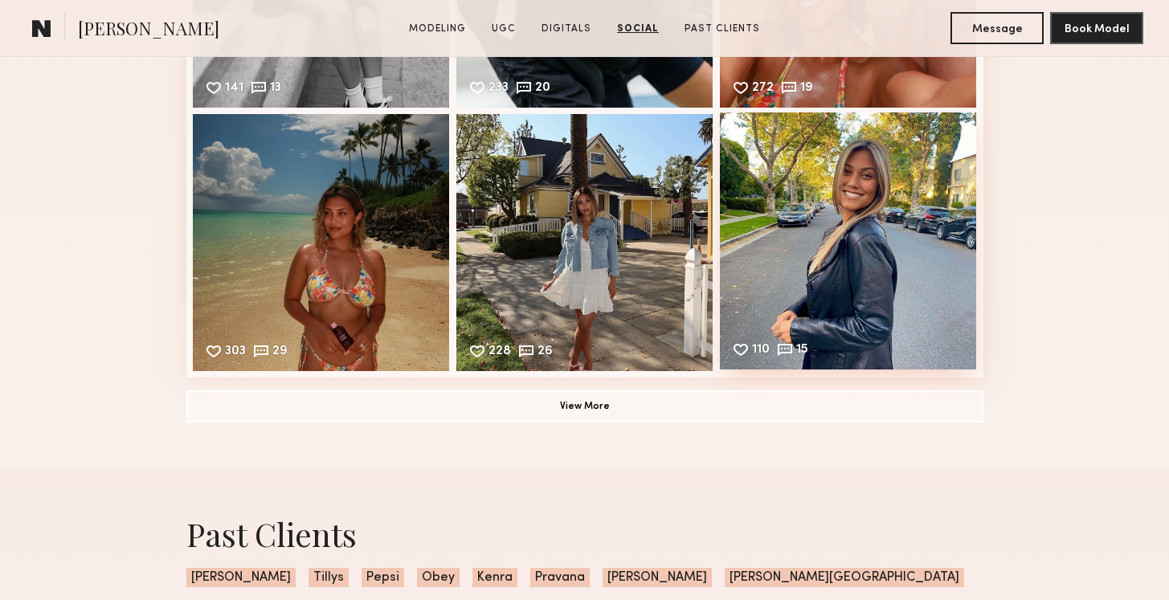
click at [843, 202] on div "110 15 Likes & comments displayed to show model’s engagement" at bounding box center [848, 240] width 257 height 257
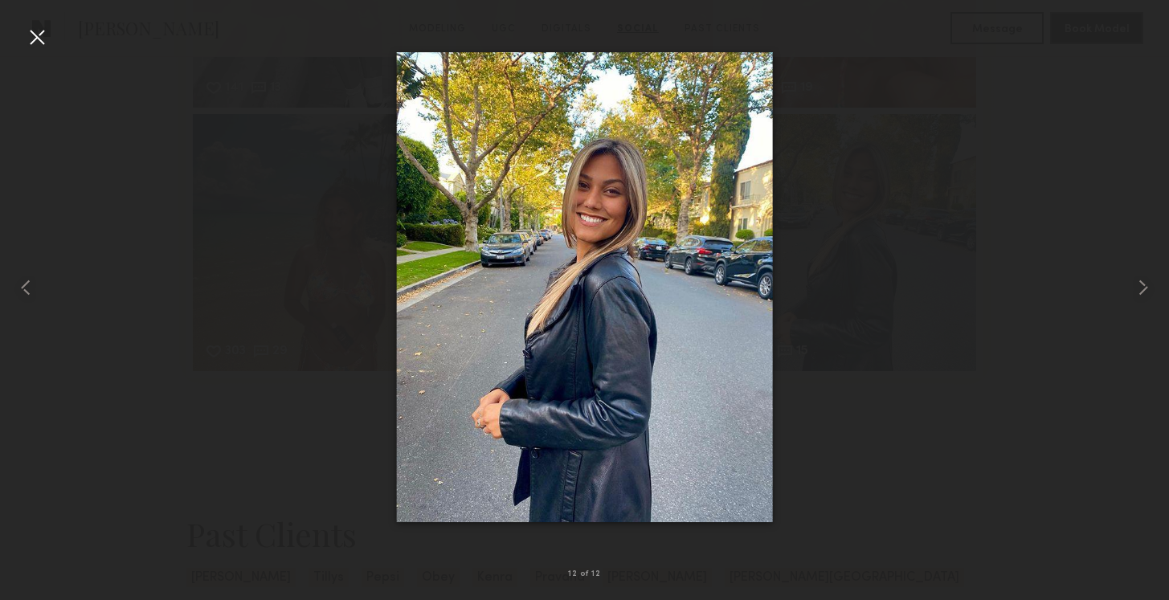
click at [40, 40] on div at bounding box center [37, 37] width 26 height 26
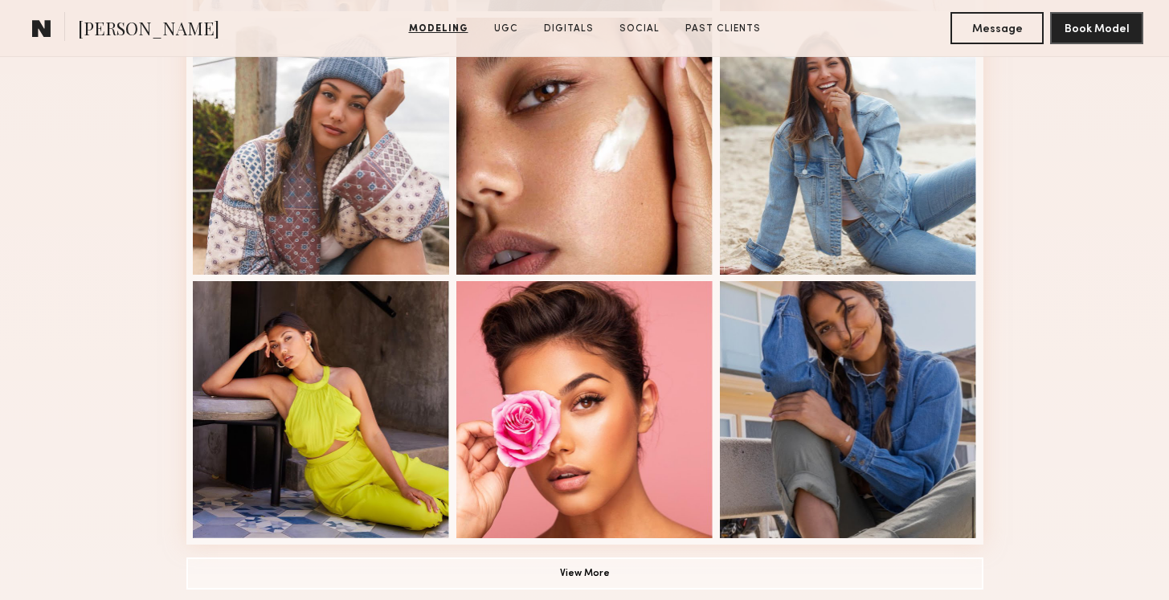
scroll to position [990, 0]
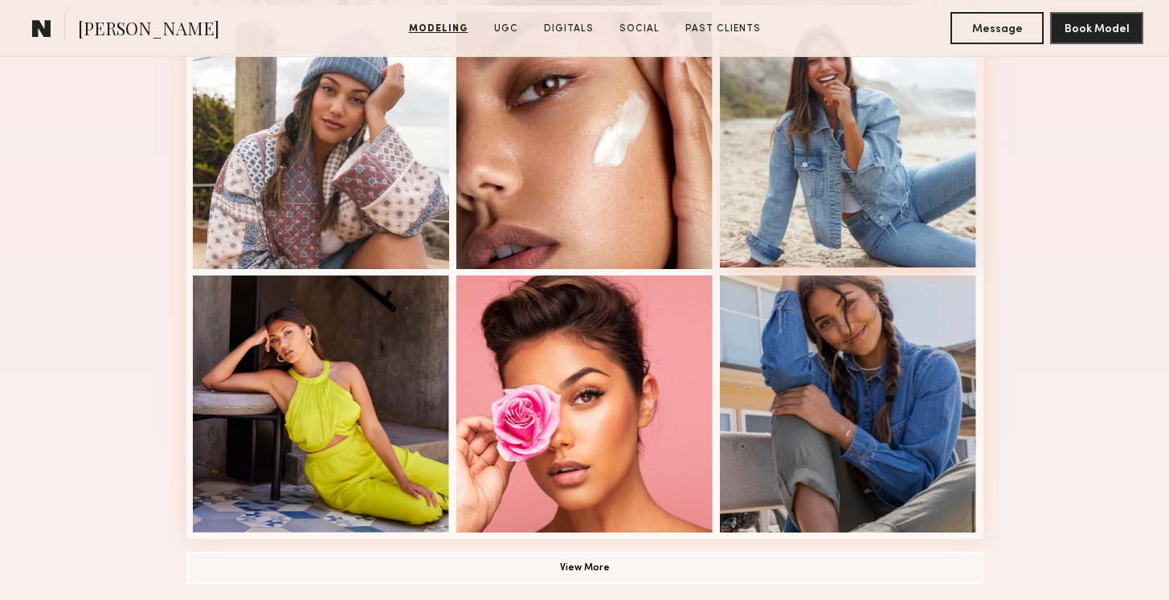
click at [778, 142] on div at bounding box center [848, 138] width 257 height 257
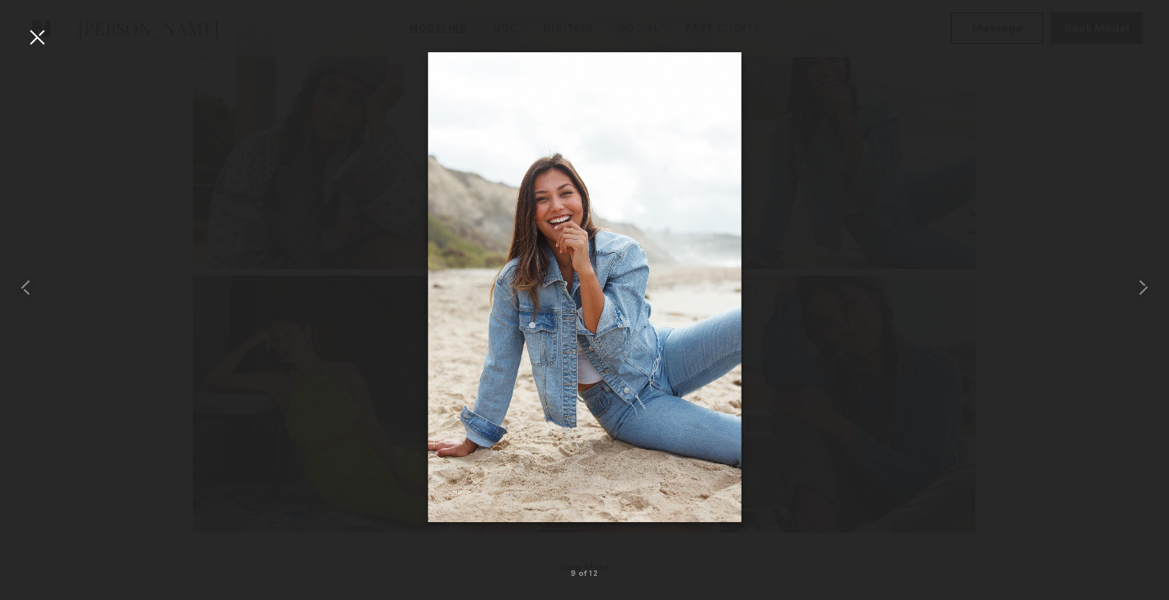
click at [819, 141] on div at bounding box center [584, 287] width 1169 height 523
click at [36, 41] on div at bounding box center [37, 37] width 26 height 26
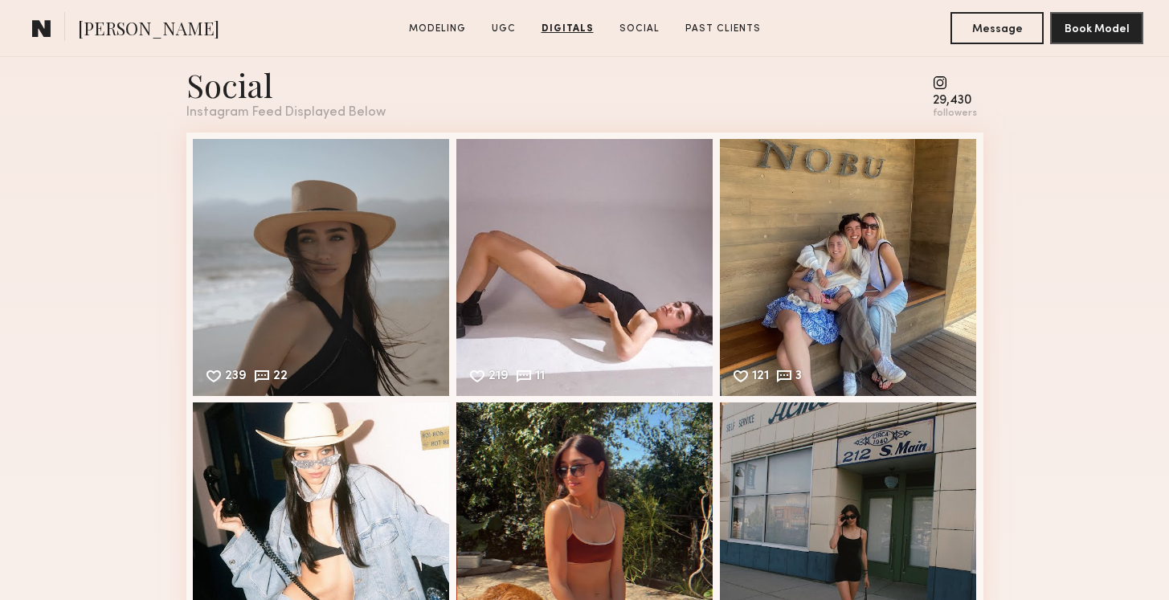
scroll to position [3596, 0]
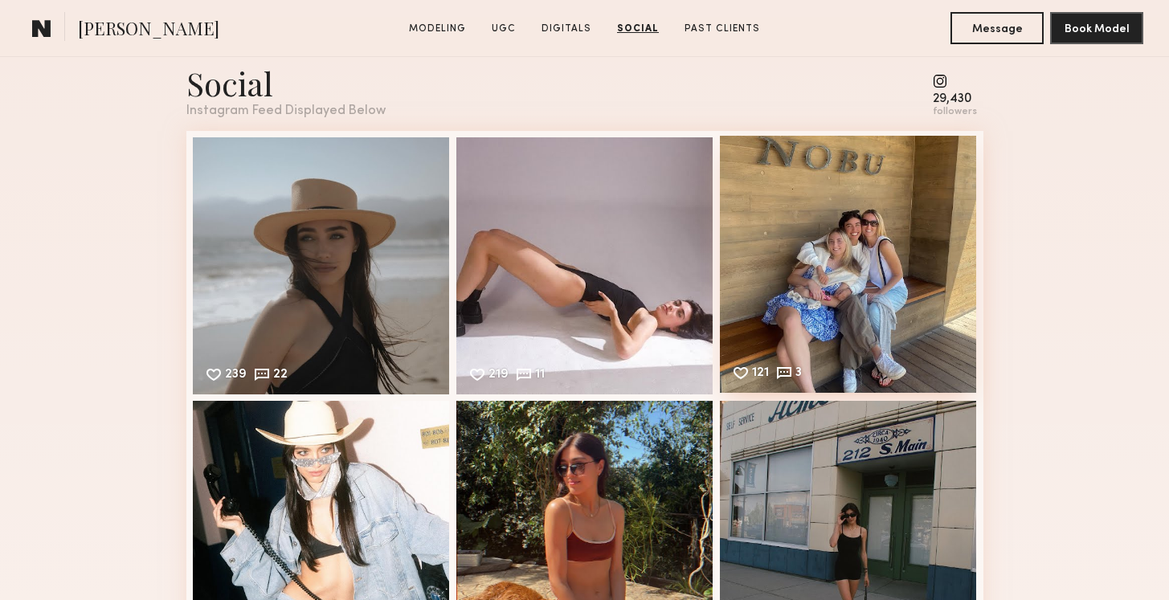
click at [846, 280] on div "121 3 Likes & comments displayed to show model’s engagement" at bounding box center [848, 264] width 257 height 257
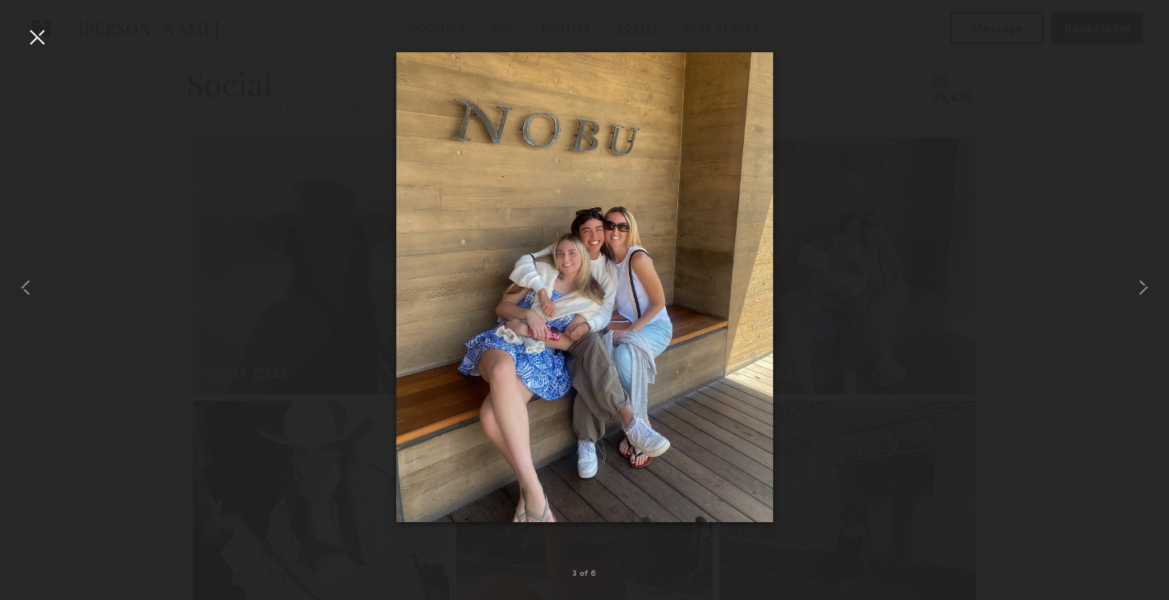
click at [40, 34] on div at bounding box center [37, 37] width 26 height 26
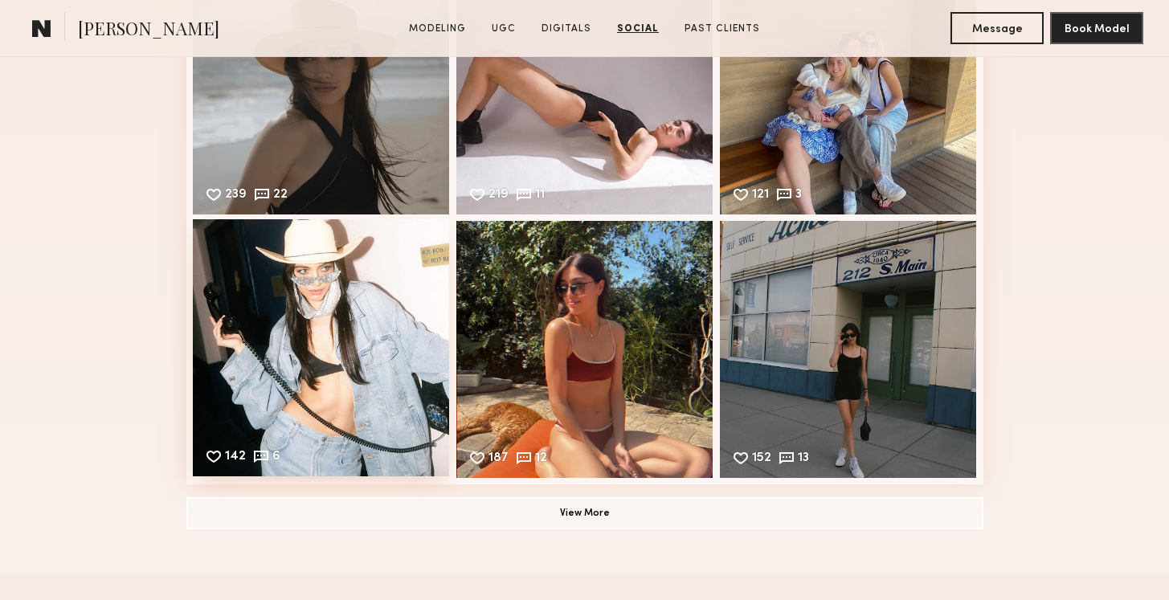
scroll to position [3779, 0]
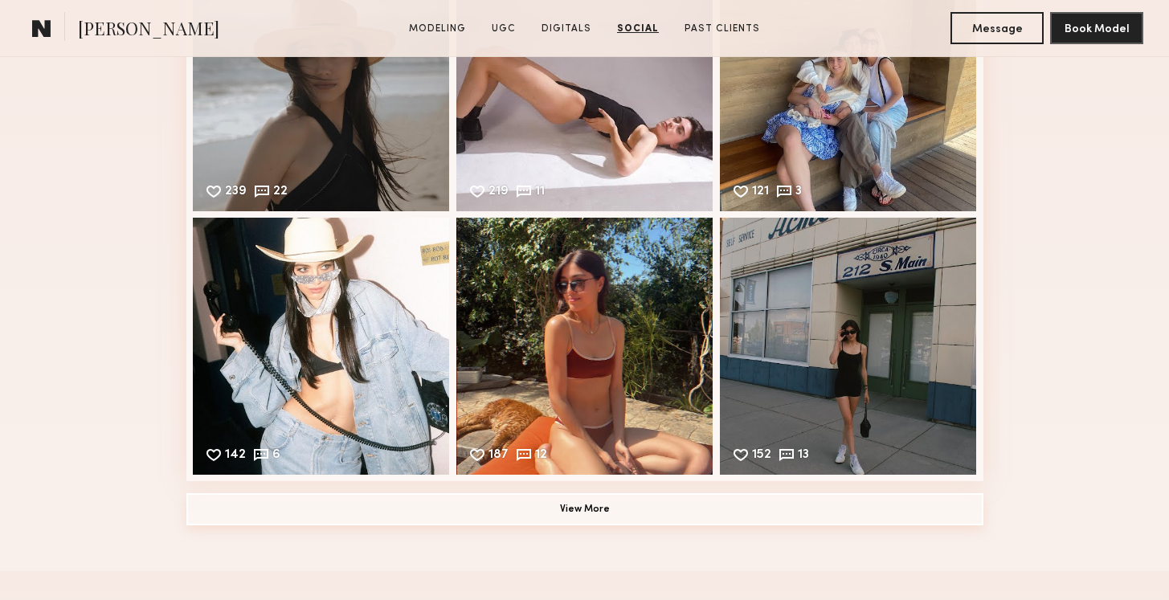
click at [638, 500] on button "View More" at bounding box center [584, 509] width 797 height 32
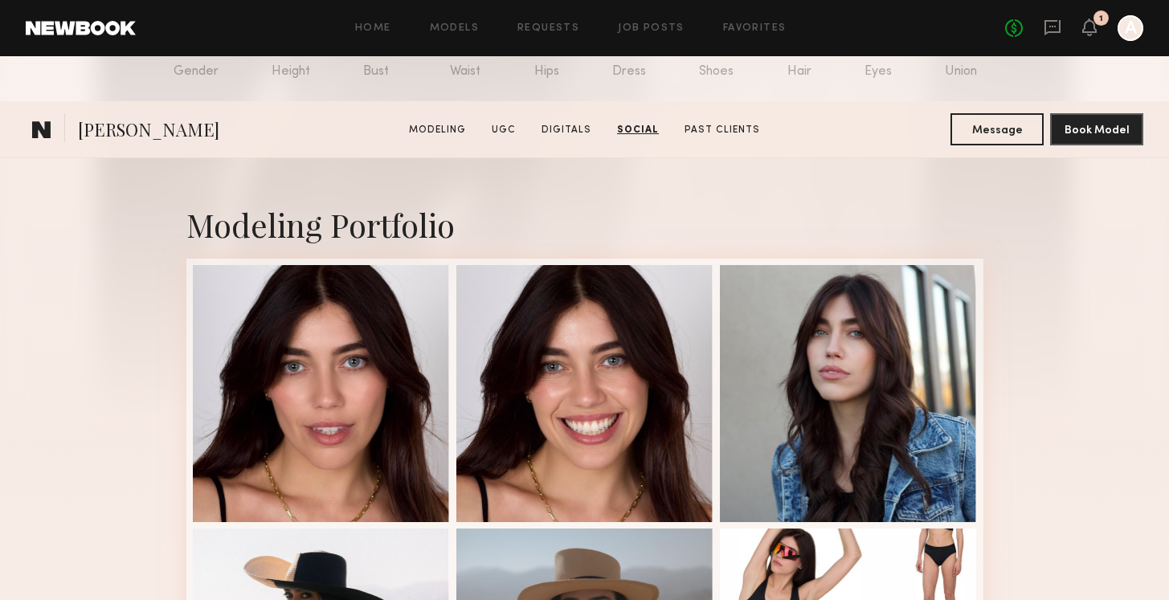
scroll to position [0, 0]
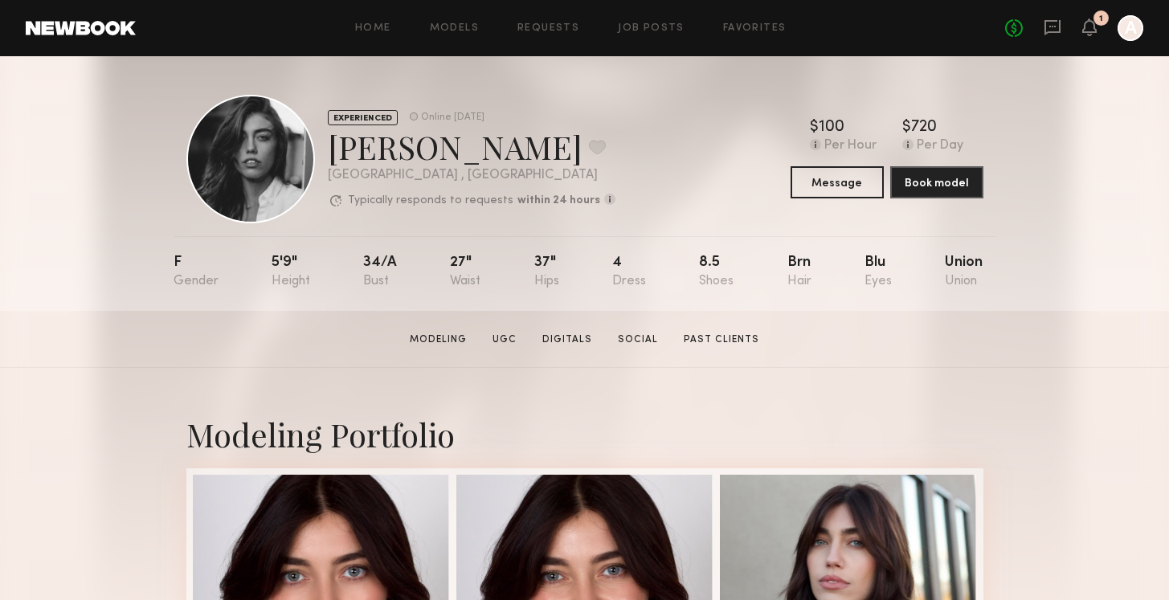
click at [434, 41] on header "Home Models Requests Job Posts Favorites Sign Out No fees up to $5,000 1 A" at bounding box center [584, 28] width 1169 height 56
click at [459, 34] on div "Home Models Requests Job Posts Favorites Sign Out No fees up to $5,000 1 A" at bounding box center [639, 28] width 1007 height 26
click at [464, 31] on link "Models" at bounding box center [454, 28] width 49 height 10
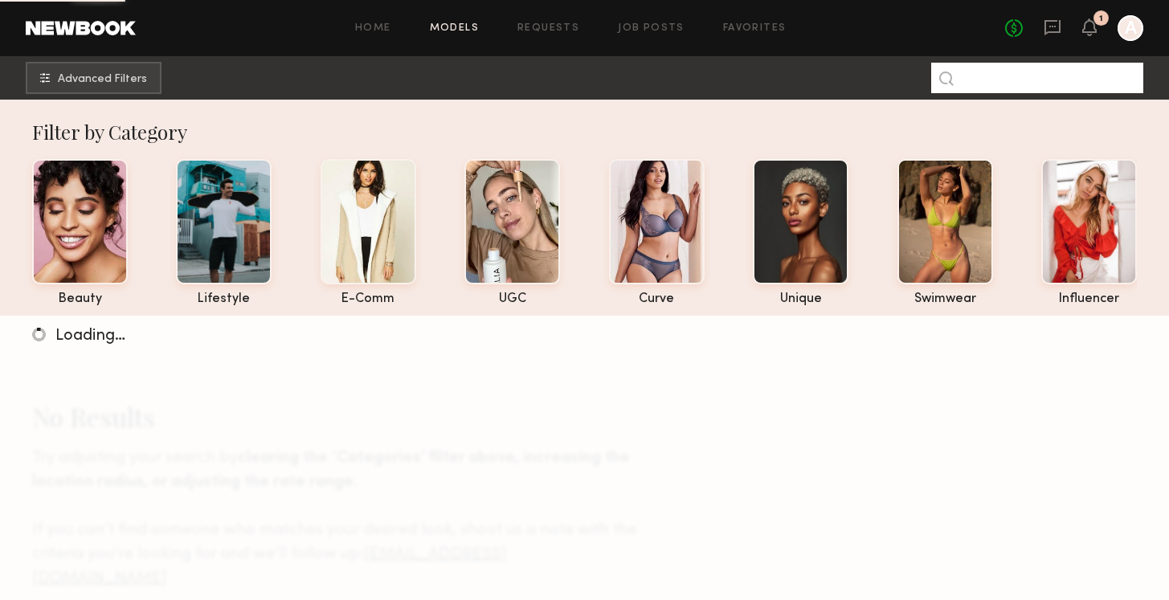
click at [984, 79] on input at bounding box center [1037, 78] width 212 height 31
type input "******"
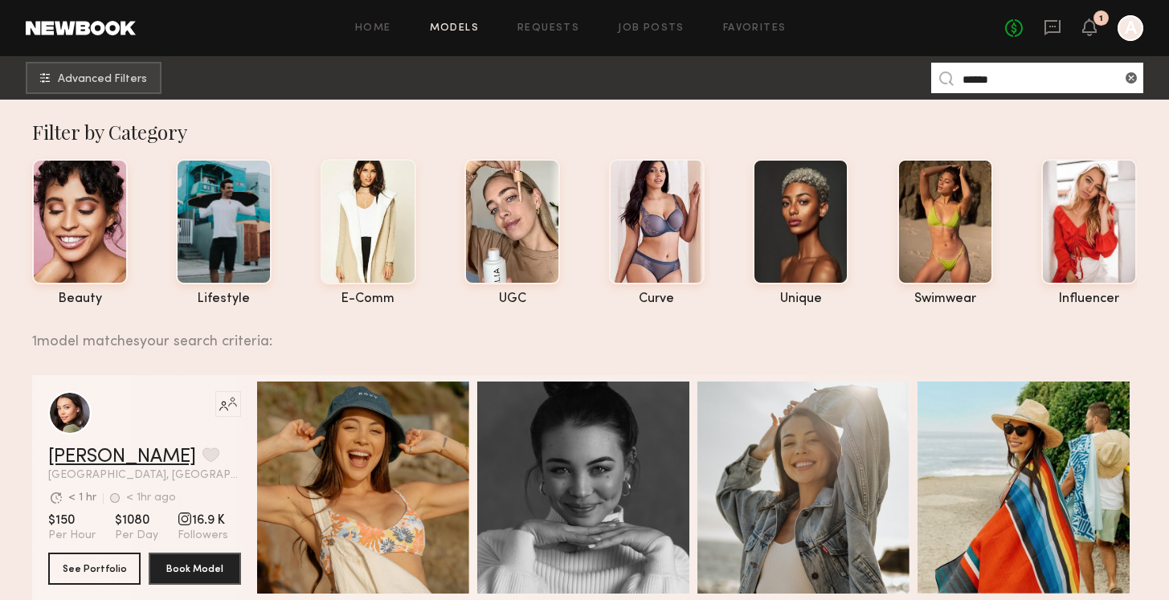
click at [78, 461] on link "Brynne E." at bounding box center [122, 456] width 148 height 19
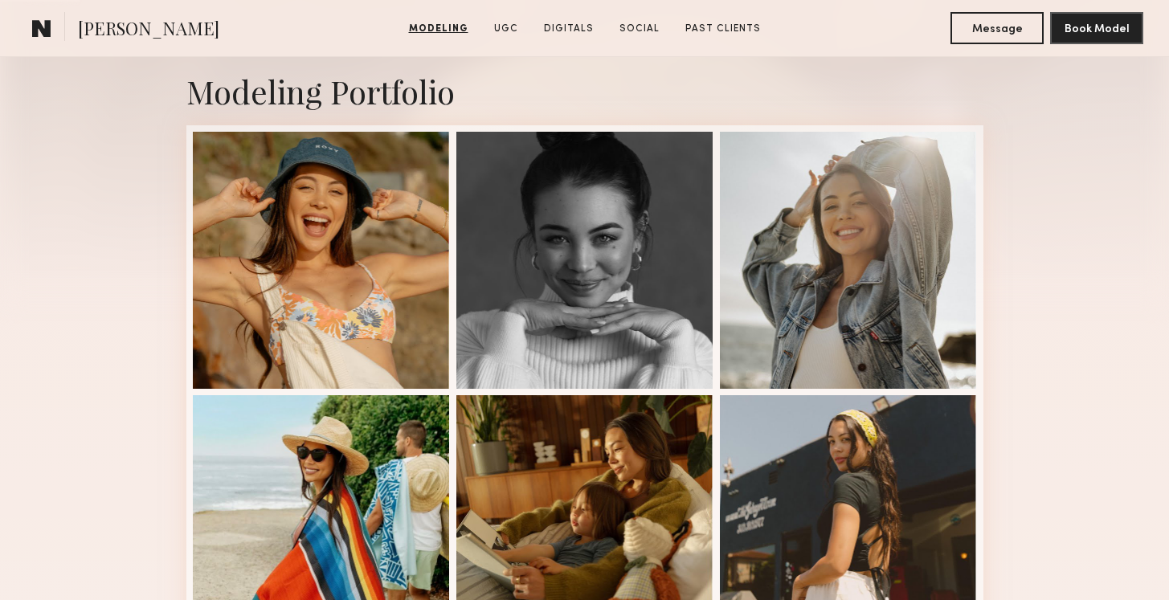
scroll to position [403, 0]
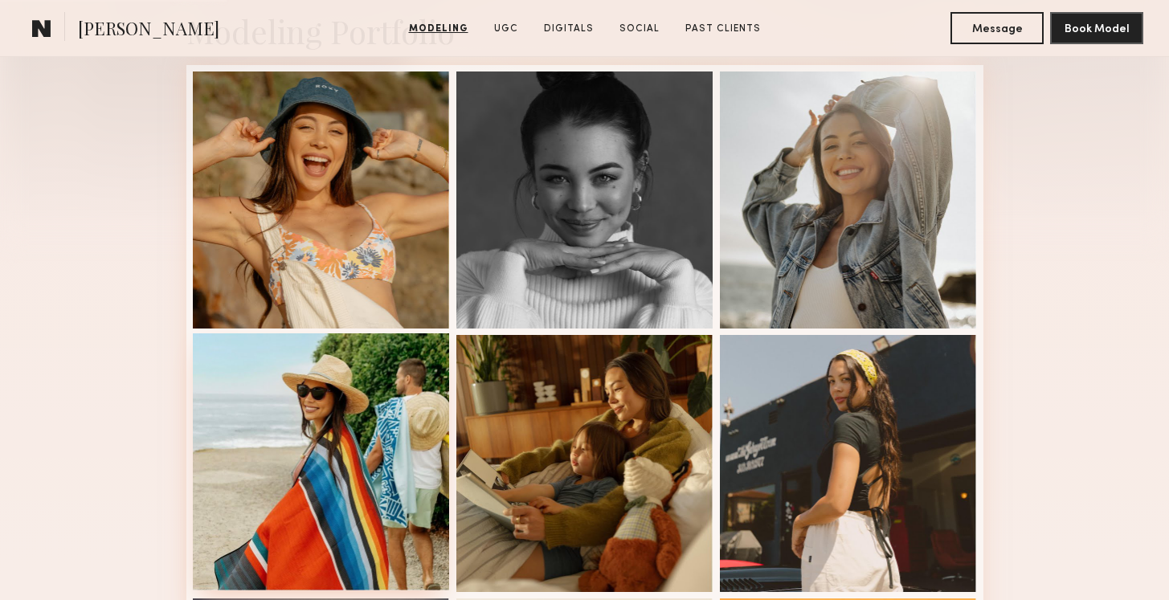
click at [381, 447] on div at bounding box center [321, 461] width 257 height 257
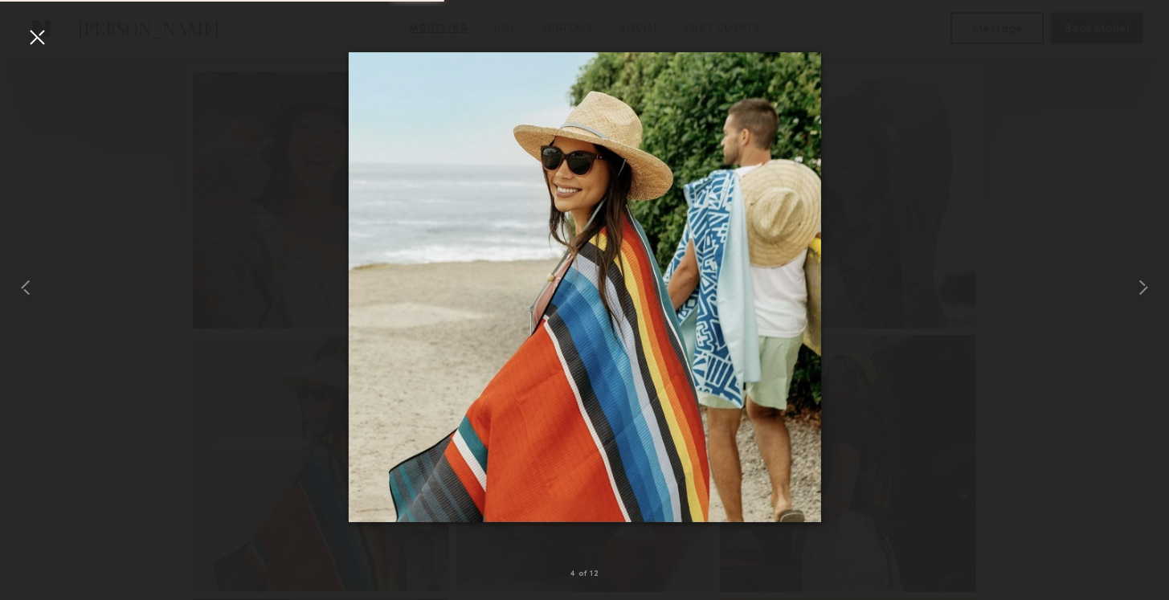
click at [43, 36] on div at bounding box center [37, 37] width 26 height 26
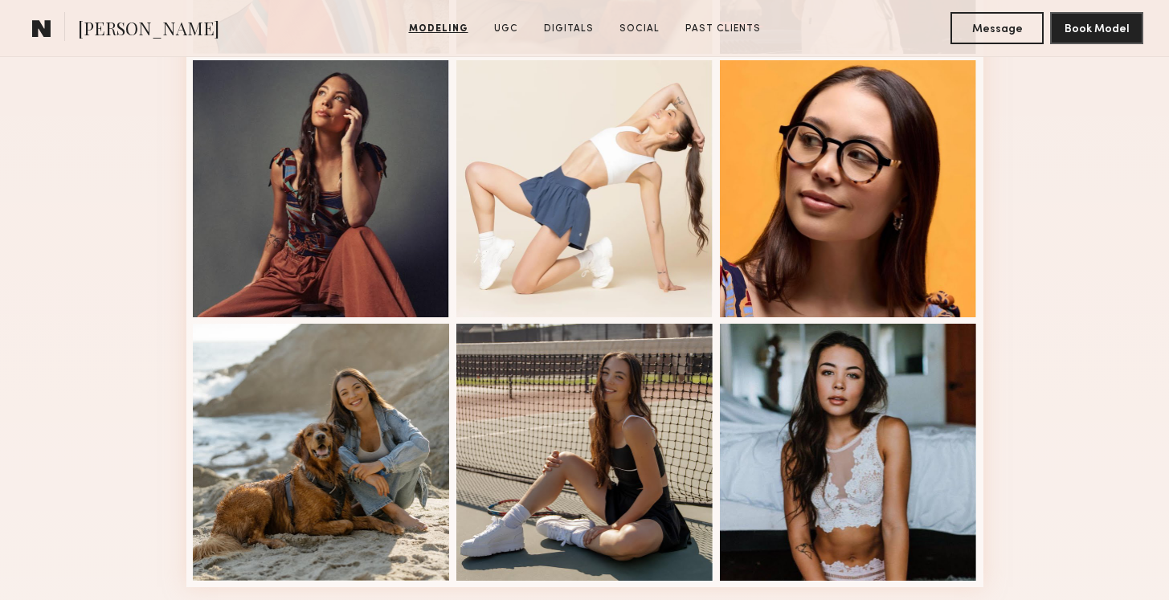
scroll to position [946, 0]
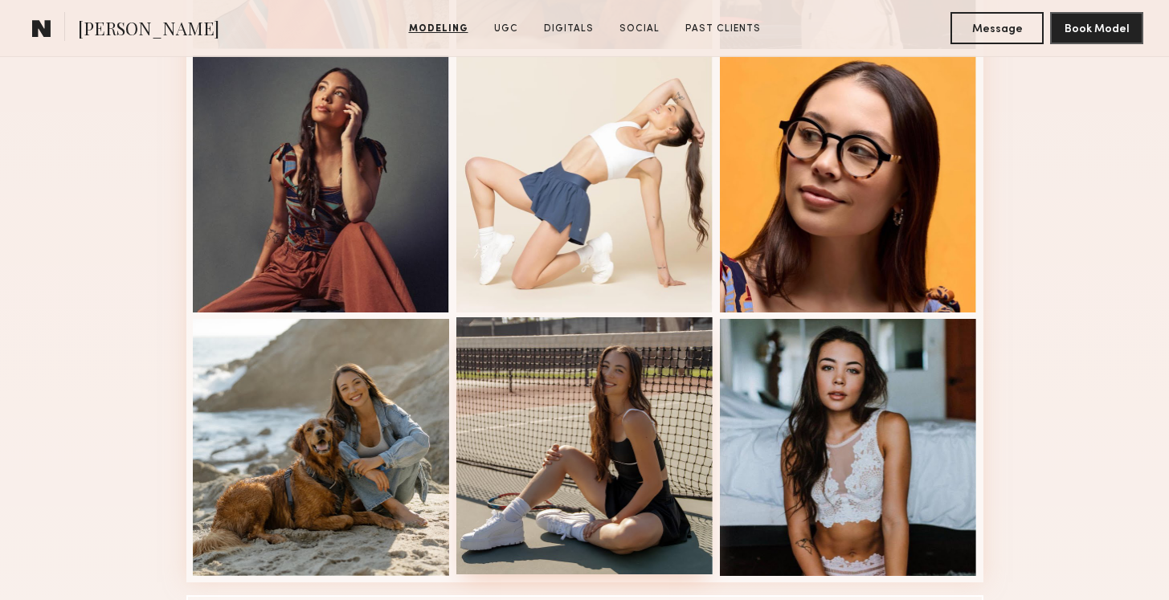
click at [596, 391] on div at bounding box center [584, 445] width 257 height 257
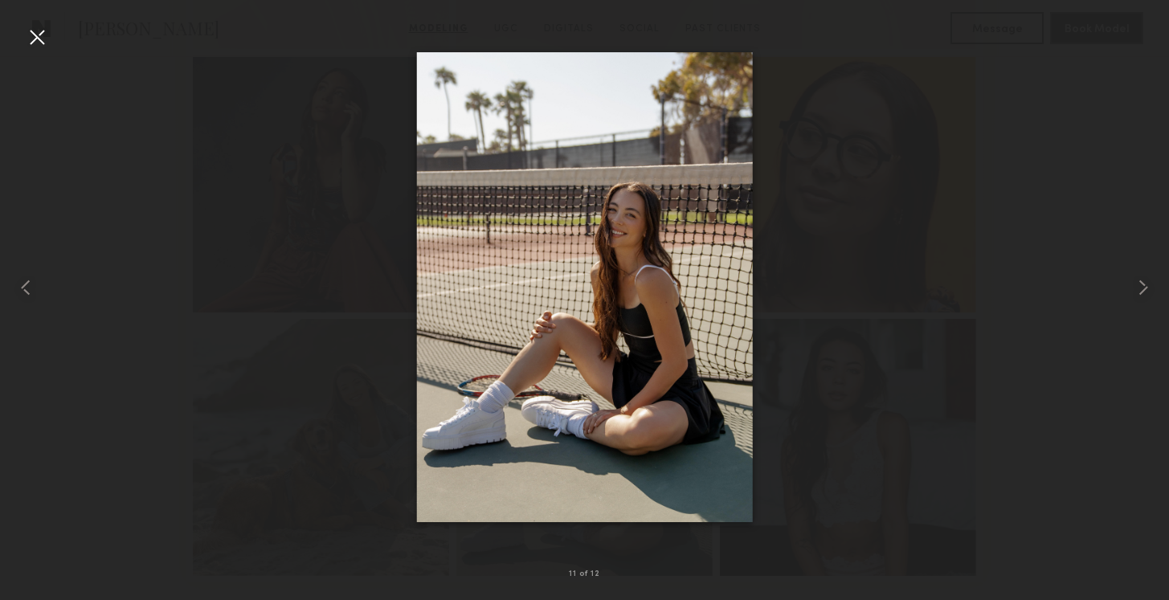
click at [40, 40] on div at bounding box center [37, 37] width 26 height 26
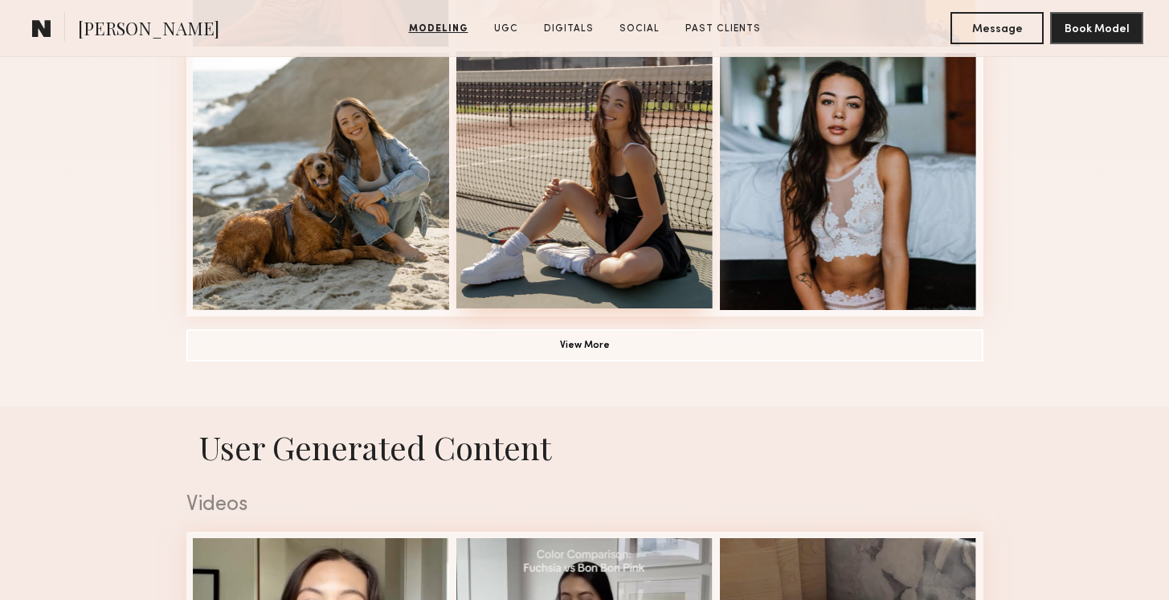
scroll to position [1215, 0]
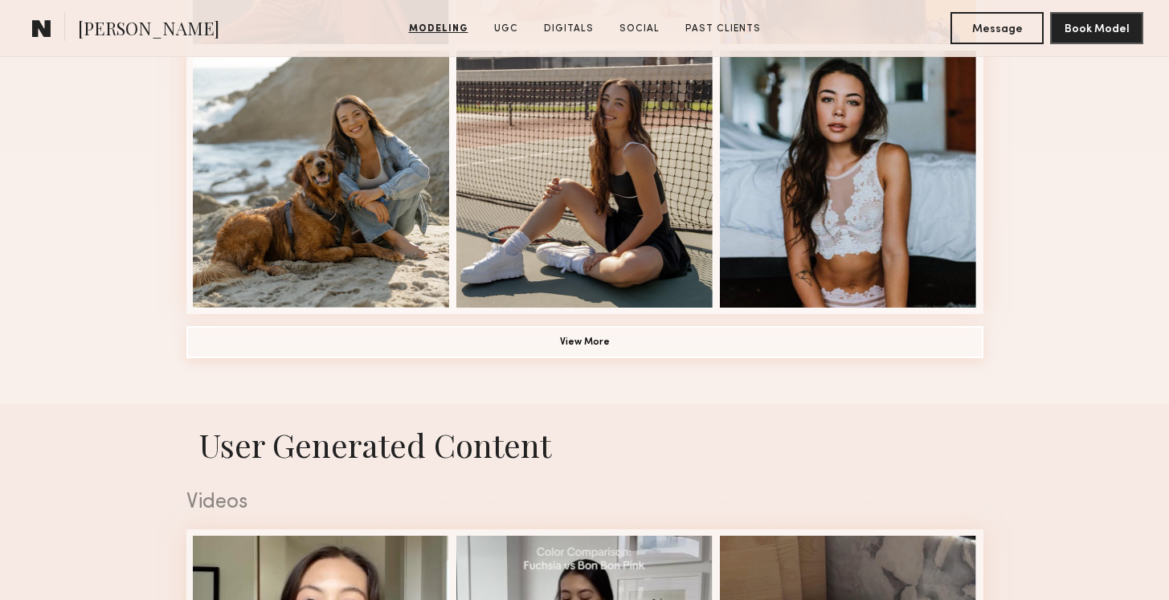
click at [558, 346] on button "View More" at bounding box center [584, 342] width 797 height 32
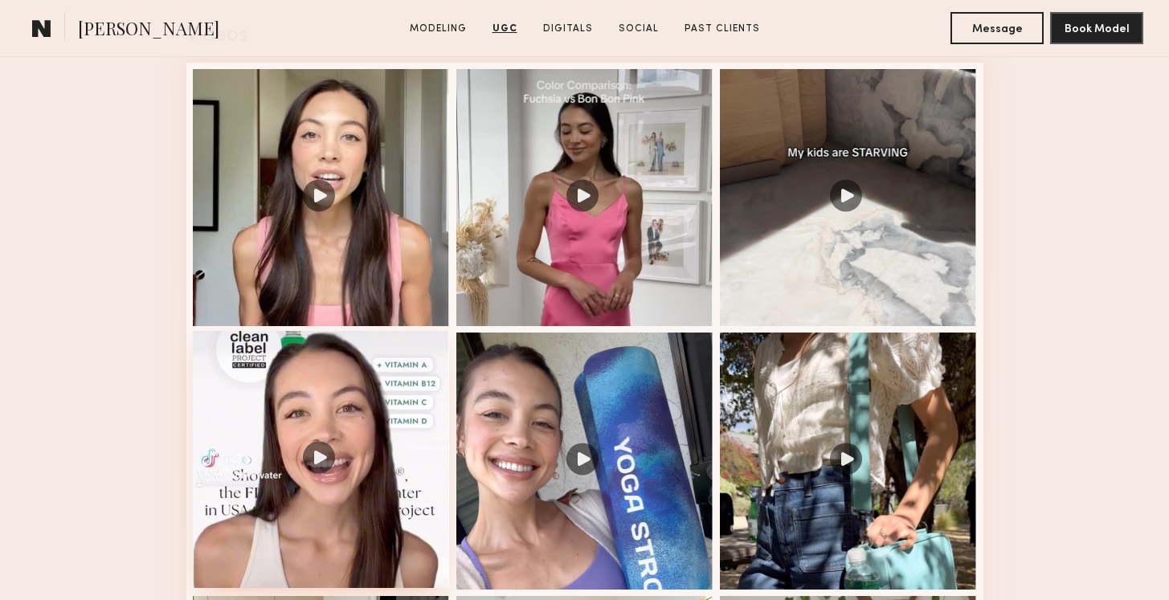
scroll to position [2689, 0]
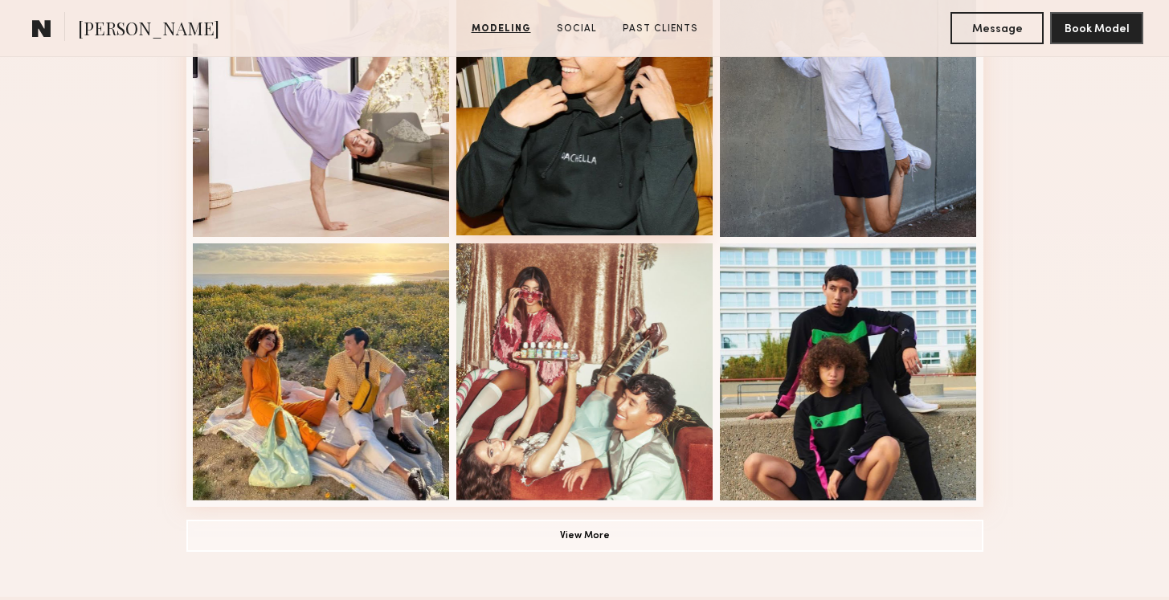
scroll to position [1023, 0]
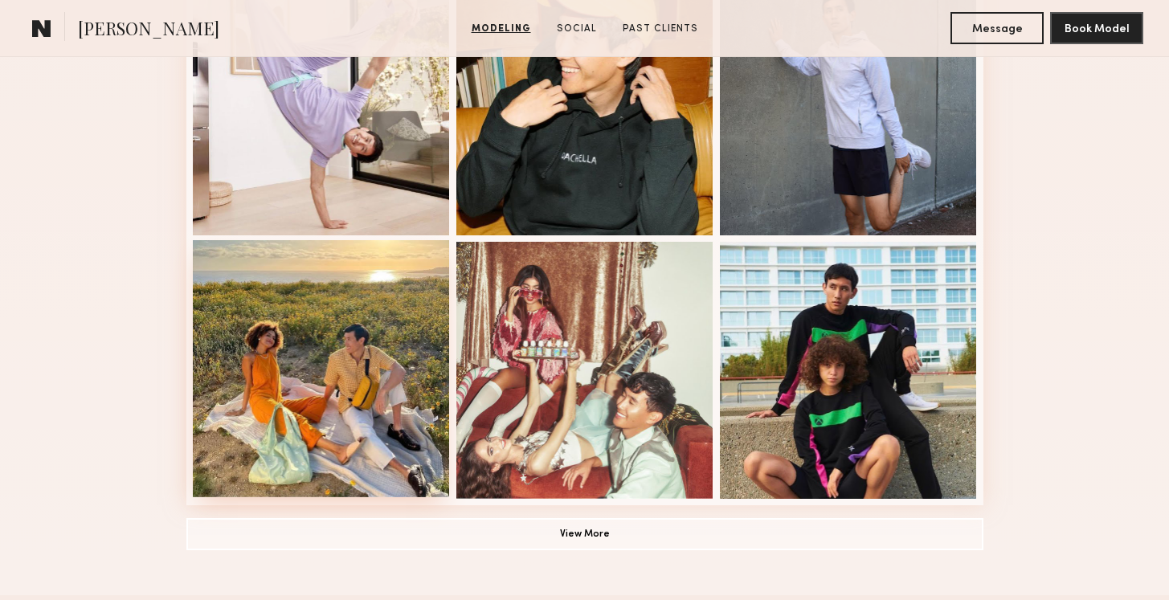
click at [386, 386] on div at bounding box center [321, 368] width 257 height 257
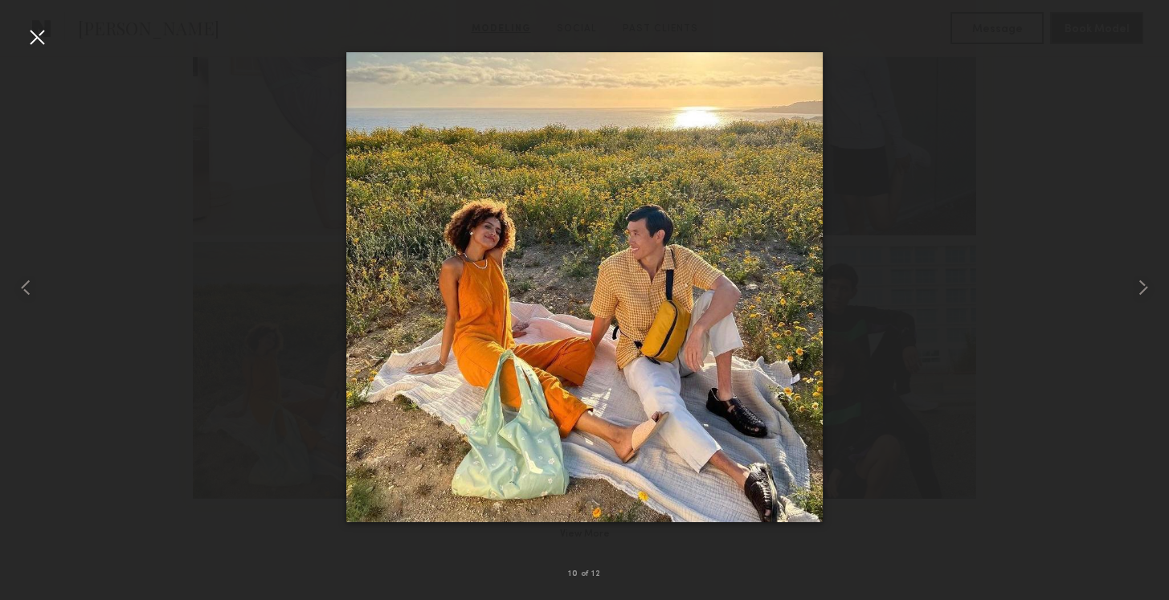
click at [40, 39] on div at bounding box center [37, 37] width 26 height 26
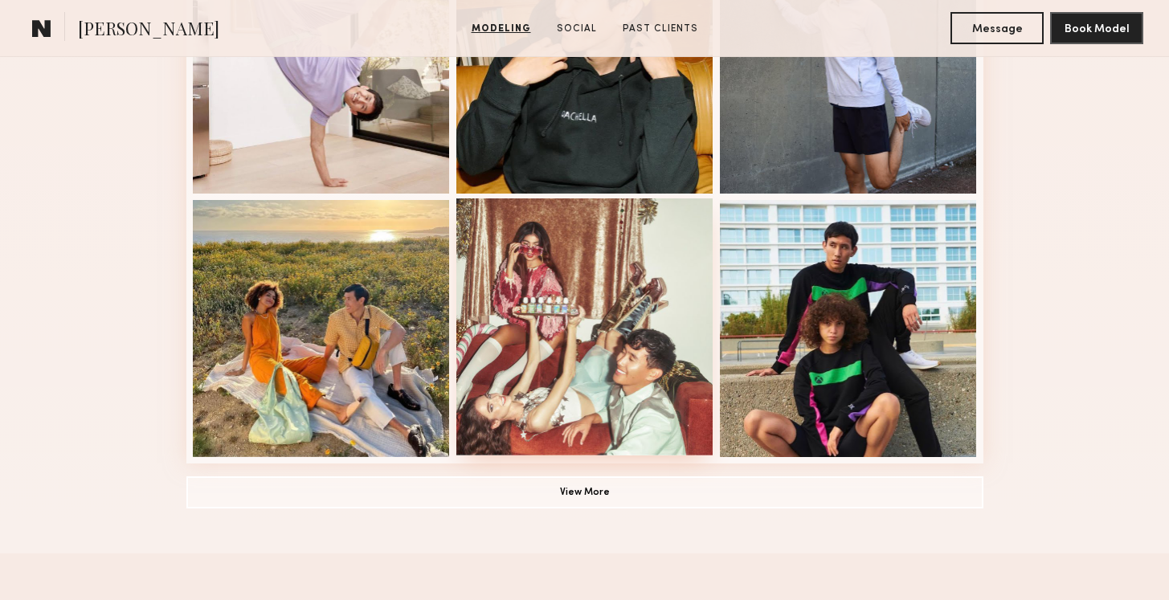
scroll to position [1069, 0]
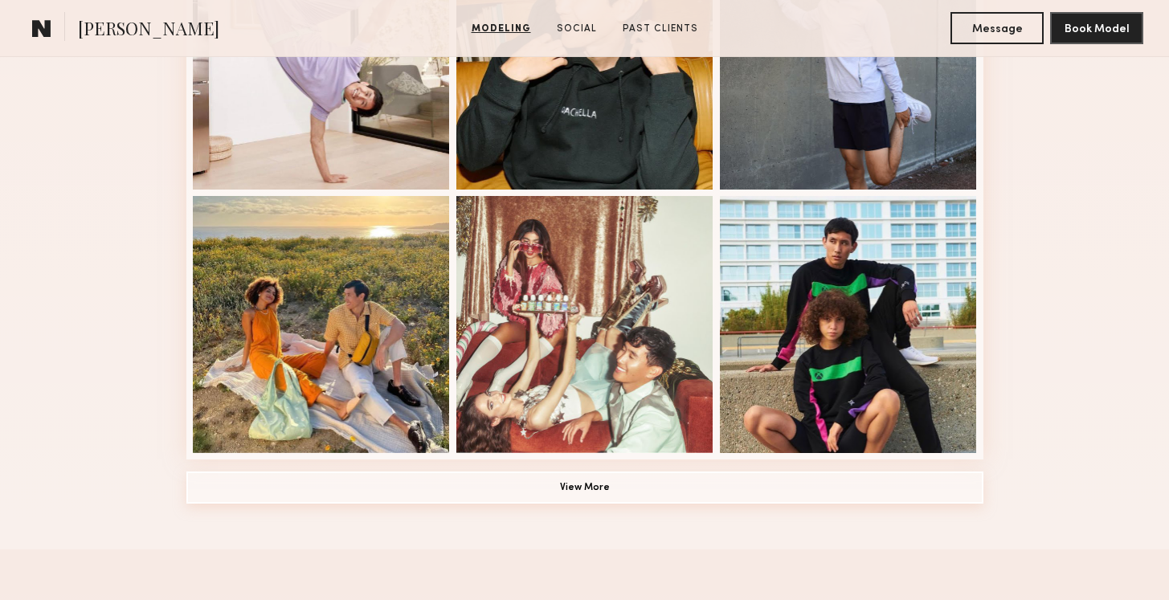
click at [530, 484] on button "View More" at bounding box center [584, 488] width 797 height 32
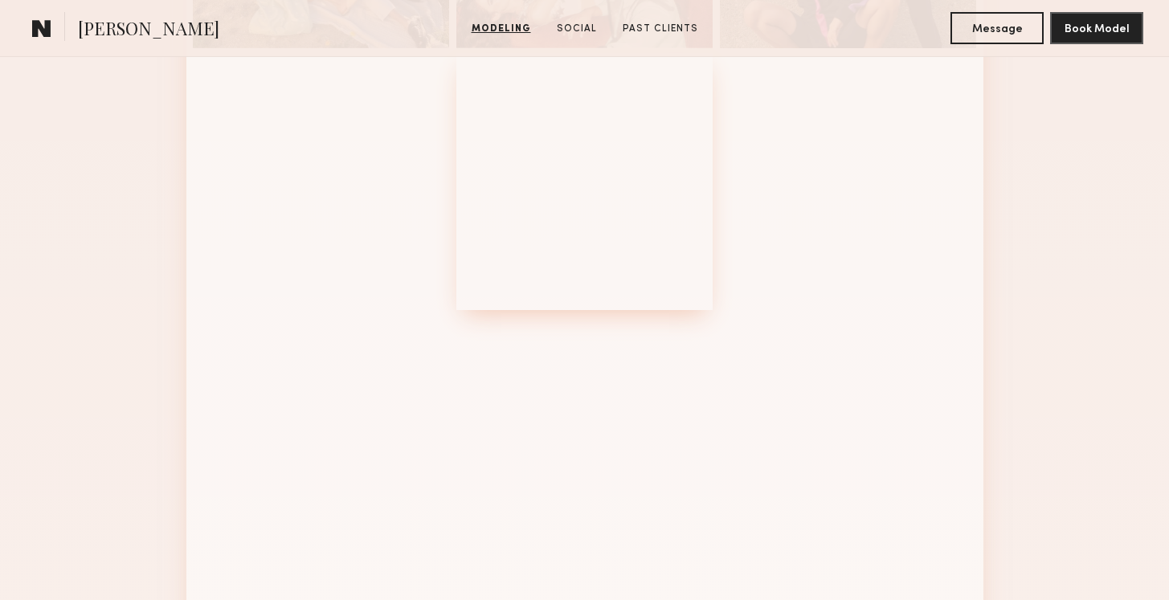
scroll to position [1465, 0]
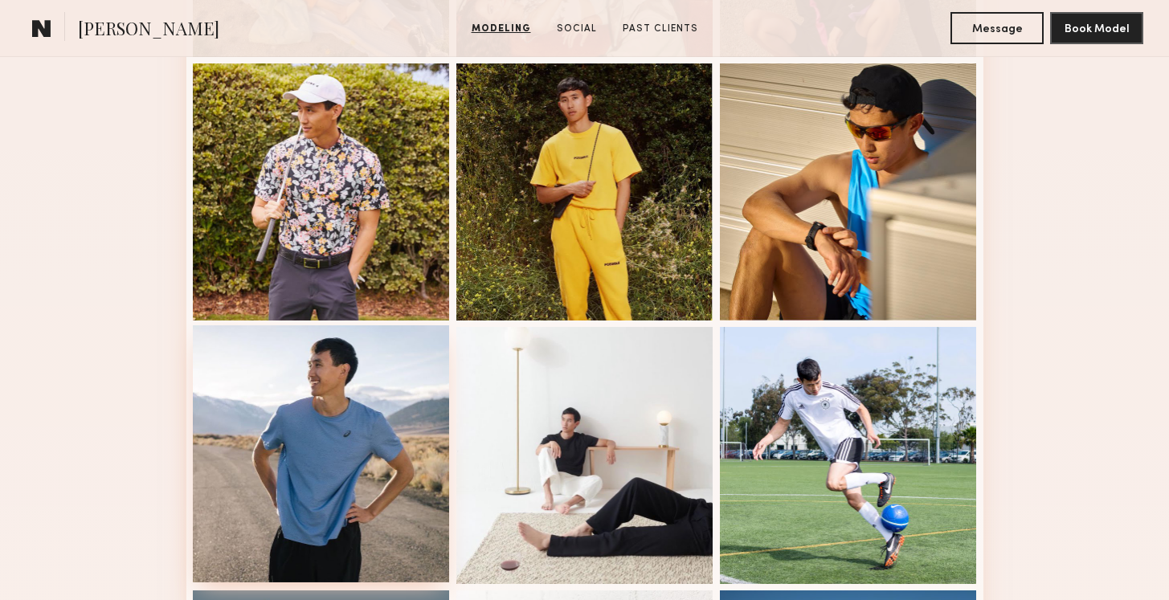
click at [367, 386] on div at bounding box center [321, 453] width 257 height 257
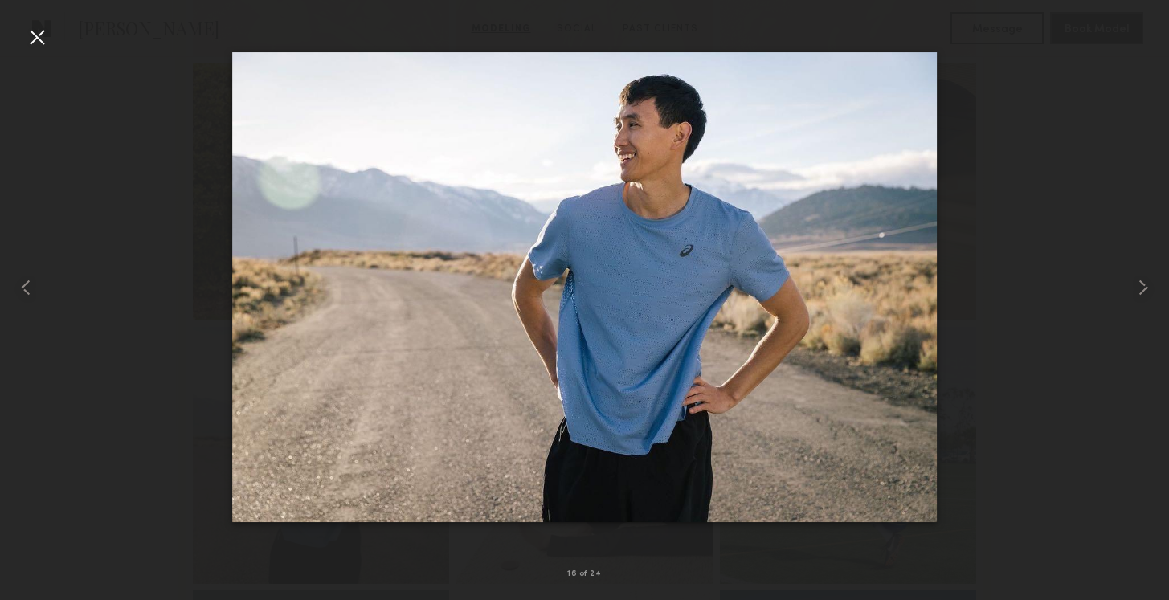
click at [35, 45] on div at bounding box center [37, 37] width 26 height 26
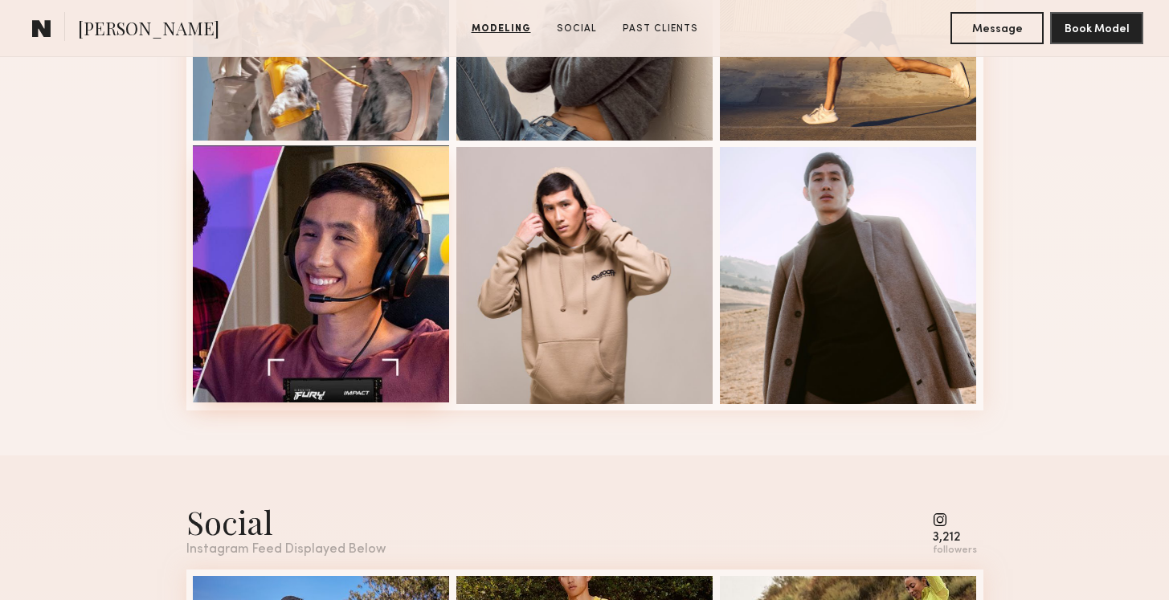
scroll to position [2158, 0]
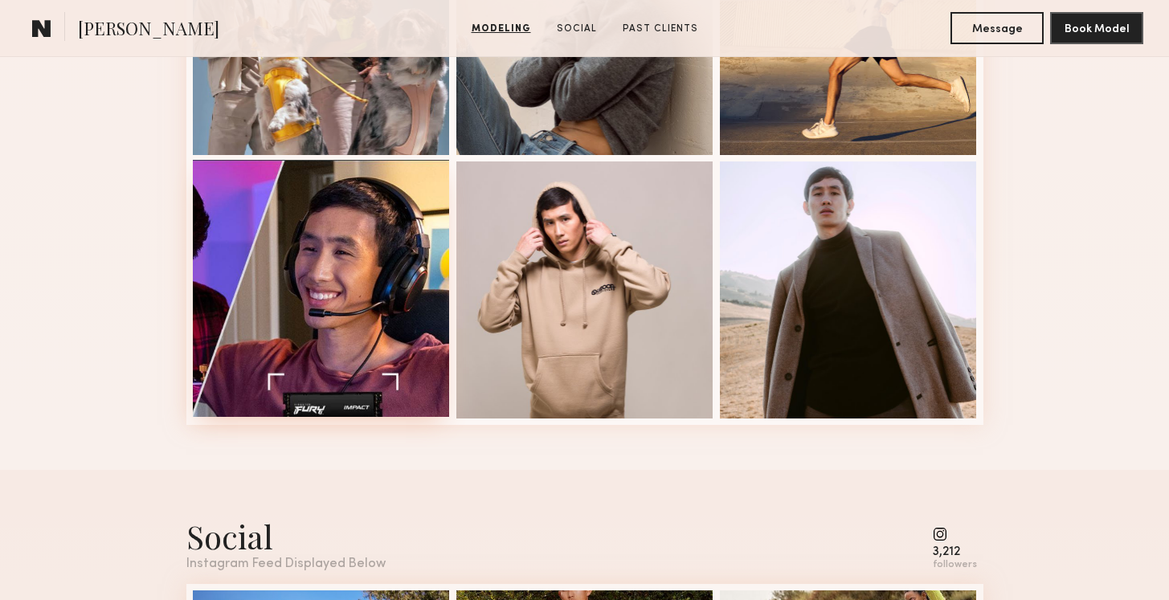
click at [300, 280] on div at bounding box center [321, 288] width 257 height 257
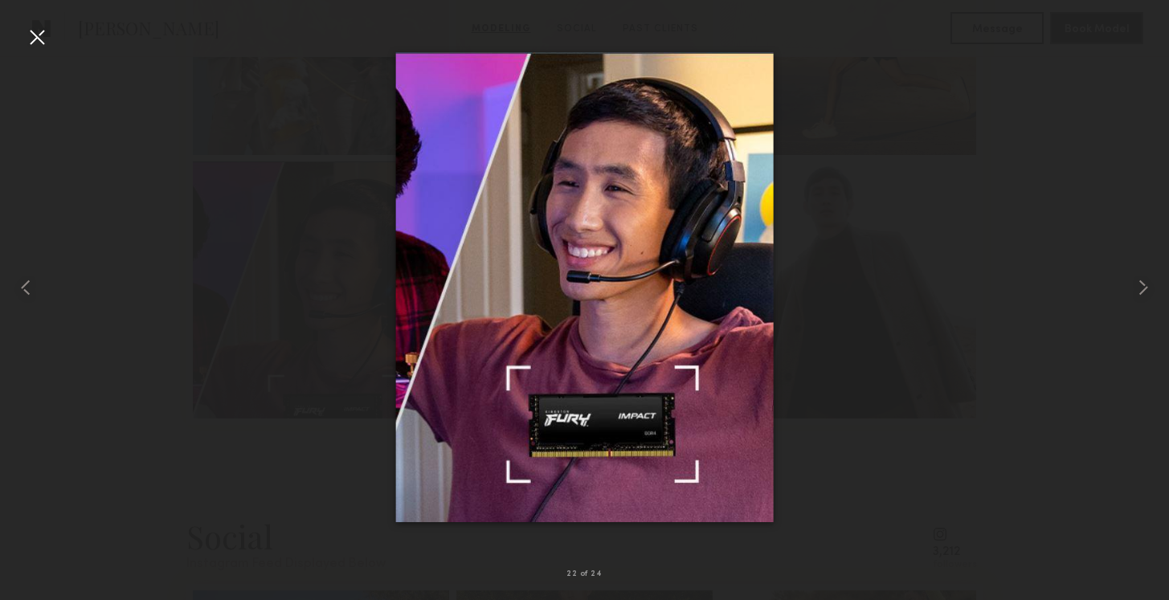
click at [33, 33] on div at bounding box center [37, 37] width 26 height 26
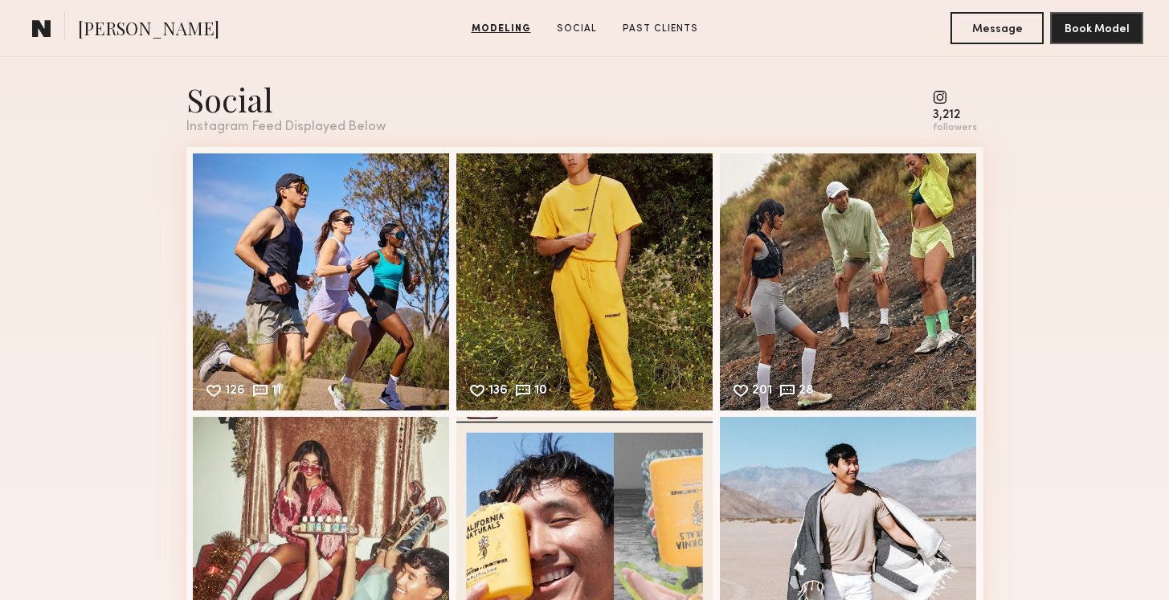
scroll to position [2598, 0]
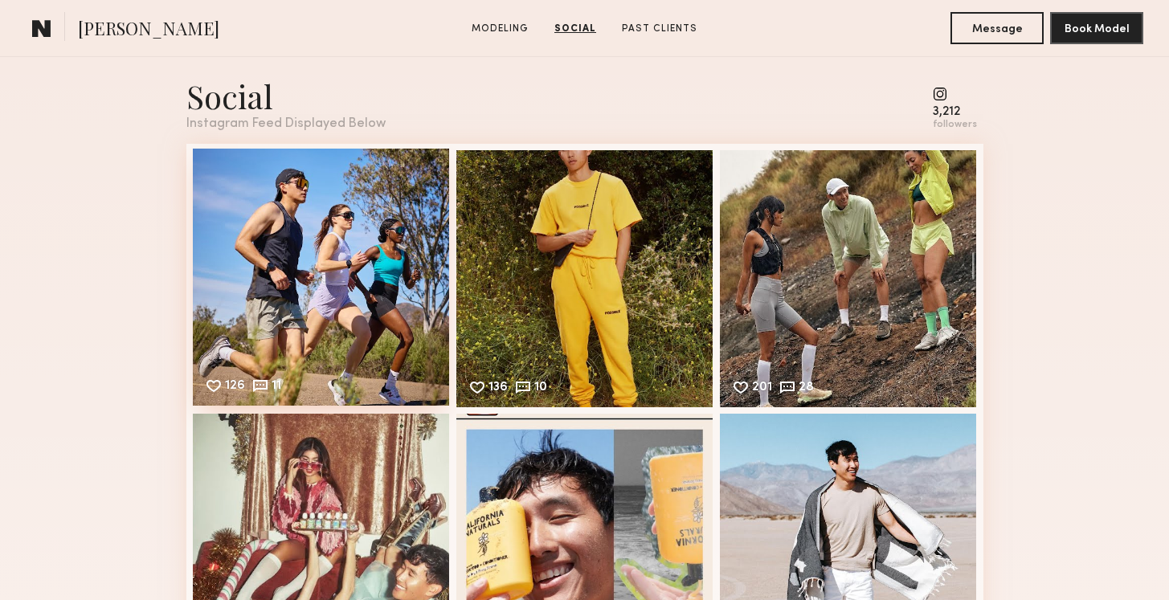
click at [298, 239] on div "126 11 Likes & comments displayed to show model’s engagement" at bounding box center [321, 277] width 257 height 257
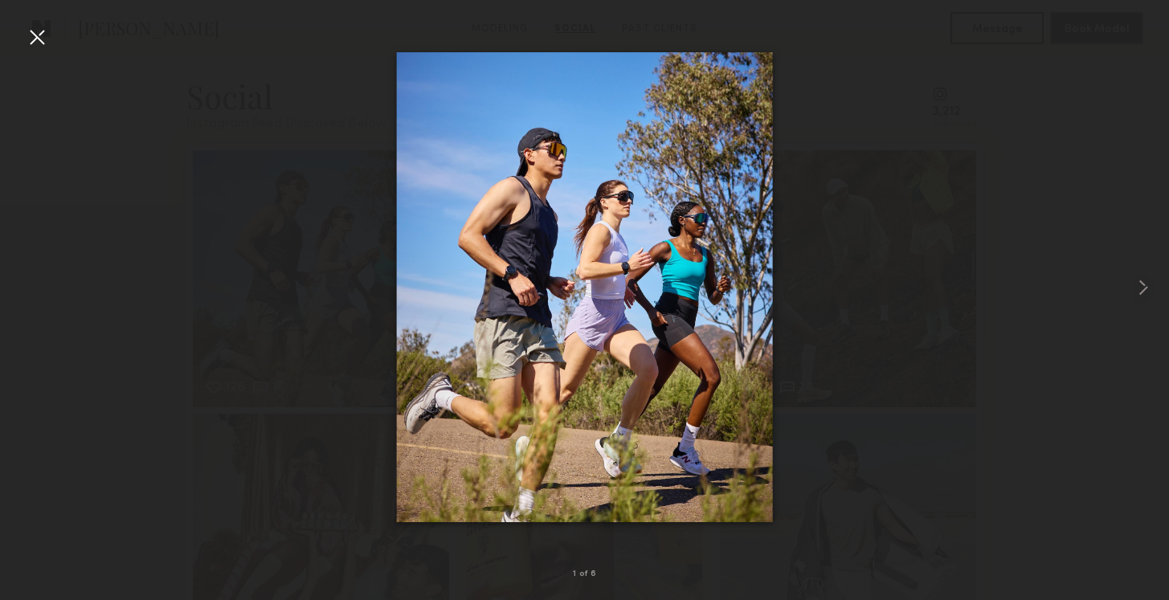
click at [36, 40] on div at bounding box center [37, 37] width 26 height 26
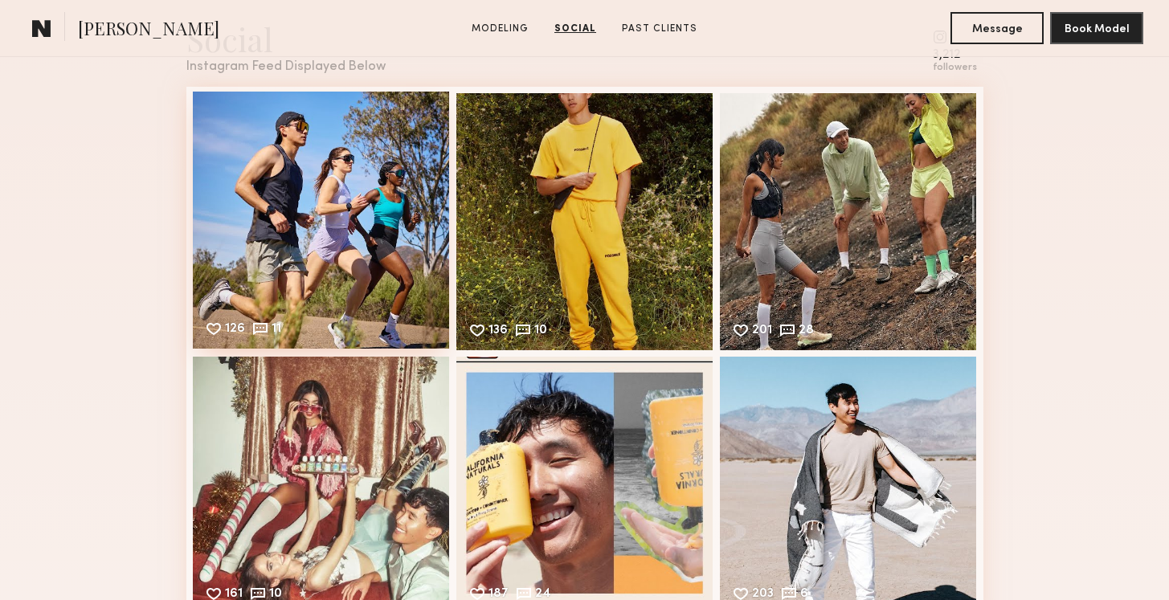
scroll to position [2657, 0]
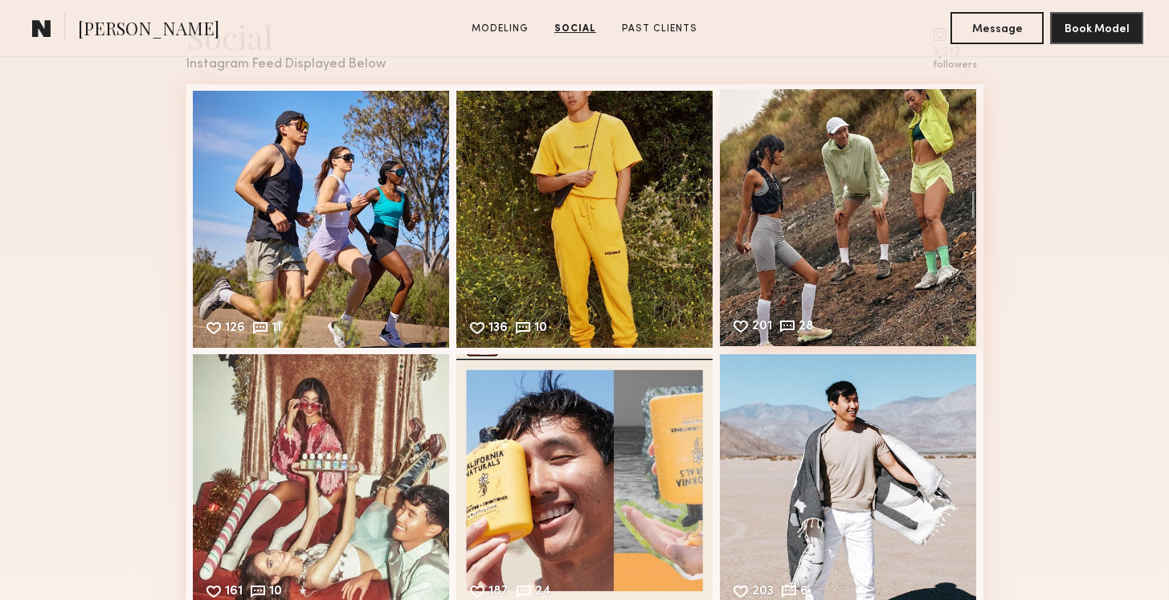
click at [921, 200] on div "201 28 Likes & comments displayed to show model’s engagement" at bounding box center [848, 217] width 257 height 257
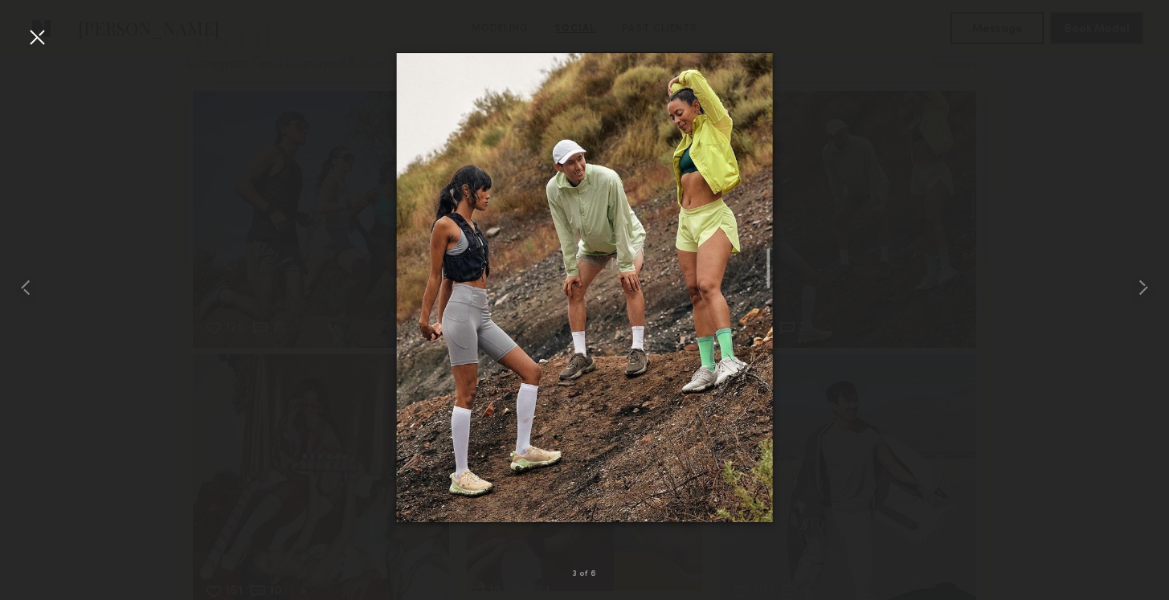
click at [38, 37] on div at bounding box center [37, 37] width 26 height 26
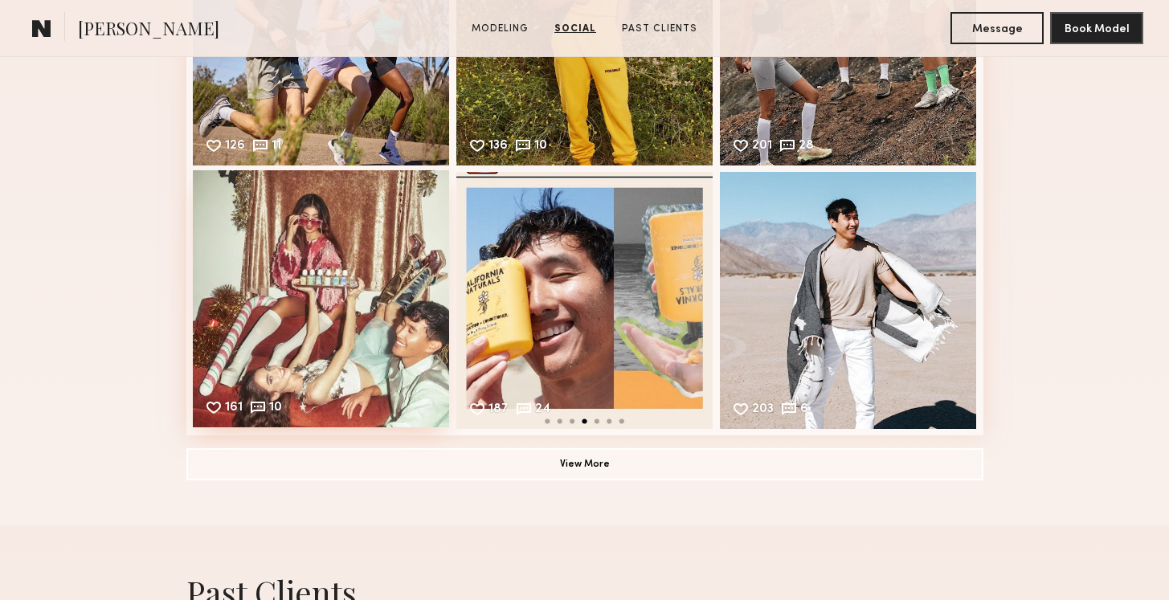
scroll to position [2840, 0]
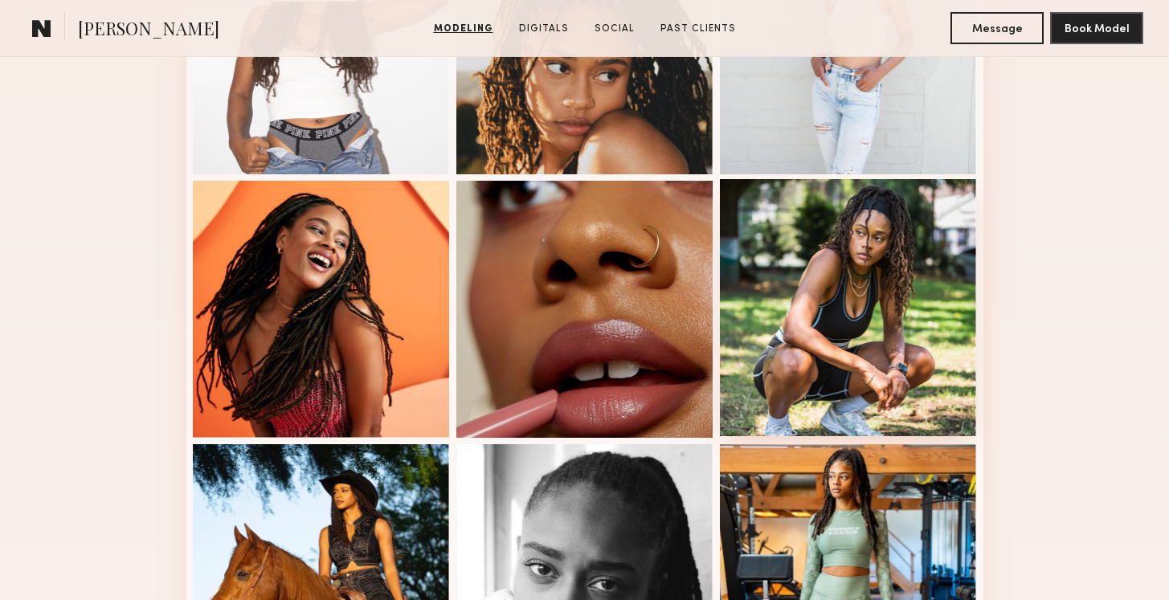
scroll to position [832, 0]
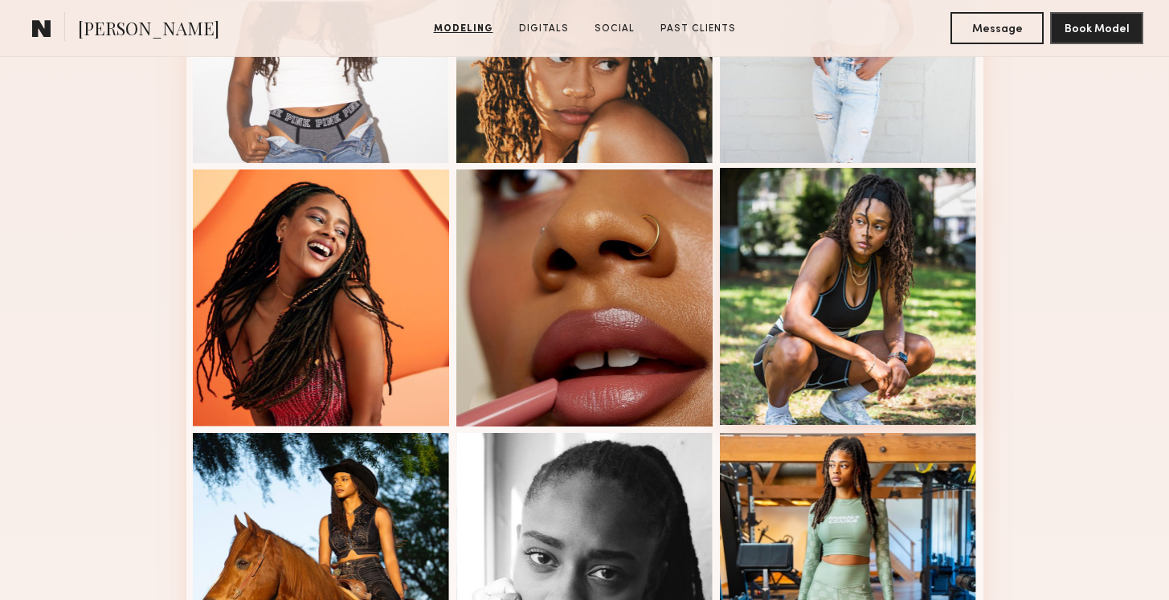
click at [893, 267] on div at bounding box center [848, 296] width 257 height 257
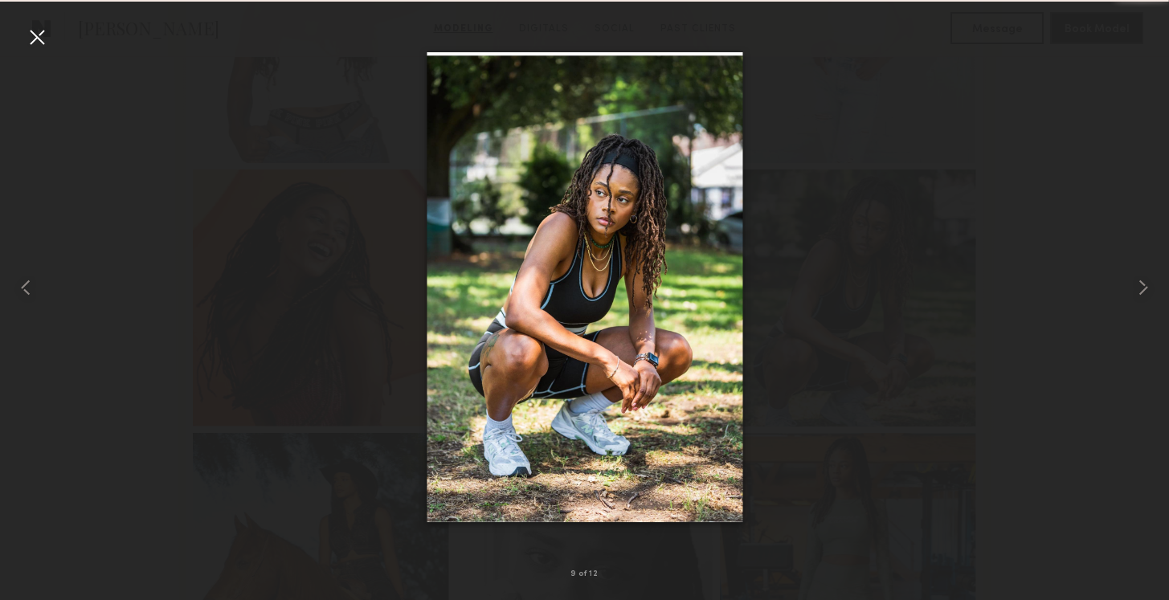
click at [40, 36] on div at bounding box center [37, 37] width 26 height 26
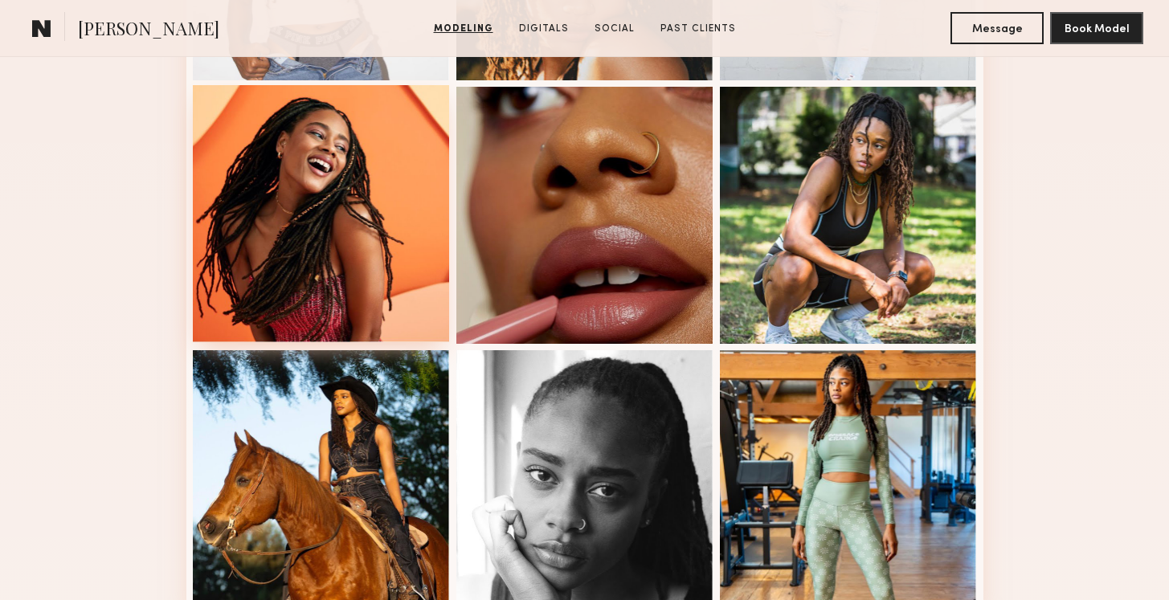
scroll to position [914, 0]
click at [336, 255] on div at bounding box center [321, 214] width 257 height 257
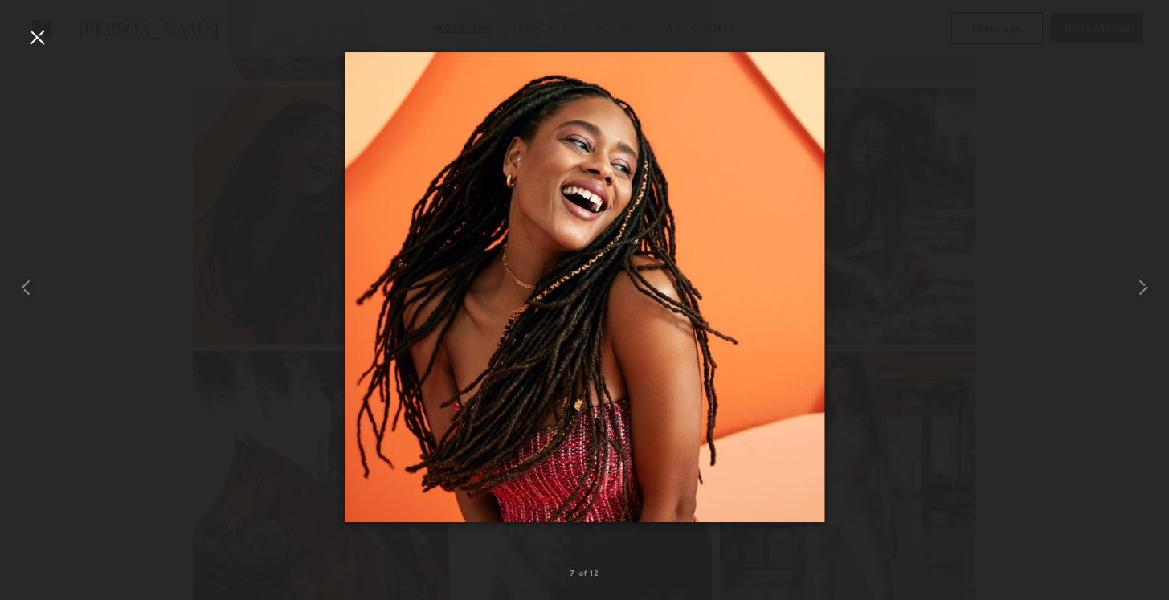
click at [40, 31] on div at bounding box center [37, 37] width 26 height 26
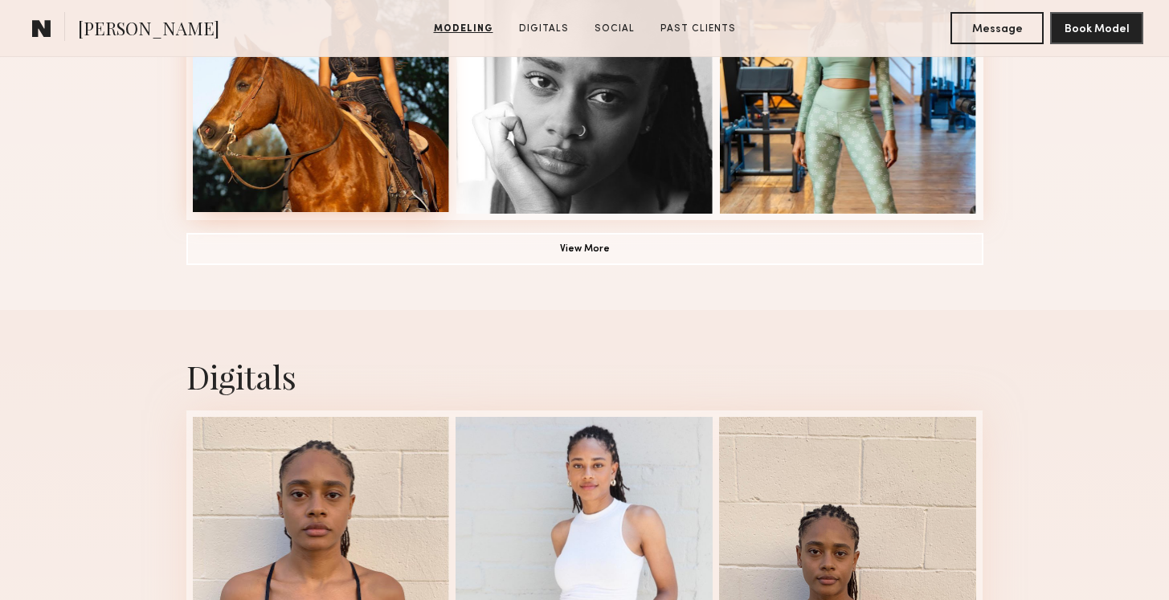
scroll to position [1331, 0]
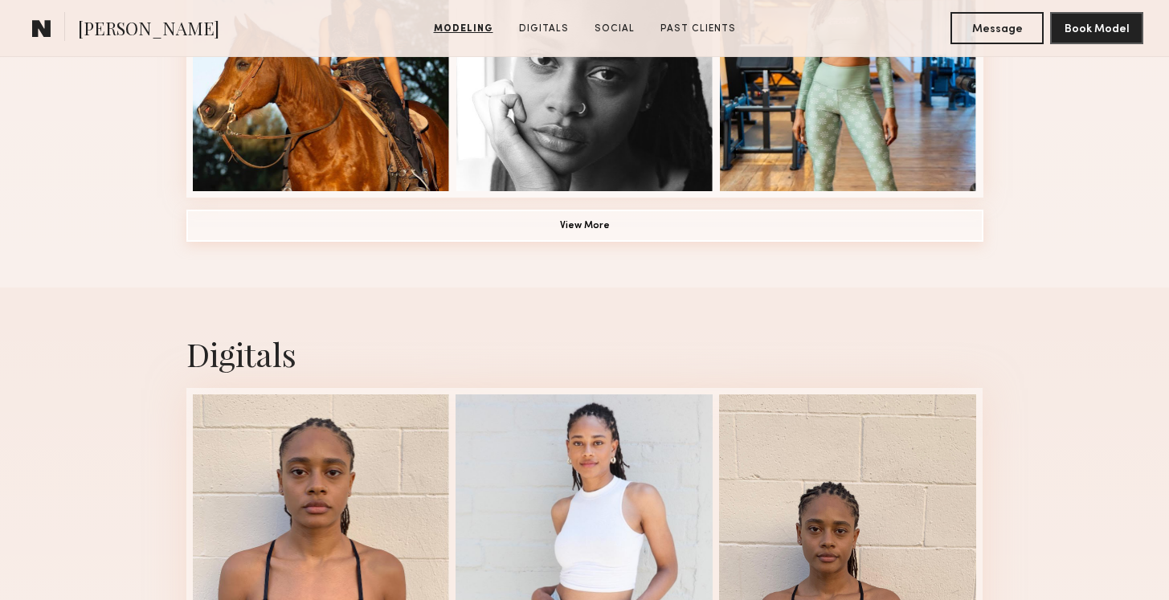
click at [579, 235] on button "View More" at bounding box center [584, 226] width 797 height 32
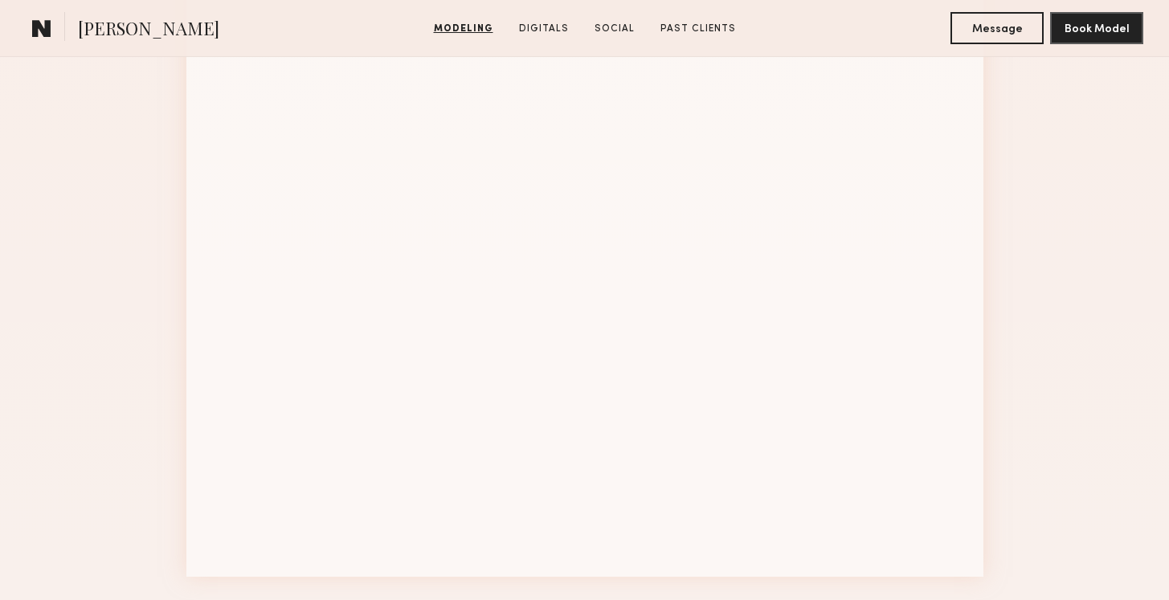
scroll to position [2019, 0]
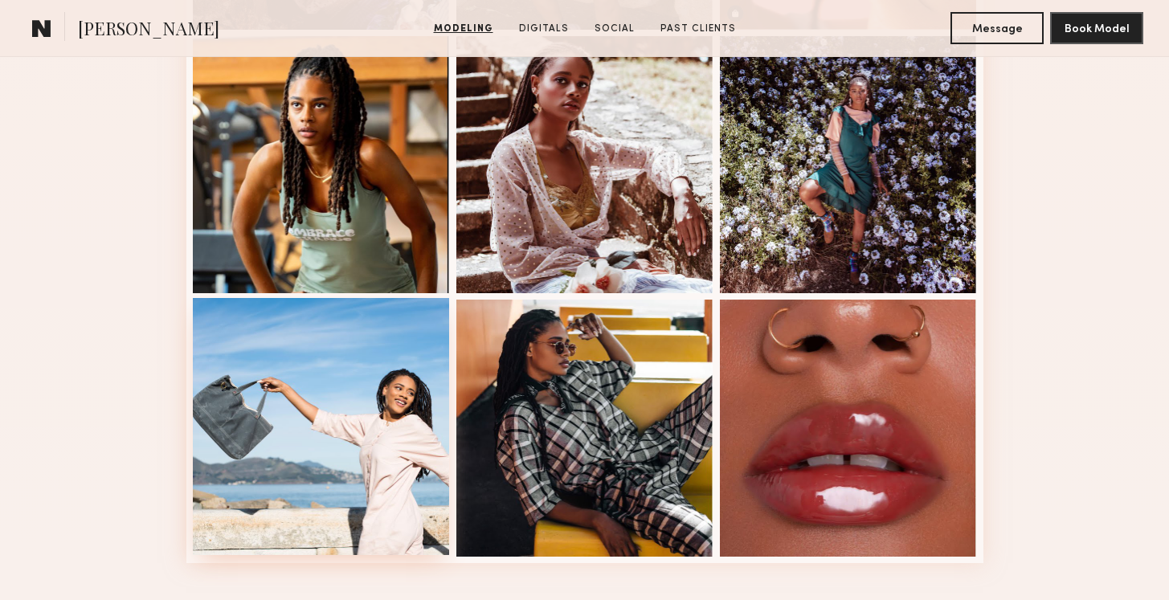
click at [382, 406] on div at bounding box center [321, 426] width 257 height 257
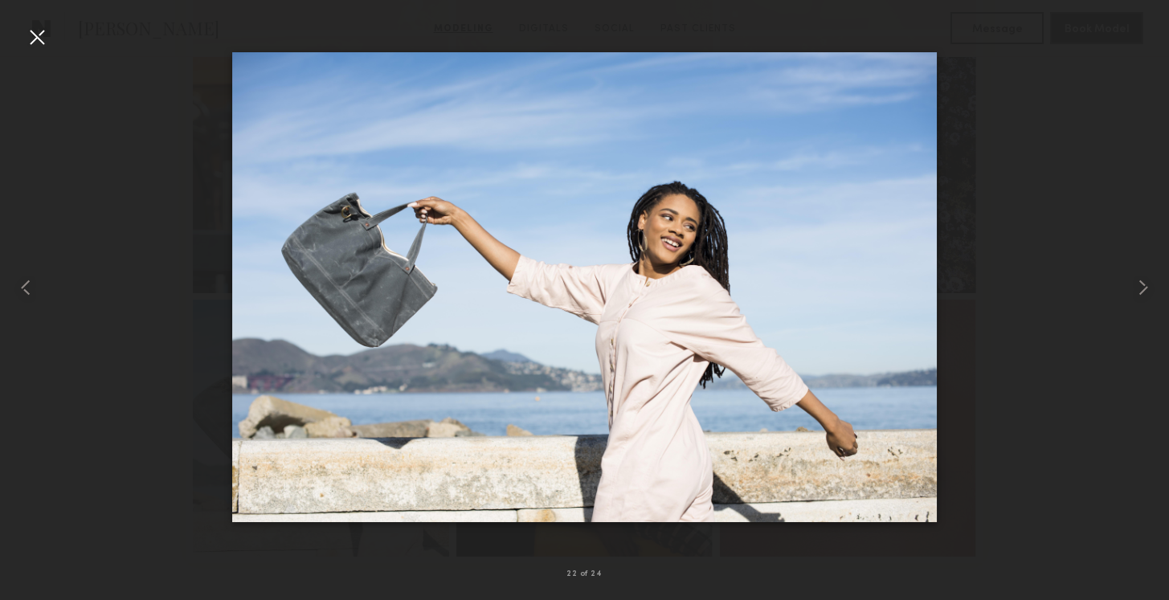
click at [39, 36] on div at bounding box center [37, 37] width 26 height 26
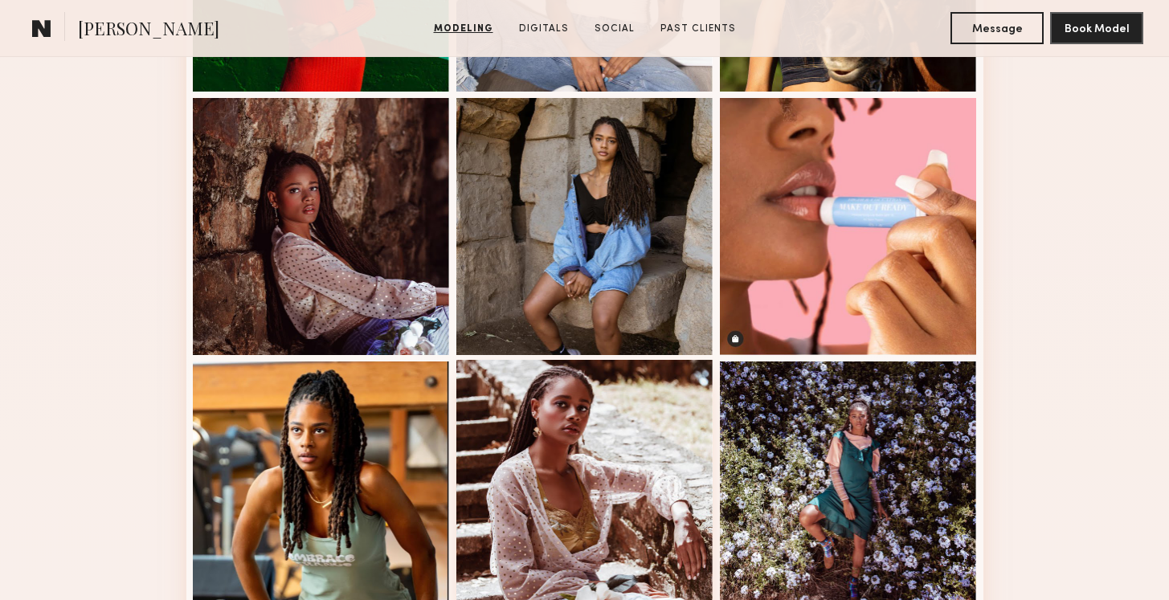
scroll to position [1698, 0]
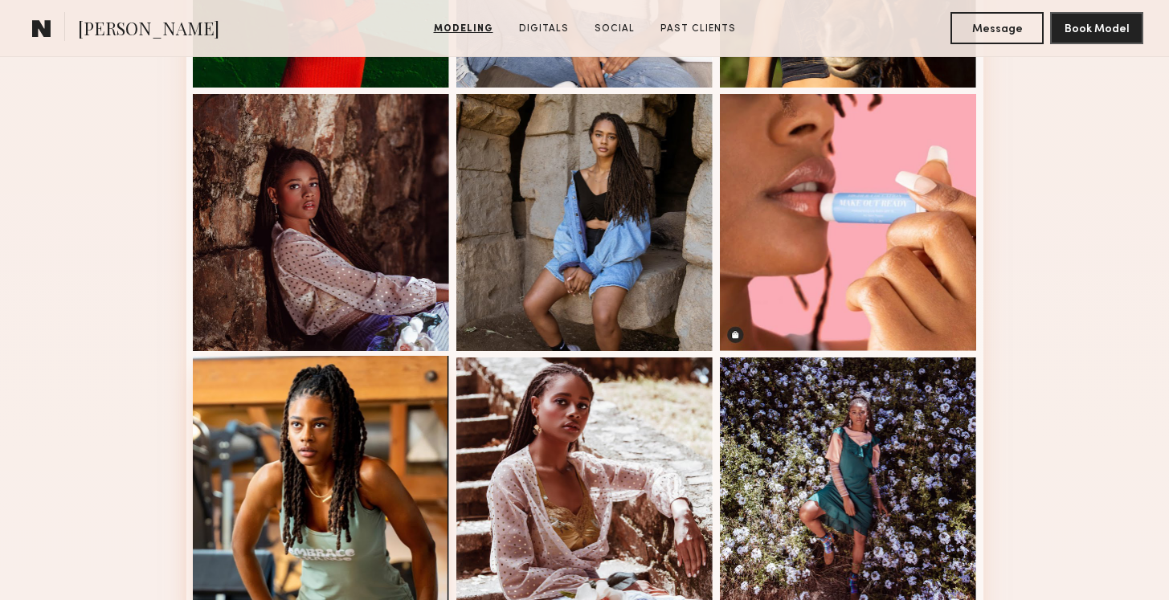
click at [315, 501] on div at bounding box center [321, 484] width 257 height 257
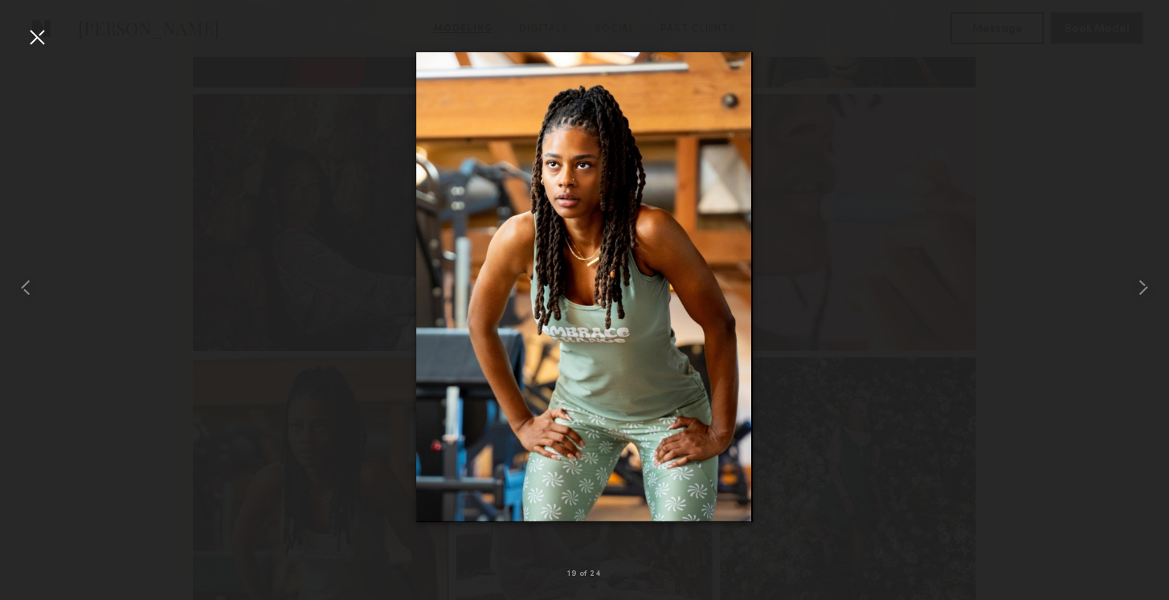
click at [35, 36] on div at bounding box center [37, 37] width 26 height 26
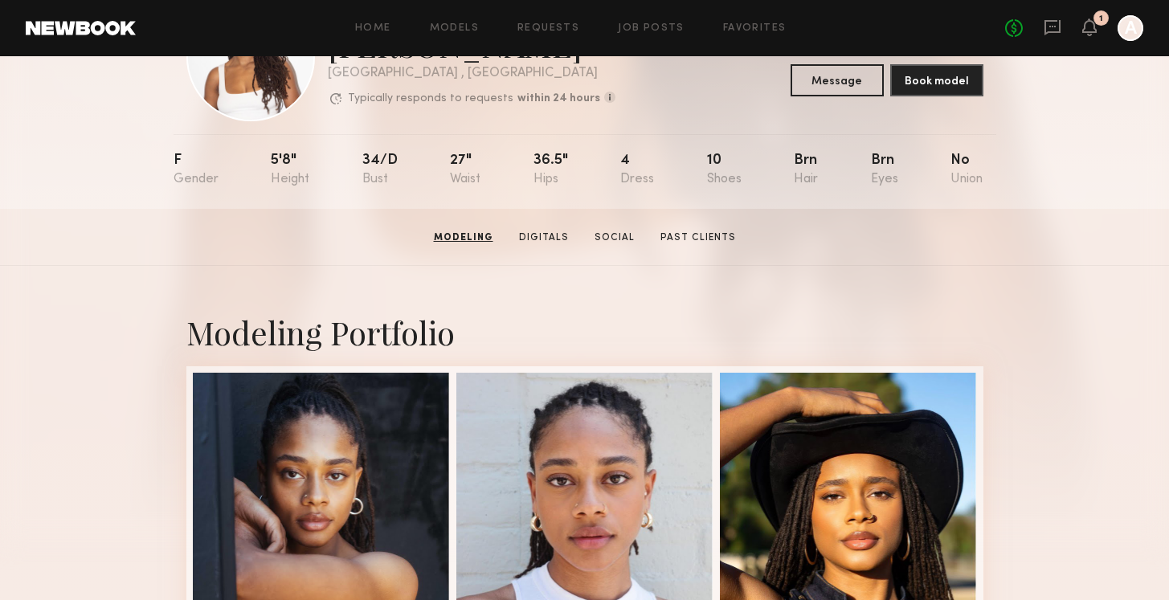
scroll to position [0, 0]
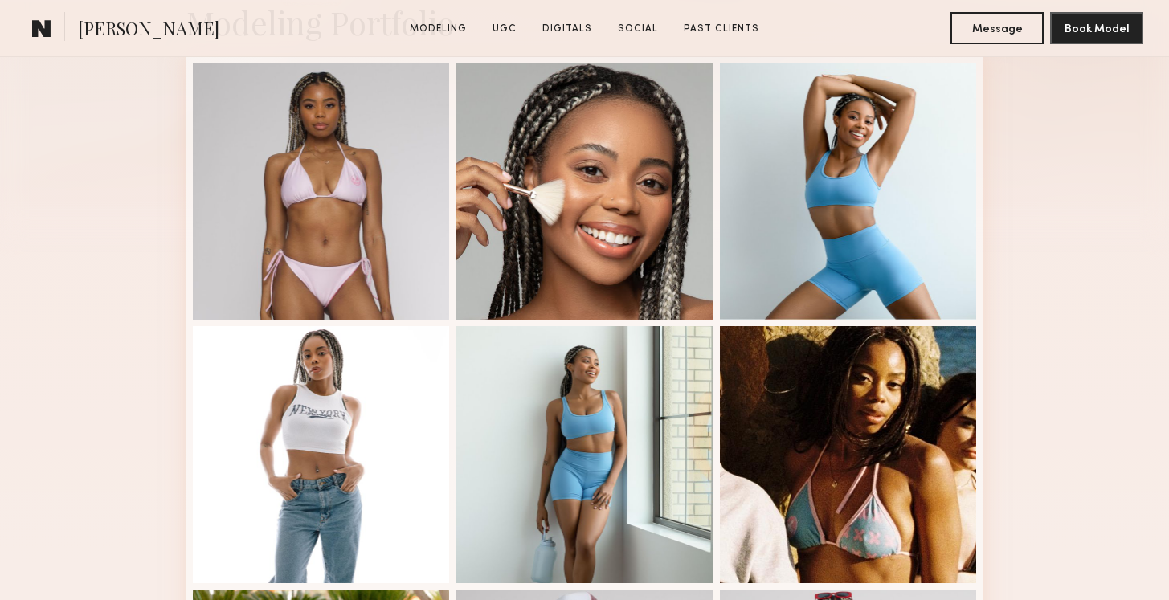
scroll to position [415, 0]
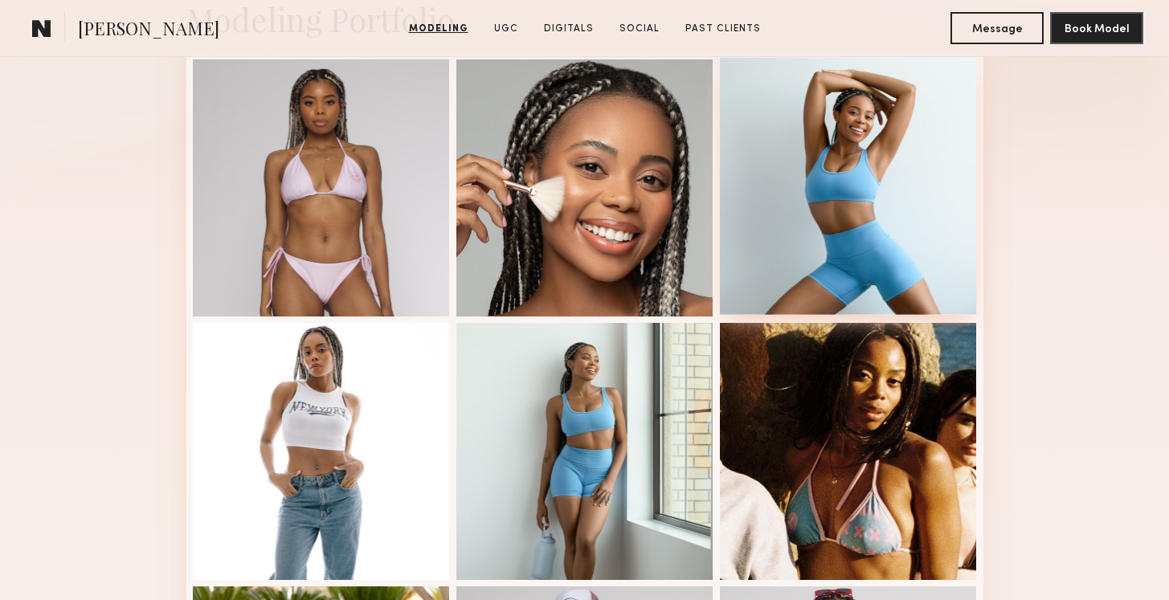
click at [895, 238] on div at bounding box center [848, 186] width 257 height 257
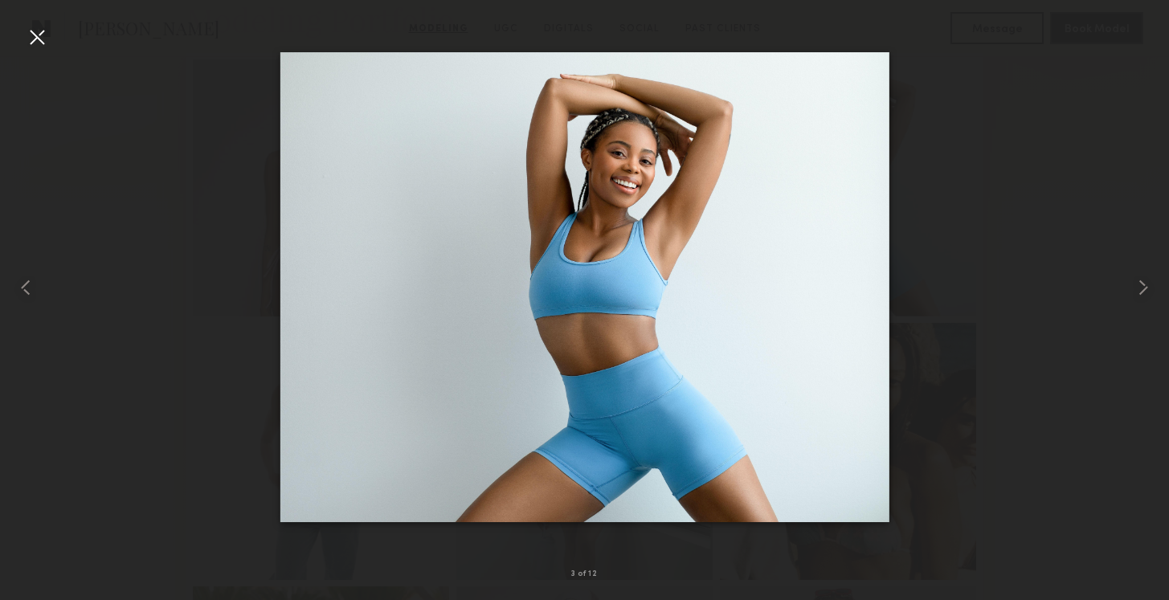
click at [39, 35] on div at bounding box center [37, 37] width 26 height 26
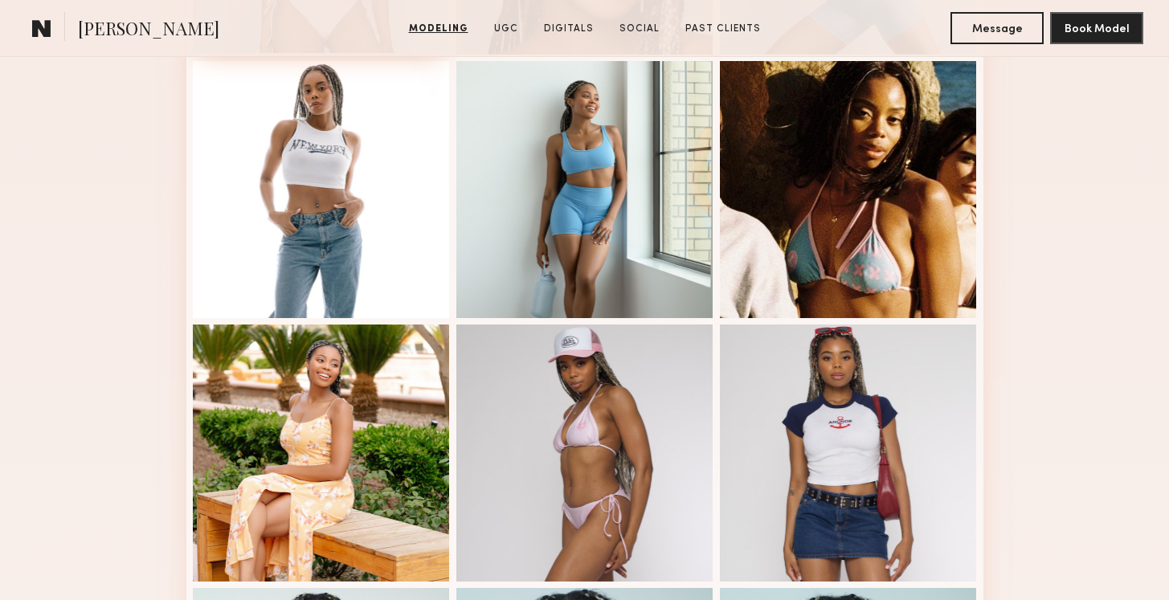
scroll to position [695, 0]
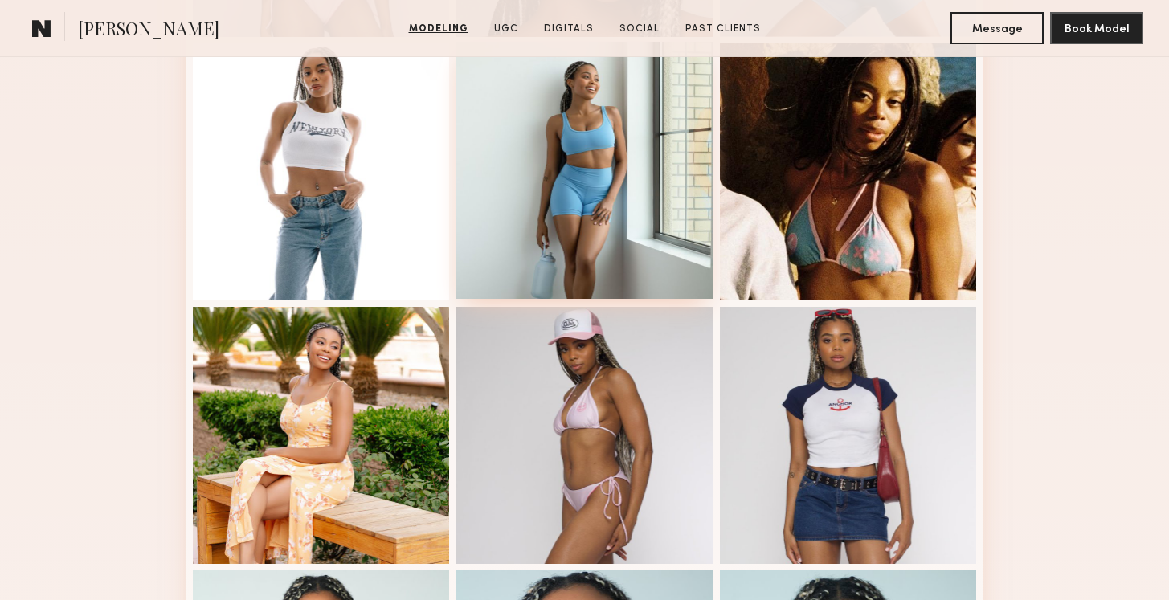
click at [584, 223] on div at bounding box center [584, 170] width 257 height 257
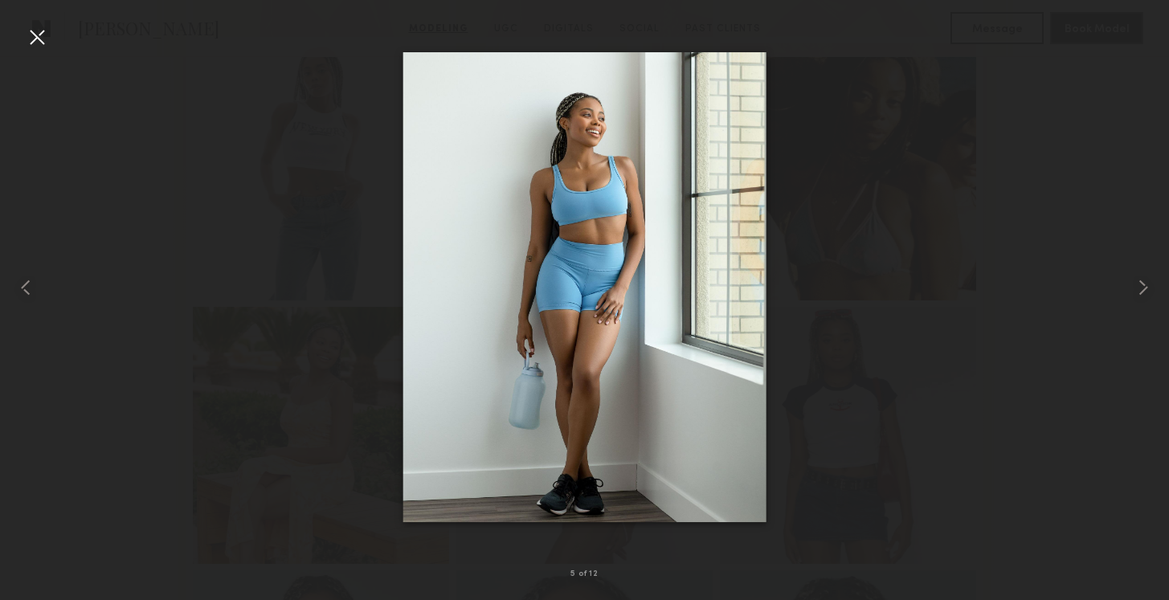
click at [51, 35] on div at bounding box center [584, 287] width 1169 height 523
click at [34, 42] on div at bounding box center [37, 37] width 26 height 26
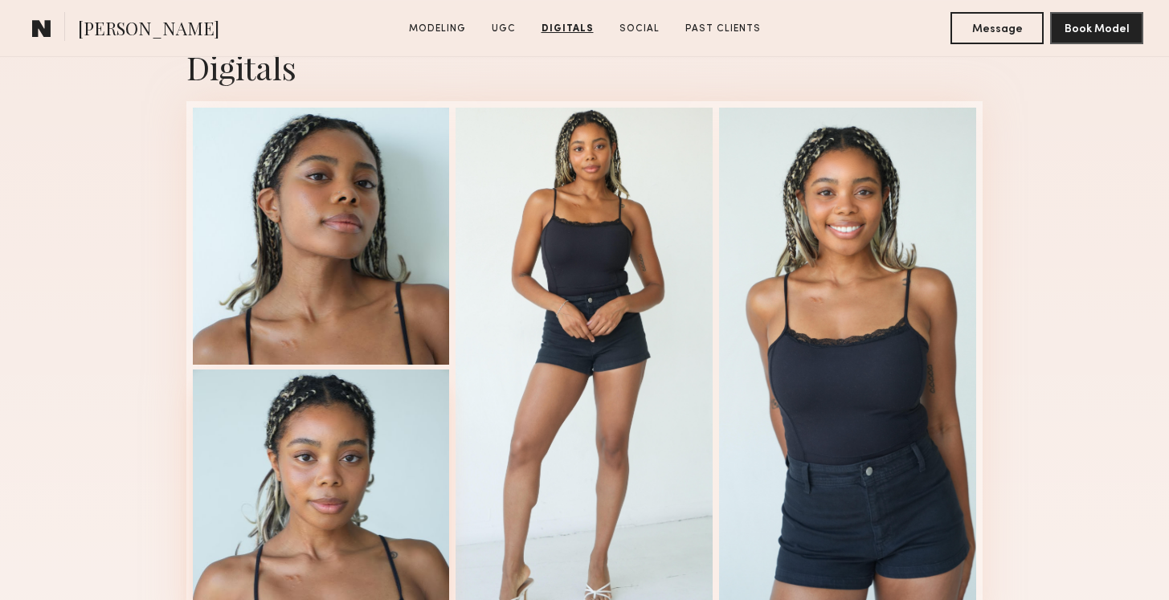
scroll to position [2078, 0]
